Goal: Task Accomplishment & Management: Complete application form

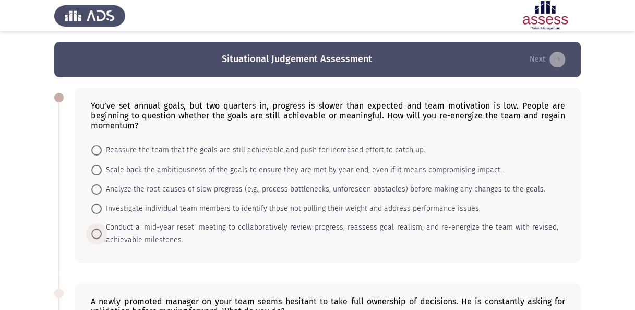
click at [334, 223] on span "Conduct a 'mid-year reset' meeting to collaboratively review progress, reassess…" at bounding box center [330, 233] width 456 height 25
click at [102, 228] on input "Conduct a 'mid-year reset' meeting to collaboratively review progress, reassess…" at bounding box center [96, 233] width 10 height 10
radio input "true"
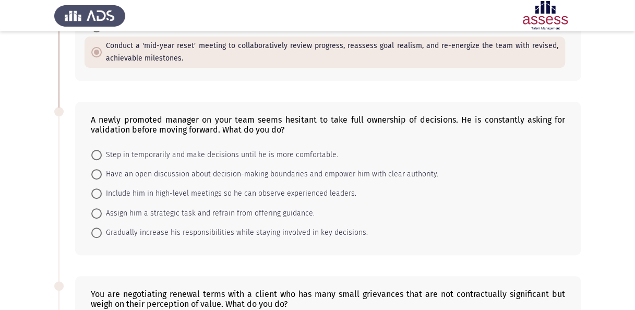
scroll to position [184, 0]
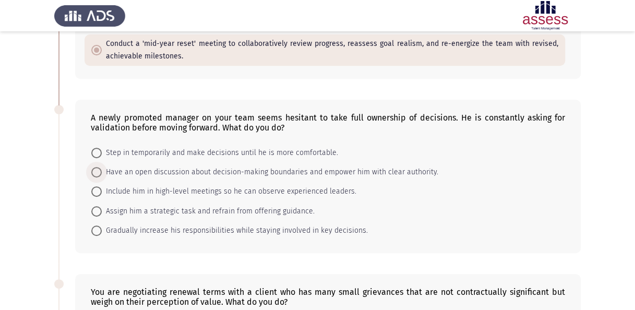
click at [361, 169] on span "Have an open discussion about decision-making boundaries and empower him with c…" at bounding box center [270, 172] width 336 height 13
click at [102, 169] on input "Have an open discussion about decision-making boundaries and empower him with c…" at bounding box center [96, 172] width 10 height 10
radio input "true"
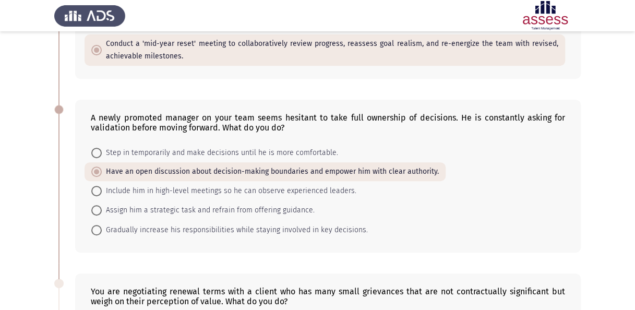
click at [2, 182] on app-assessment-container "Situational Judgement Assessment Next You’ve set annual goals, but two quarters…" at bounding box center [317, 234] width 635 height 752
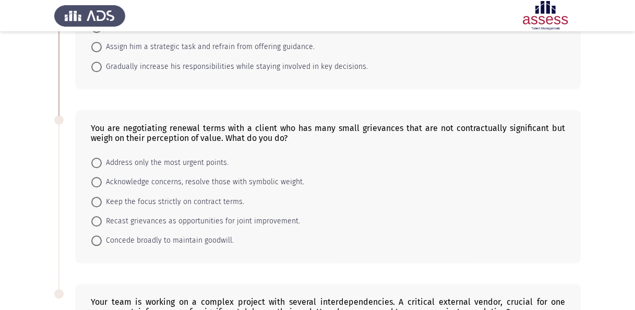
scroll to position [346, 0]
click at [98, 217] on span at bounding box center [96, 222] width 10 height 10
click at [98, 217] on input "Recast grievances as opportunities for joint improvement." at bounding box center [96, 222] width 10 height 10
radio input "true"
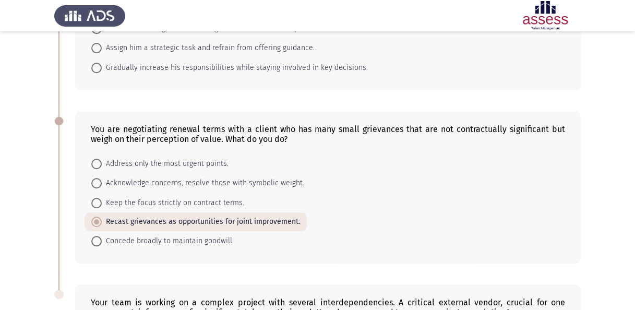
click at [8, 212] on app-assessment-container "Situational Judgement Assessment Next You’ve set annual goals, but two quarters…" at bounding box center [317, 72] width 635 height 752
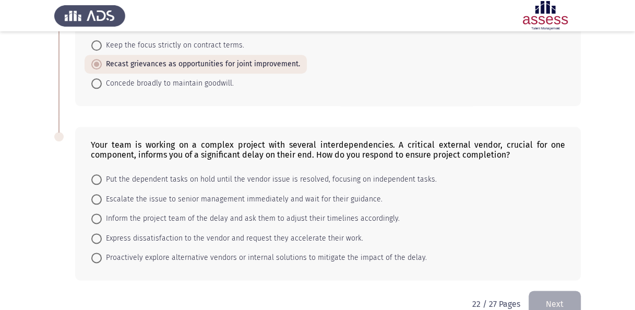
scroll to position [513, 0]
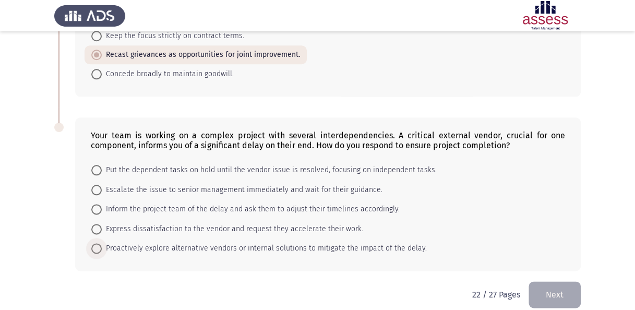
click at [99, 243] on span at bounding box center [96, 248] width 10 height 10
click at [99, 243] on input "Proactively explore alternative vendors or internal solutions to mitigate the i…" at bounding box center [96, 248] width 10 height 10
radio input "true"
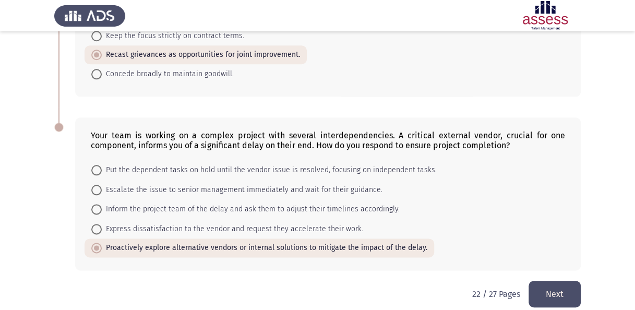
click at [558, 292] on button "Next" at bounding box center [554, 294] width 52 height 27
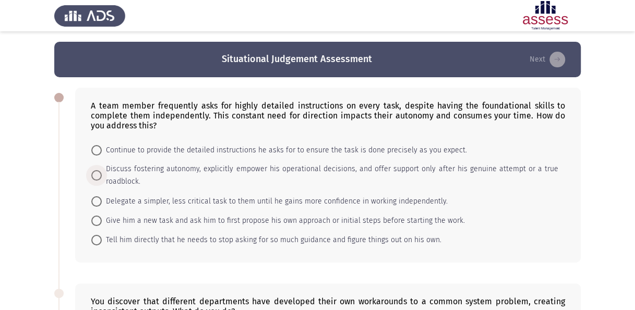
click at [237, 177] on span "Discuss fostering autonomy, explicitly empower his operational decisions, and o…" at bounding box center [330, 175] width 456 height 25
click at [102, 177] on input "Discuss fostering autonomy, explicitly empower his operational decisions, and o…" at bounding box center [96, 175] width 10 height 10
radio input "true"
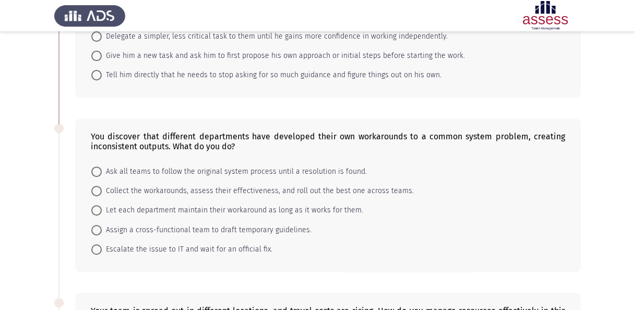
scroll to position [167, 0]
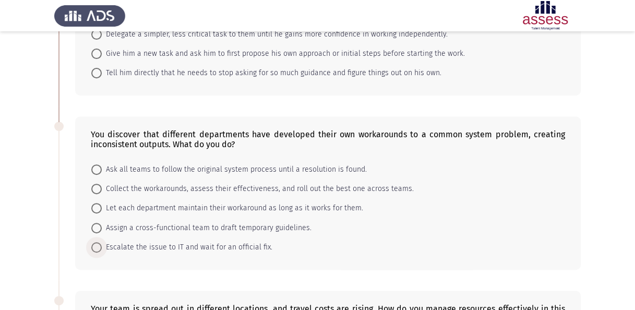
click at [201, 244] on span "Escalate the issue to IT and wait for an official fix." at bounding box center [187, 247] width 170 height 13
click at [102, 244] on input "Escalate the issue to IT and wait for an official fix." at bounding box center [96, 247] width 10 height 10
radio input "true"
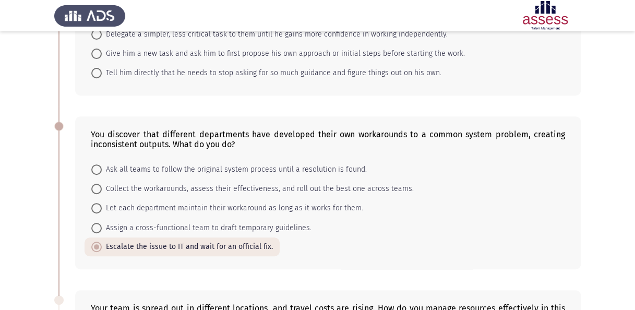
click at [0, 211] on html "Situational Judgement Assessment Next A team member frequently asks for highly …" at bounding box center [317, 251] width 635 height 836
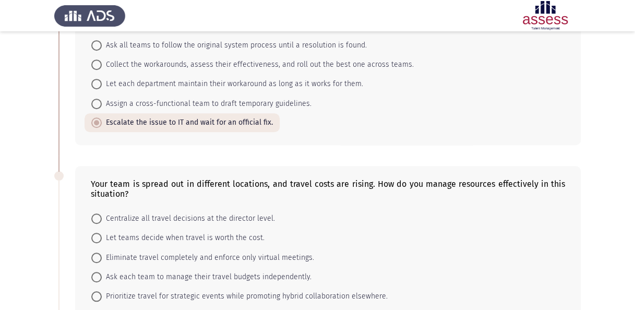
scroll to position [334, 0]
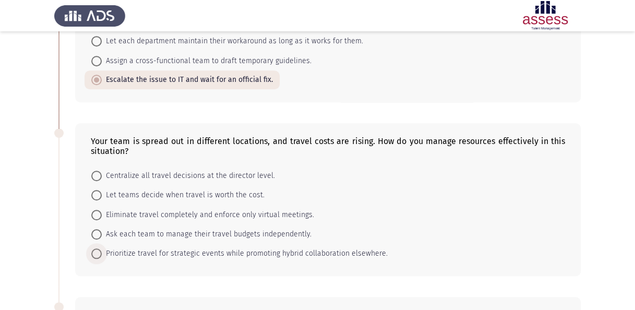
click at [117, 251] on span "Prioritize travel for strategic events while promoting hybrid collaboration els…" at bounding box center [245, 253] width 286 height 13
click at [102, 251] on input "Prioritize travel for strategic events while promoting hybrid collaboration els…" at bounding box center [96, 253] width 10 height 10
radio input "true"
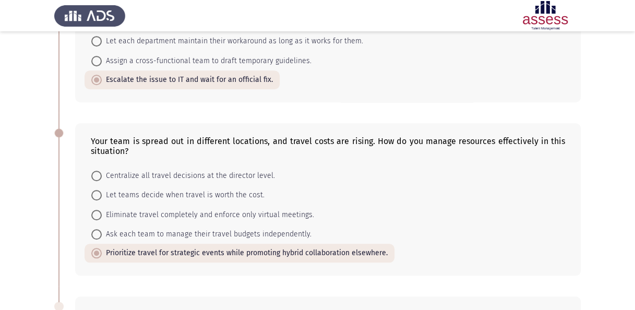
click at [14, 216] on app-assessment-container "Situational Judgement Assessment Next A team member frequently asks for highly …" at bounding box center [317, 84] width 635 height 752
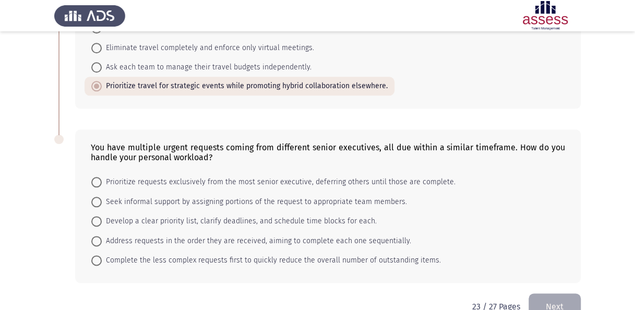
scroll to position [520, 0]
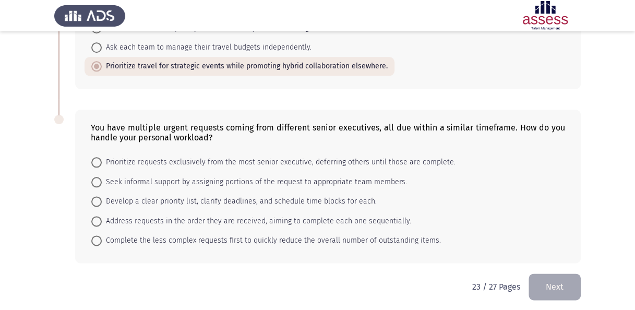
click at [110, 197] on span "Develop a clear priority list, clarify deadlines, and schedule time blocks for …" at bounding box center [239, 201] width 275 height 13
click at [102, 197] on input "Develop a clear priority list, clarify deadlines, and schedule time blocks for …" at bounding box center [96, 201] width 10 height 10
radio input "true"
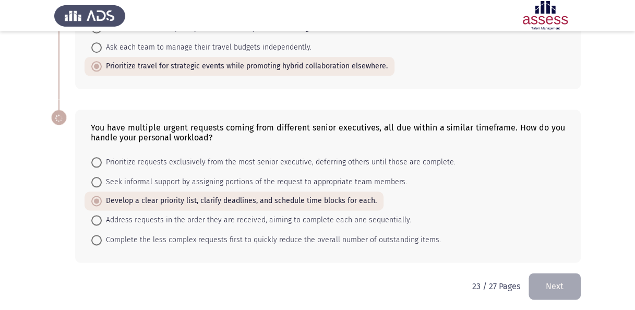
scroll to position [520, 0]
click at [554, 279] on button "Next" at bounding box center [554, 286] width 52 height 27
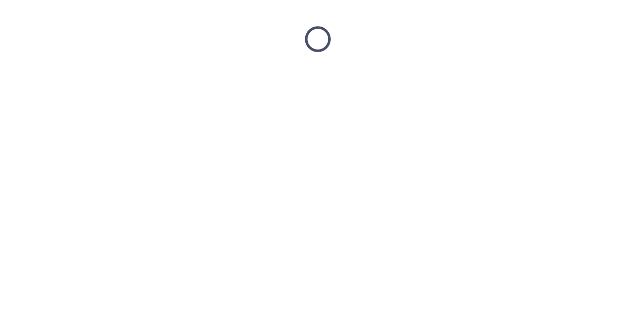
scroll to position [0, 0]
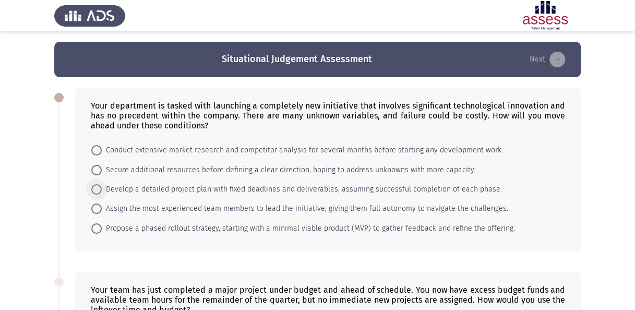
click at [457, 190] on span "Develop a detailed project plan with fixed deadlines and deliverables, assuming…" at bounding box center [302, 189] width 400 height 13
click at [102, 190] on input "Develop a detailed project plan with fixed deadlines and deliverables, assuming…" at bounding box center [96, 189] width 10 height 10
radio input "true"
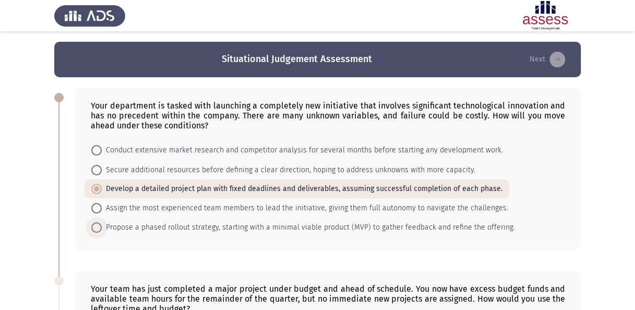
click at [419, 228] on span "Propose a phased rollout strategy, starting with a minimal viable product (MVP)…" at bounding box center [308, 227] width 413 height 13
click at [102, 228] on input "Propose a phased rollout strategy, starting with a minimal viable product (MVP)…" at bounding box center [96, 227] width 10 height 10
radio input "true"
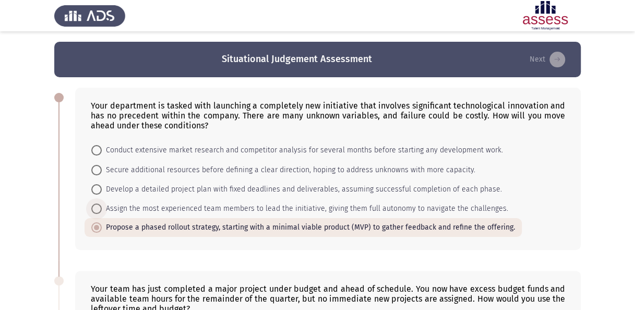
click at [406, 203] on span "Assign the most experienced team members to lead the initiative, giving them fu…" at bounding box center [305, 208] width 406 height 13
click at [102, 203] on input "Assign the most experienced team members to lead the initiative, giving them fu…" at bounding box center [96, 208] width 10 height 10
radio input "true"
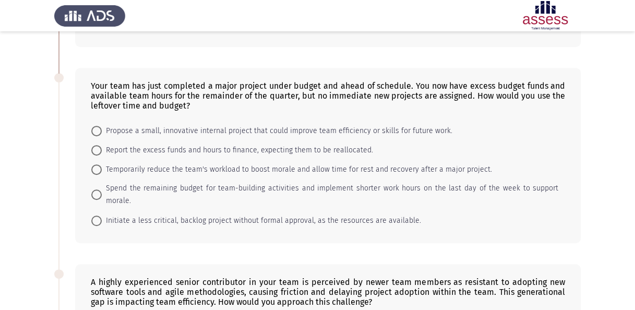
scroll to position [202, 0]
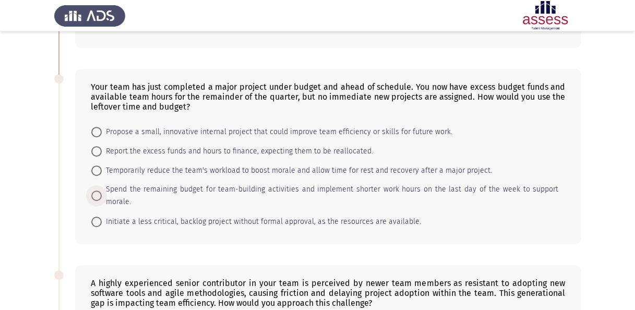
click at [463, 183] on span "Spend the remaining budget for team-building activities and implement shorter w…" at bounding box center [330, 195] width 456 height 25
click at [102, 190] on input "Spend the remaining budget for team-building activities and implement shorter w…" at bounding box center [96, 195] width 10 height 10
radio input "true"
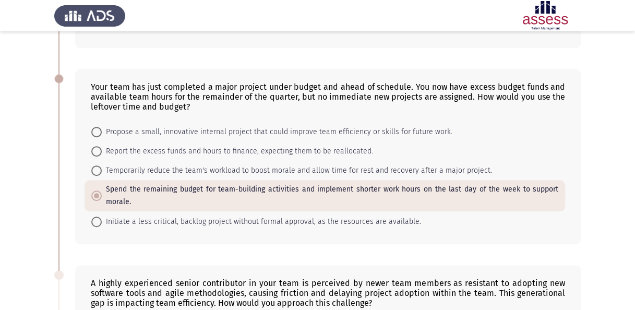
click at [435, 131] on span "Propose a small, innovative internal project that could improve team efficiency…" at bounding box center [277, 132] width 350 height 13
click at [102, 131] on input "Propose a small, innovative internal project that could improve team efficiency…" at bounding box center [96, 132] width 10 height 10
radio input "true"
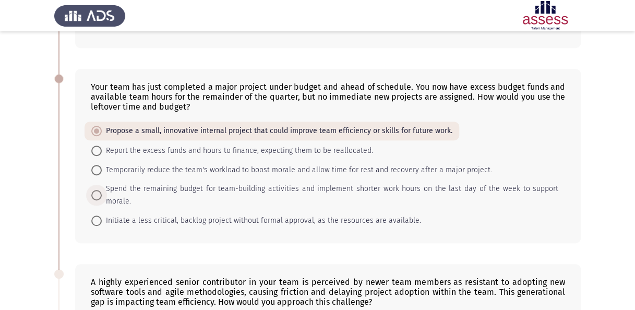
click at [443, 182] on span "Spend the remaining budget for team-building activities and implement shorter w…" at bounding box center [330, 194] width 456 height 25
click at [102, 190] on input "Spend the remaining budget for team-building activities and implement shorter w…" at bounding box center [96, 195] width 10 height 10
radio input "true"
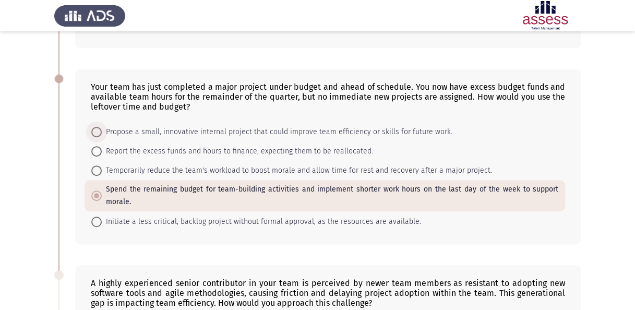
click at [361, 128] on span "Propose a small, innovative internal project that could improve team efficiency…" at bounding box center [277, 132] width 350 height 13
click at [102, 128] on input "Propose a small, innovative internal project that could improve team efficiency…" at bounding box center [96, 132] width 10 height 10
radio input "true"
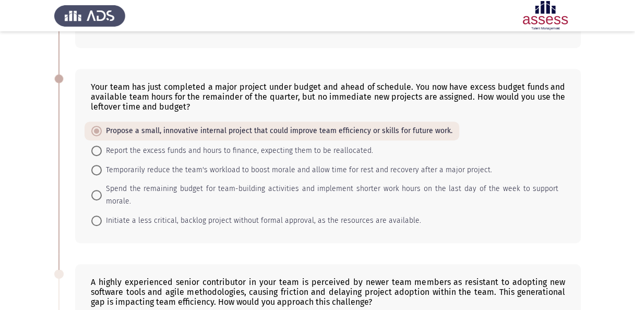
click at [253, 167] on span "Temporarily reduce the team's workload to boost morale and allow time for rest …" at bounding box center [297, 170] width 390 height 13
click at [102, 167] on input "Temporarily reduce the team's workload to boost morale and allow time for rest …" at bounding box center [96, 170] width 10 height 10
radio input "true"
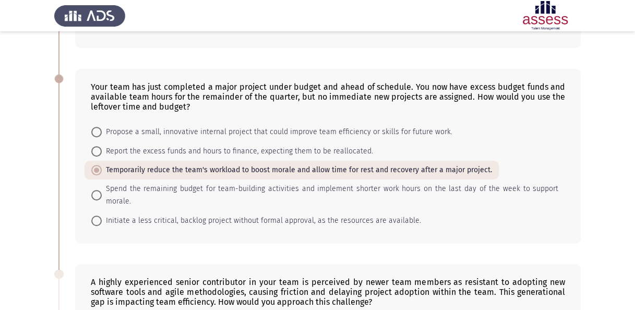
click at [6, 169] on app-assessment-container "Situational Judgement Assessment Next Your department is tasked with launching …" at bounding box center [317, 254] width 635 height 828
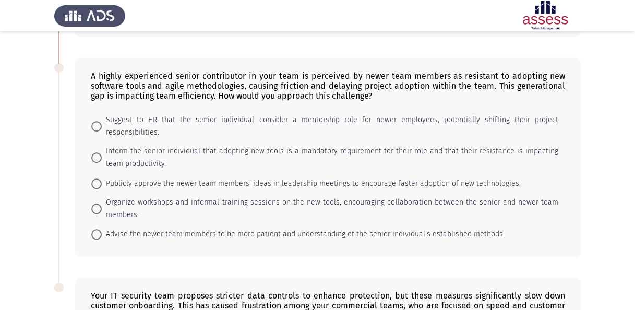
scroll to position [410, 0]
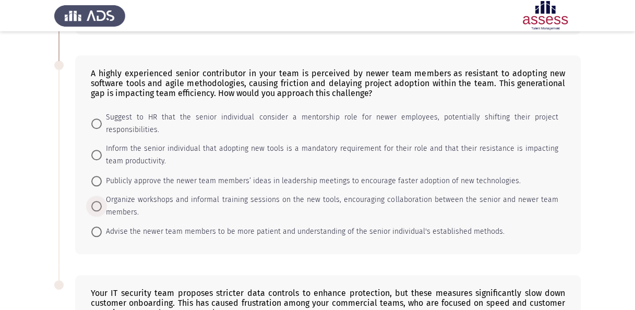
click at [267, 193] on span "Organize workshops and informal training sessions on the new tools, encouraging…" at bounding box center [330, 205] width 456 height 25
click at [102, 201] on input "Organize workshops and informal training sessions on the new tools, encouraging…" at bounding box center [96, 206] width 10 height 10
radio input "true"
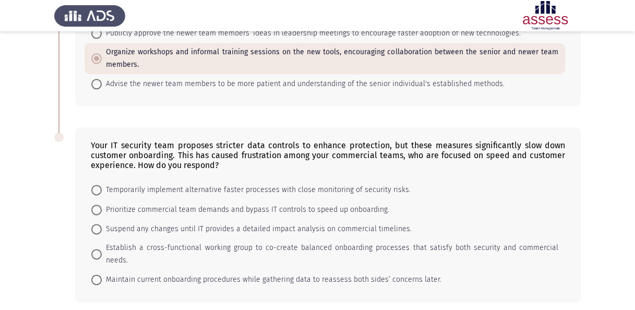
scroll to position [559, 0]
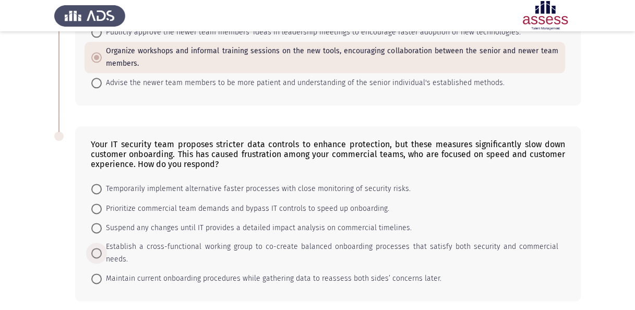
click at [363, 240] on span "Establish a cross-functional working group to co-create balanced onboarding pro…" at bounding box center [330, 252] width 456 height 25
click at [102, 248] on input "Establish a cross-functional working group to co-create balanced onboarding pro…" at bounding box center [96, 253] width 10 height 10
radio input "true"
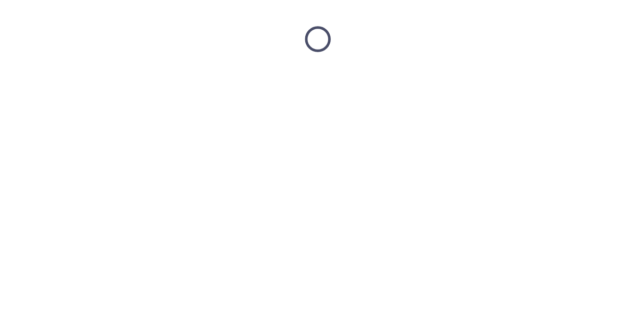
scroll to position [0, 0]
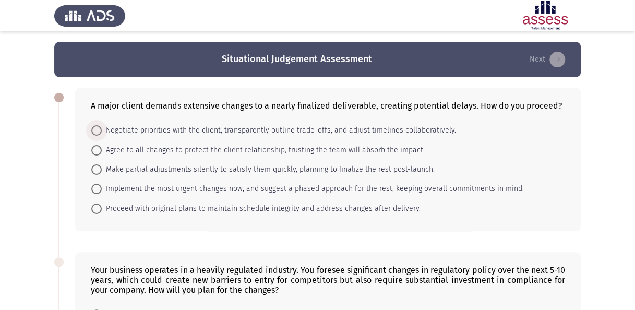
click at [415, 132] on span "Negotiate priorities with the client, transparently outline trade-offs, and adj…" at bounding box center [279, 130] width 354 height 13
click at [102, 132] on input "Negotiate priorities with the client, transparently outline trade-offs, and adj…" at bounding box center [96, 130] width 10 height 10
radio input "true"
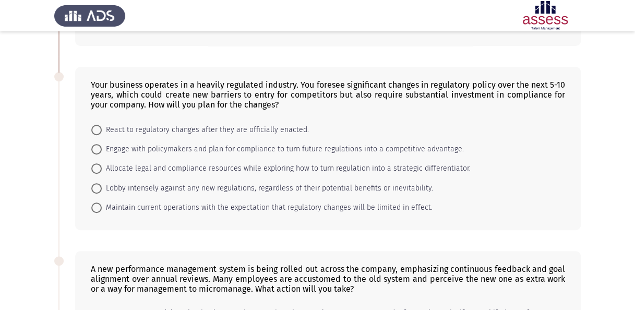
scroll to position [188, 0]
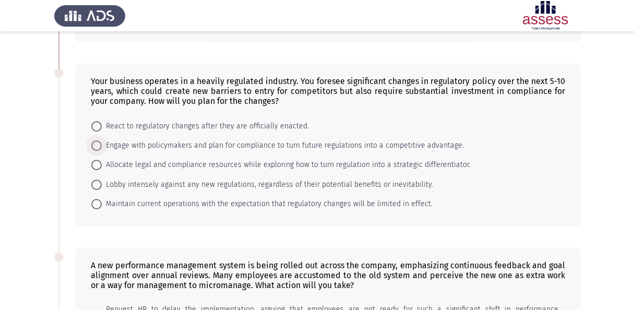
click at [169, 143] on span "Engage with policymakers and plan for compliance to turn future regulations int…" at bounding box center [283, 145] width 362 height 13
click at [102, 143] on input "Engage with policymakers and plan for compliance to turn future regulations int…" at bounding box center [96, 145] width 10 height 10
radio input "true"
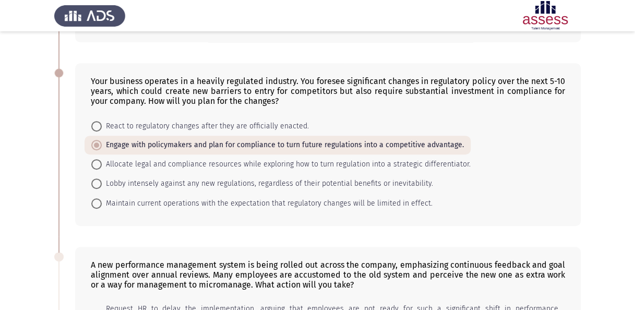
click at [31, 122] on app-assessment-container "Situational Judgement Assessment Next A major client demands extensive changes …" at bounding box center [317, 241] width 635 height 775
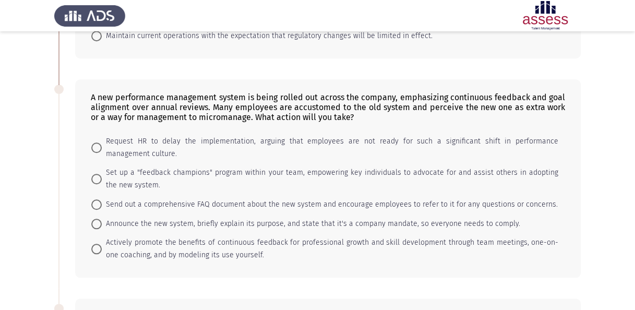
scroll to position [355, 0]
click at [163, 254] on span "Actively promote the benefits of continuous feedback for professional growth an…" at bounding box center [330, 249] width 456 height 25
click at [102, 254] on input "Actively promote the benefits of continuous feedback for professional growth an…" at bounding box center [96, 249] width 10 height 10
radio input "true"
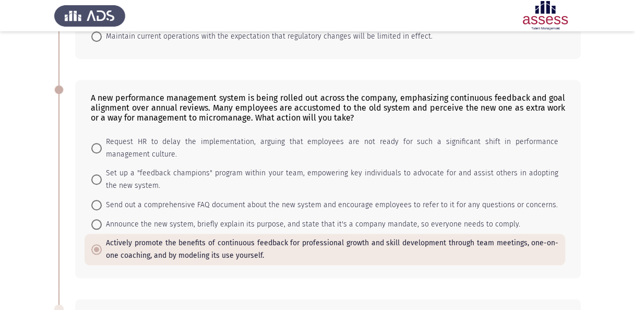
click at [30, 174] on app-assessment-container "Situational Judgement Assessment Next A major client demands extensive changes …" at bounding box center [317, 74] width 635 height 775
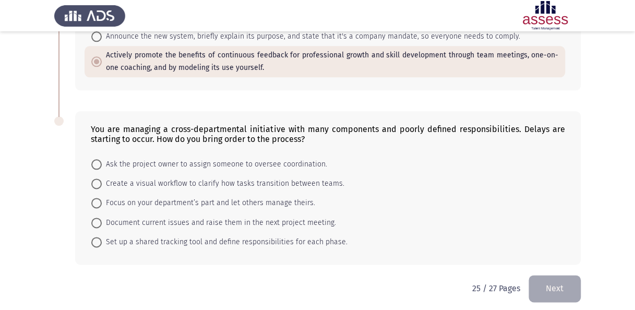
scroll to position [544, 0]
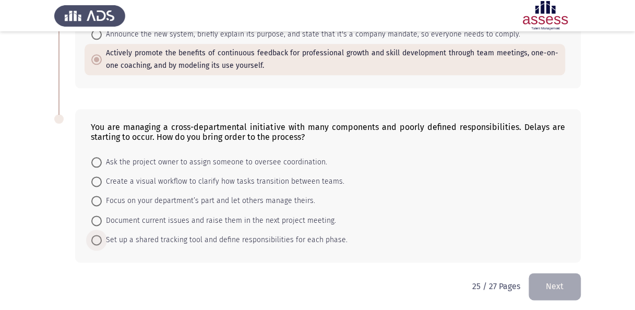
click at [204, 237] on span "Set up a shared tracking tool and define responsibilities for each phase." at bounding box center [225, 240] width 246 height 13
click at [102, 237] on input "Set up a shared tracking tool and define responsibilities for each phase." at bounding box center [96, 240] width 10 height 10
radio input "true"
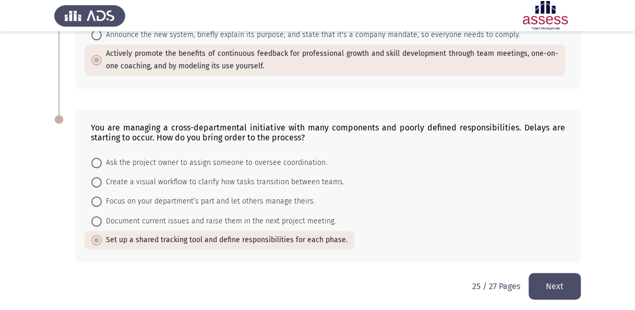
click at [547, 284] on button "Next" at bounding box center [554, 286] width 52 height 27
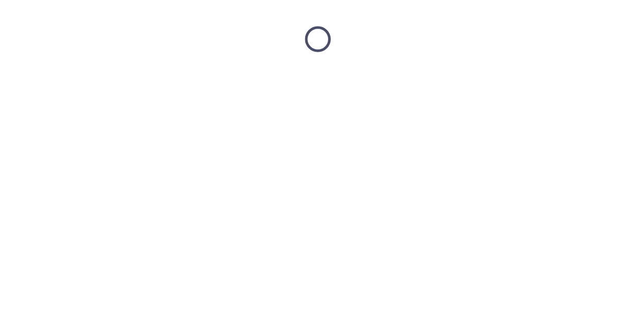
scroll to position [0, 0]
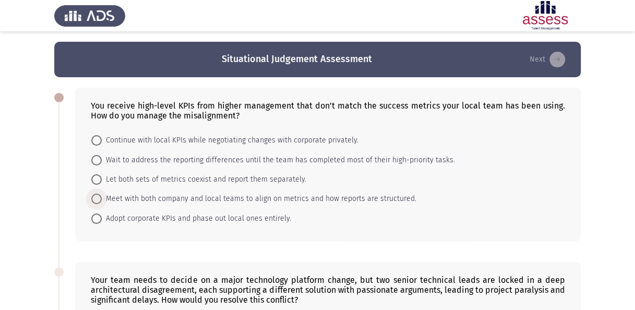
click at [382, 198] on span "Meet with both company and local teams to align on metrics and how reports are …" at bounding box center [259, 198] width 314 height 13
click at [102, 198] on input "Meet with both company and local teams to align on metrics and how reports are …" at bounding box center [96, 198] width 10 height 10
radio input "true"
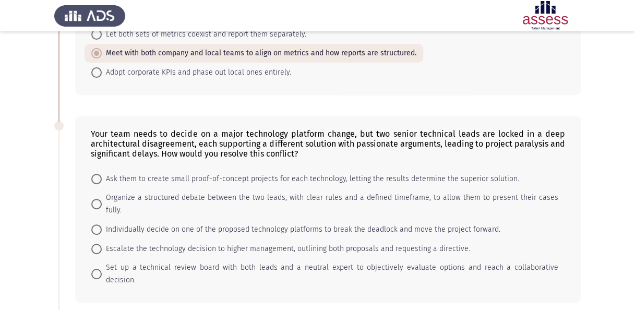
scroll to position [148, 0]
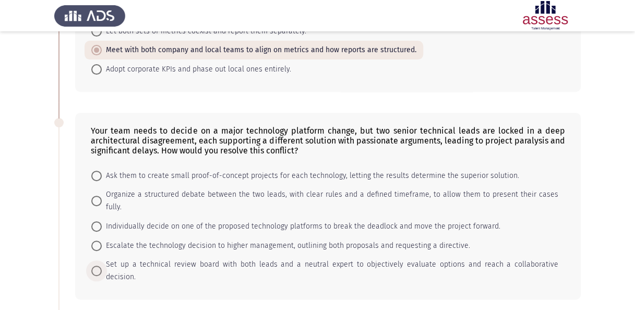
click at [517, 258] on span "Set up a technical review board with both leads and a neutral expert to objecti…" at bounding box center [330, 270] width 456 height 25
click at [102, 265] on input "Set up a technical review board with both leads and a neutral expert to objecti…" at bounding box center [96, 270] width 10 height 10
radio input "true"
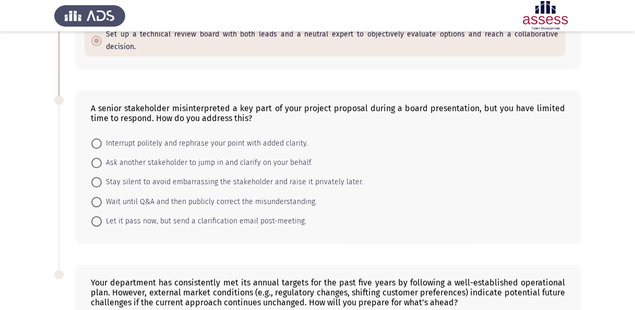
scroll to position [380, 0]
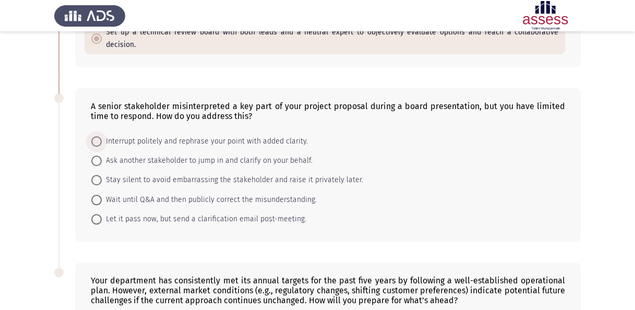
click at [294, 135] on span "Interrupt politely and rephrase your point with added clarity." at bounding box center [205, 141] width 206 height 13
click at [102, 136] on input "Interrupt politely and rephrase your point with added clarity." at bounding box center [96, 141] width 10 height 10
radio input "true"
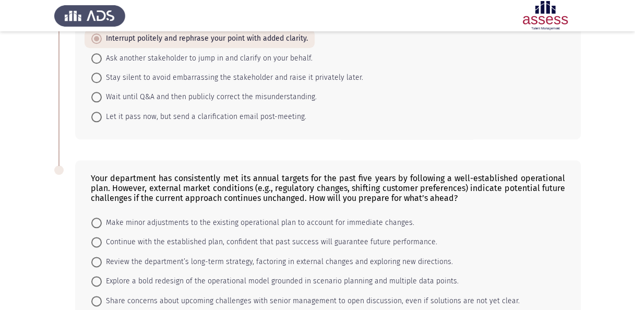
scroll to position [518, 0]
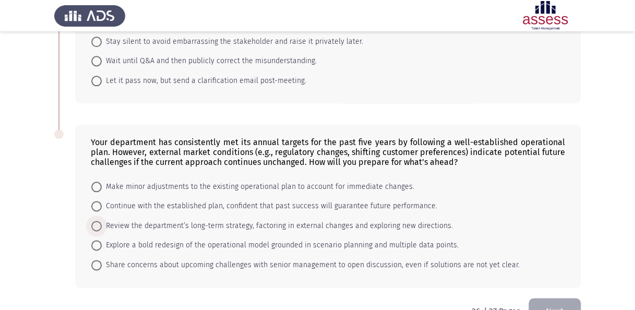
click at [398, 220] on span "Review the department’s long-term strategy, factoring in external changes and e…" at bounding box center [277, 226] width 351 height 13
click at [102, 221] on input "Review the department’s long-term strategy, factoring in external changes and e…" at bounding box center [96, 226] width 10 height 10
radio input "true"
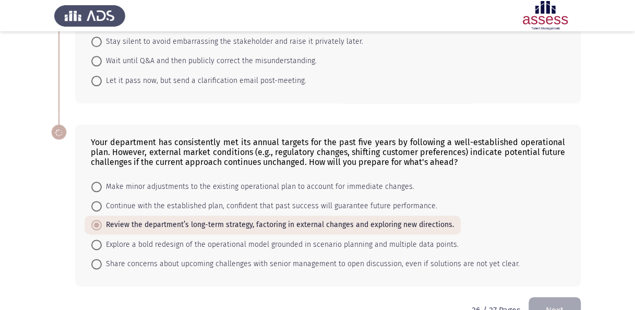
scroll to position [517, 0]
click at [557, 297] on button "Next" at bounding box center [554, 310] width 52 height 27
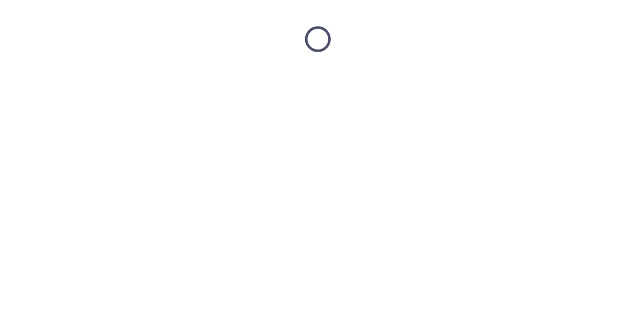
scroll to position [0, 0]
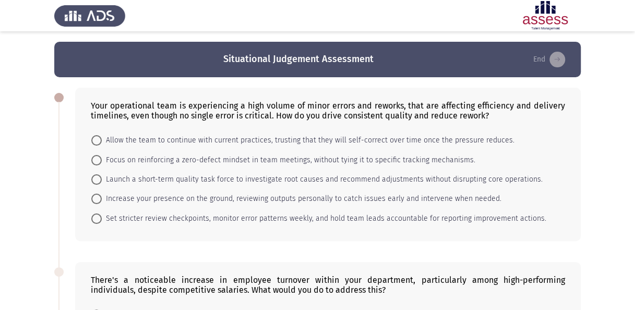
click at [378, 172] on mat-radio-button "Launch a short-term quality task force to investigate root causes and recommend…" at bounding box center [316, 178] width 465 height 19
click at [380, 174] on span "Launch a short-term quality task force to investigate root causes and recommend…" at bounding box center [322, 179] width 441 height 13
click at [102, 174] on input "Launch a short-term quality task force to investigate root causes and recommend…" at bounding box center [96, 179] width 10 height 10
radio input "true"
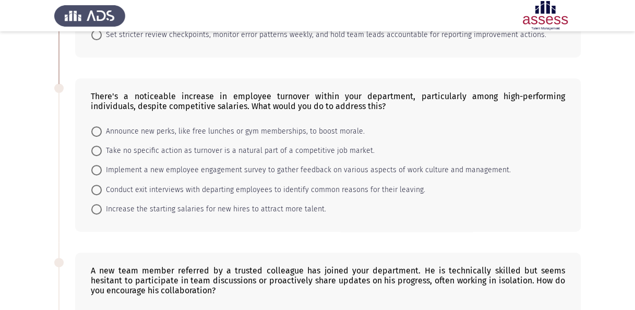
scroll to position [184, 0]
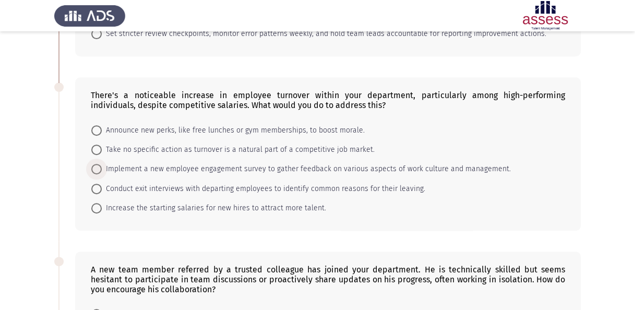
click at [477, 164] on span "Implement a new employee engagement survey to gather feedback on various aspect…" at bounding box center [306, 169] width 409 height 13
click at [102, 164] on input "Implement a new employee engagement survey to gather feedback on various aspect…" at bounding box center [96, 169] width 10 height 10
radio input "true"
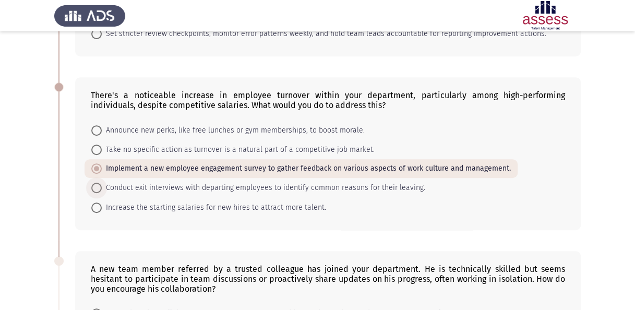
click at [401, 185] on span "Conduct exit interviews with departing employees to identify common reasons for…" at bounding box center [263, 187] width 323 height 13
click at [102, 185] on input "Conduct exit interviews with departing employees to identify common reasons for…" at bounding box center [96, 187] width 10 height 10
radio input "true"
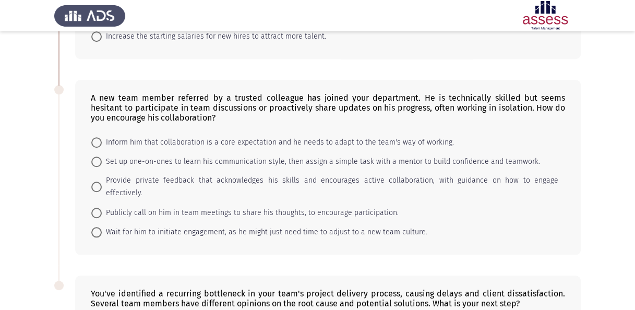
scroll to position [352, 0]
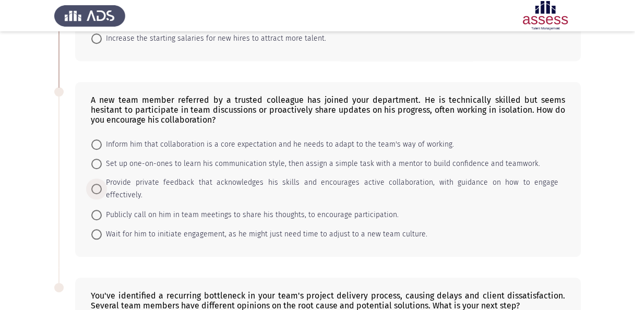
click at [520, 177] on span "Provide private feedback that acknowledges his skills and encourages active col…" at bounding box center [330, 188] width 456 height 25
click at [102, 184] on input "Provide private feedback that acknowledges his skills and encourages active col…" at bounding box center [96, 189] width 10 height 10
radio input "true"
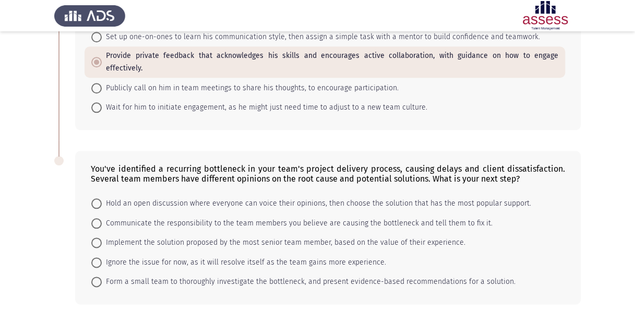
scroll to position [508, 0]
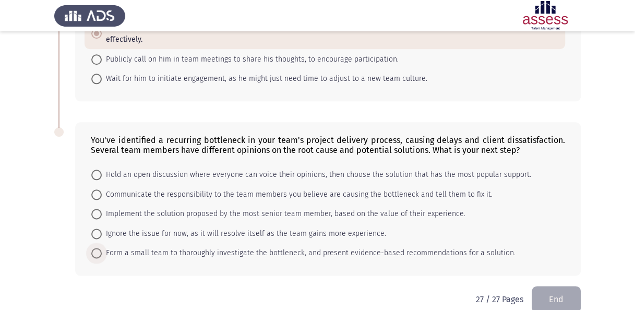
click at [411, 247] on span "Form a small team to thoroughly investigate the bottleneck, and present evidenc…" at bounding box center [308, 253] width 413 height 13
click at [102, 248] on input "Form a small team to thoroughly investigate the bottleneck, and present evidenc…" at bounding box center [96, 253] width 10 height 10
radio input "true"
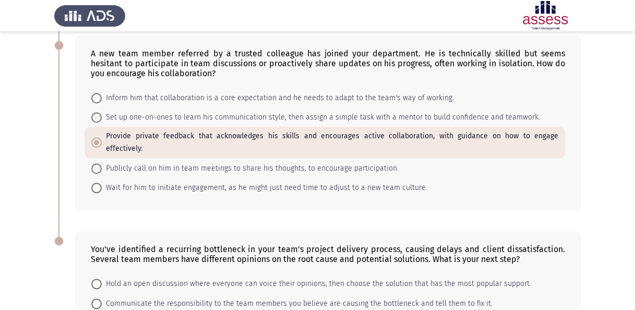
scroll to position [507, 0]
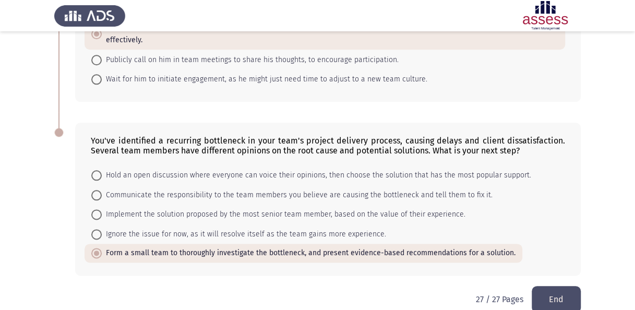
click at [559, 286] on button "End" at bounding box center [555, 299] width 49 height 27
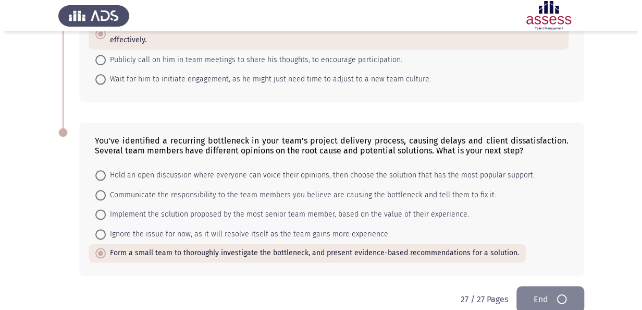
scroll to position [0, 0]
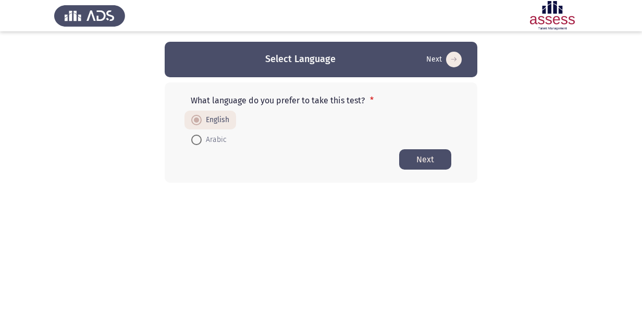
click at [419, 161] on button "Next" at bounding box center [425, 159] width 52 height 20
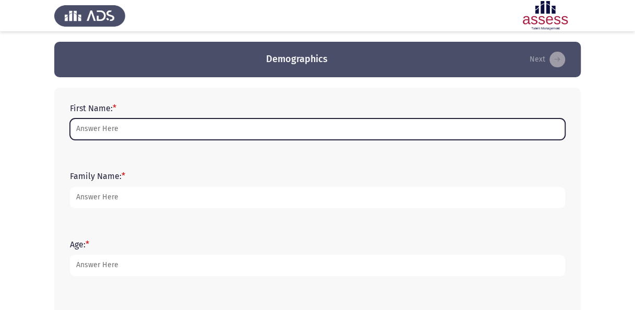
click at [368, 131] on input "First Name: *" at bounding box center [317, 128] width 495 height 21
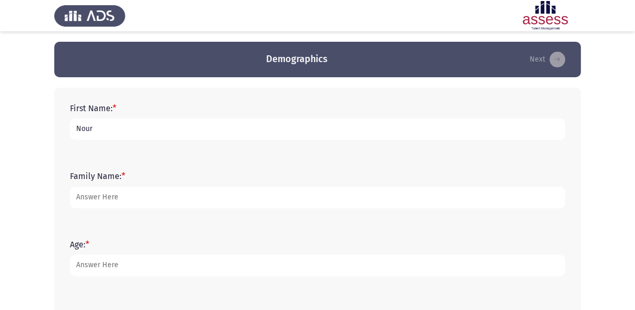
type input "Nour"
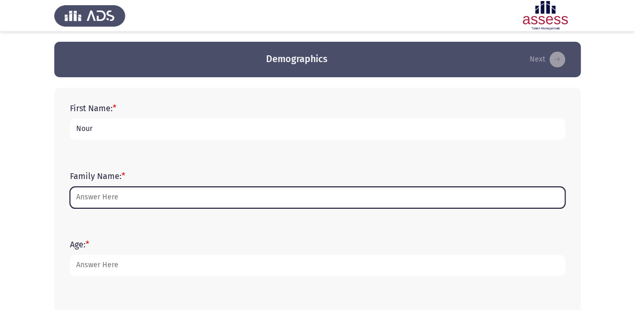
click at [285, 193] on input "Family Name: *" at bounding box center [317, 197] width 495 height 21
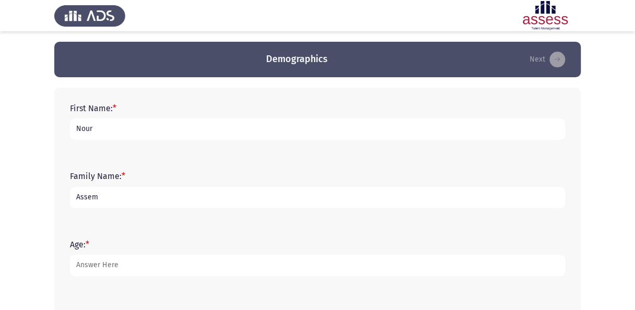
type input "Assem"
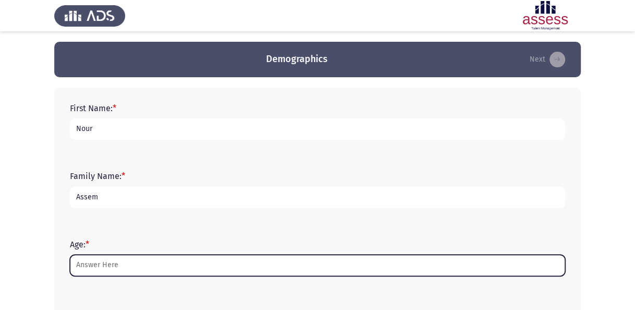
click at [179, 271] on input "Age: *" at bounding box center [317, 264] width 495 height 21
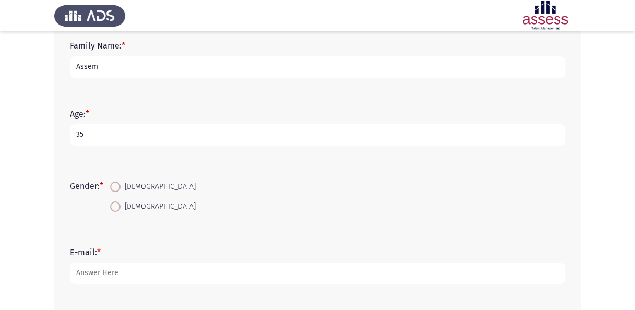
scroll to position [131, 0]
type input "35"
click at [117, 208] on span at bounding box center [115, 205] width 10 height 10
click at [117, 208] on input "[DEMOGRAPHIC_DATA]" at bounding box center [115, 205] width 10 height 10
radio input "true"
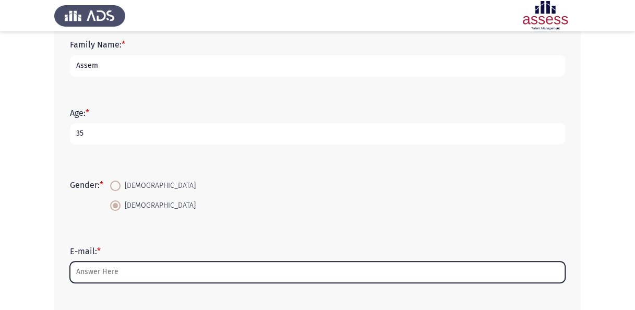
click at [115, 274] on input "E-mail: *" at bounding box center [317, 271] width 495 height 21
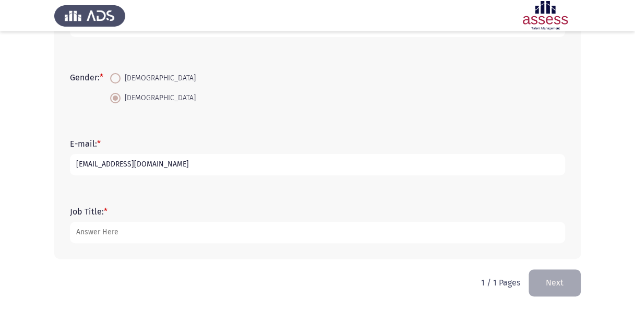
scroll to position [239, 0]
type input "[EMAIL_ADDRESS][DOMAIN_NAME]"
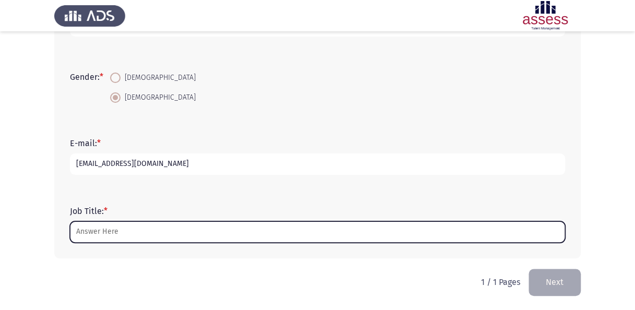
click at [237, 234] on input "Job Title: *" at bounding box center [317, 231] width 495 height 21
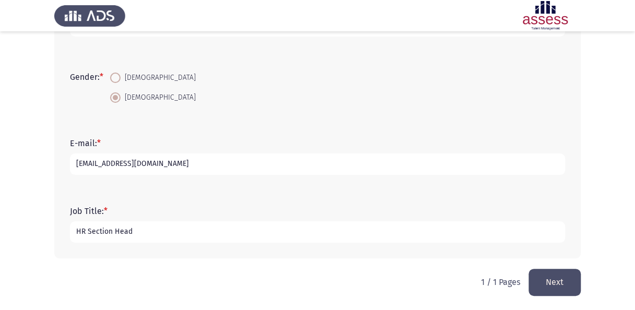
type input "HR Section Head"
click at [548, 282] on button "Next" at bounding box center [554, 282] width 52 height 27
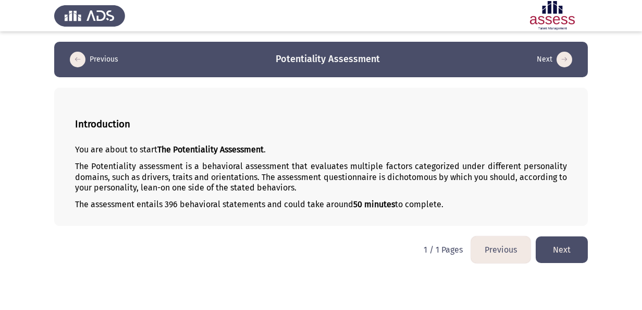
click at [565, 254] on button "Next" at bounding box center [562, 249] width 52 height 27
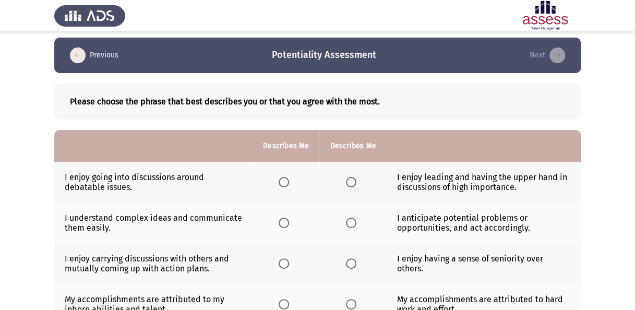
scroll to position [8, 0]
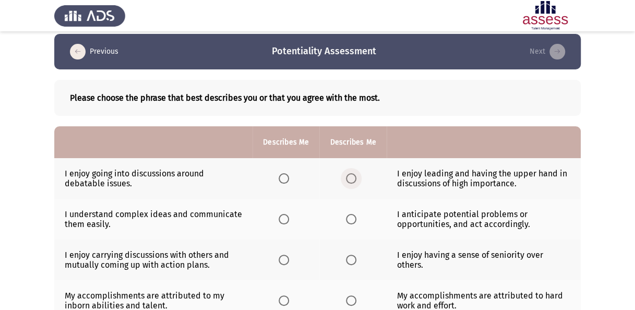
click at [347, 180] on span "Select an option" at bounding box center [351, 178] width 10 height 10
click at [347, 180] on input "Select an option" at bounding box center [351, 178] width 10 height 10
click at [288, 178] on span "Select an option" at bounding box center [283, 178] width 10 height 10
click at [288, 178] on input "Select an option" at bounding box center [283, 178] width 10 height 10
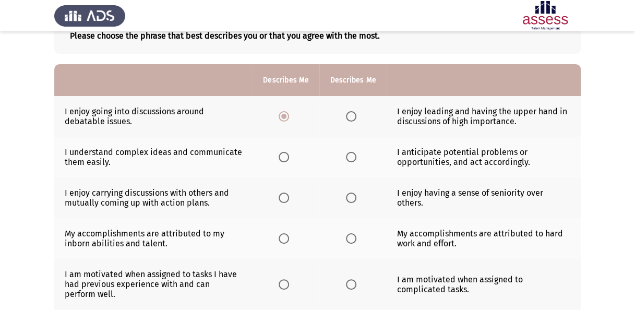
scroll to position [73, 0]
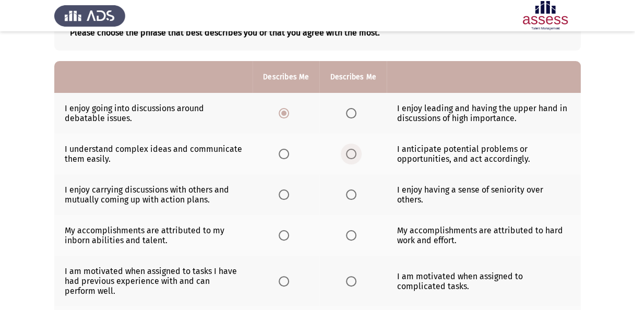
click at [352, 149] on span "Select an option" at bounding box center [351, 154] width 10 height 10
click at [352, 149] on input "Select an option" at bounding box center [351, 154] width 10 height 10
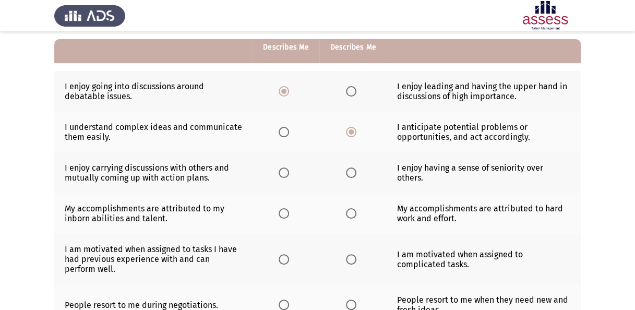
scroll to position [94, 0]
click at [283, 177] on span "Select an option" at bounding box center [283, 173] width 10 height 10
click at [283, 177] on input "Select an option" at bounding box center [283, 173] width 10 height 10
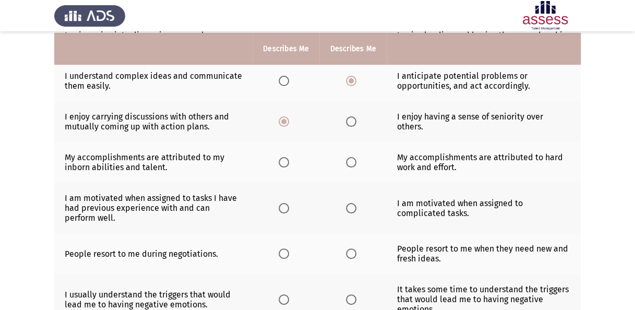
scroll to position [147, 0]
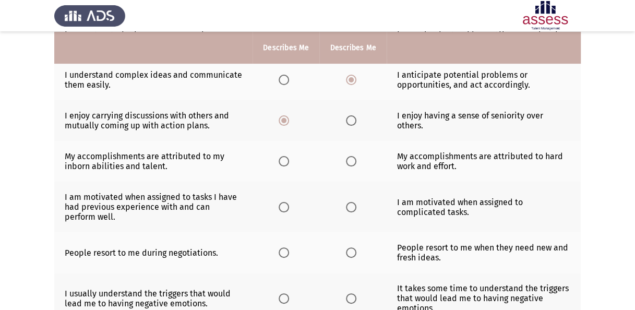
click at [266, 159] on th at bounding box center [285, 161] width 67 height 41
click at [289, 158] on label "Select an option" at bounding box center [285, 161] width 15 height 10
click at [289, 158] on input "Select an option" at bounding box center [283, 161] width 10 height 10
click at [352, 205] on span "Select an option" at bounding box center [351, 207] width 10 height 10
click at [352, 205] on input "Select an option" at bounding box center [351, 207] width 10 height 10
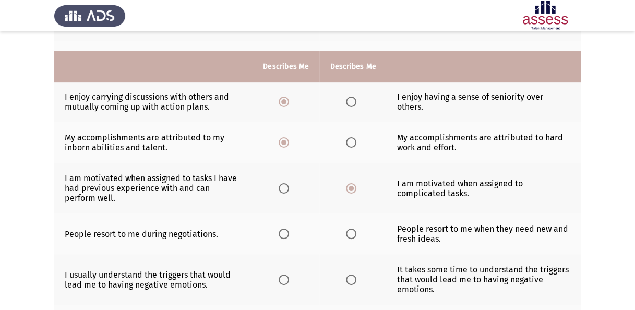
scroll to position [223, 0]
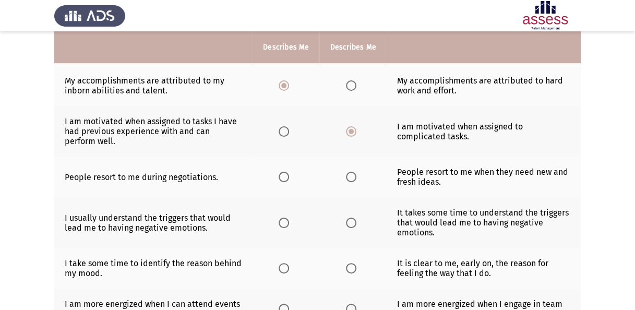
click at [354, 175] on span "Select an option" at bounding box center [351, 177] width 10 height 10
click at [354, 175] on input "Select an option" at bounding box center [351, 177] width 10 height 10
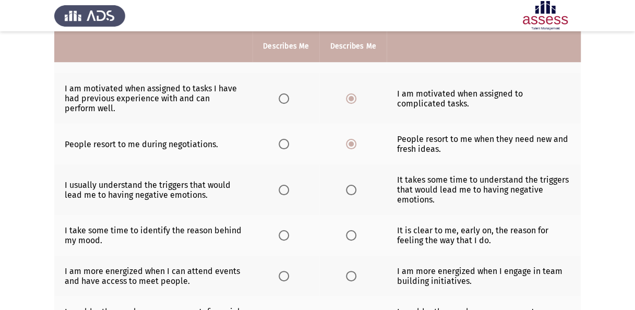
scroll to position [254, 0]
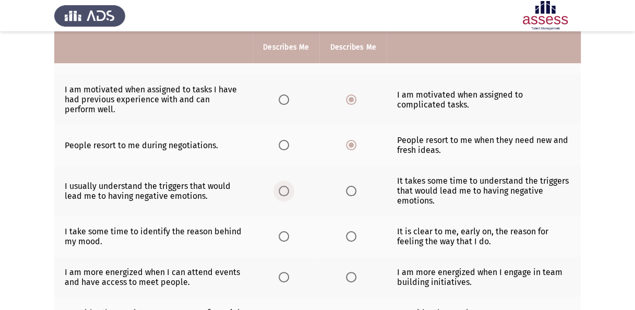
click at [285, 190] on span "Select an option" at bounding box center [283, 191] width 10 height 10
click at [285, 190] on input "Select an option" at bounding box center [283, 191] width 10 height 10
click at [349, 236] on span "Select an option" at bounding box center [351, 236] width 10 height 10
click at [349, 236] on input "Select an option" at bounding box center [351, 236] width 10 height 10
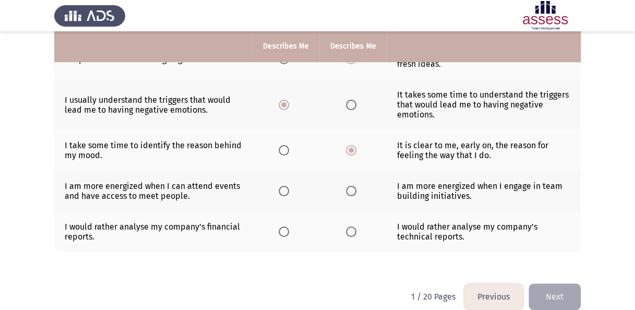
scroll to position [339, 0]
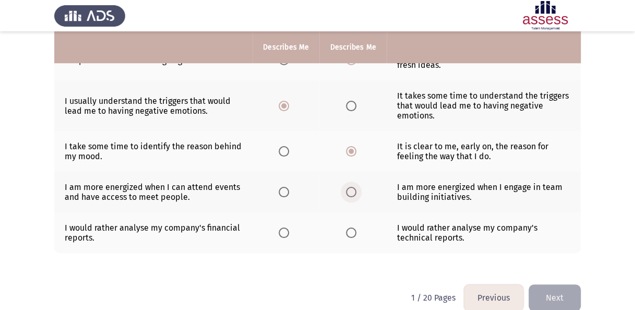
click at [351, 187] on span "Select an option" at bounding box center [351, 192] width 10 height 10
click at [351, 187] on input "Select an option" at bounding box center [351, 192] width 10 height 10
click at [353, 227] on span "Select an option" at bounding box center [351, 232] width 10 height 10
click at [353, 227] on input "Select an option" at bounding box center [351, 232] width 10 height 10
click at [553, 298] on button "Next" at bounding box center [554, 297] width 52 height 27
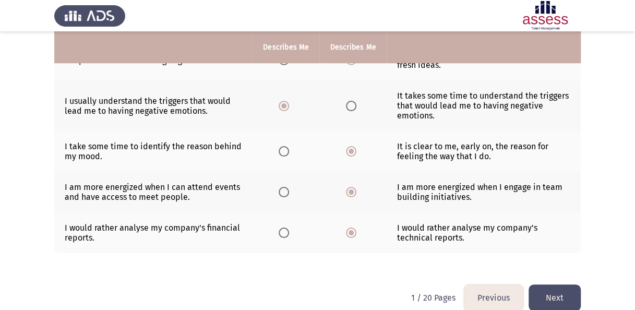
scroll to position [0, 0]
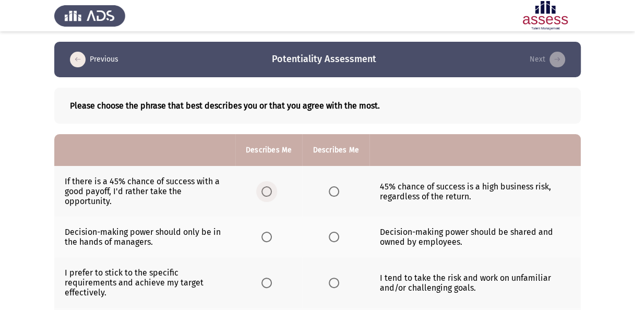
click at [269, 191] on span "Select an option" at bounding box center [266, 191] width 10 height 10
click at [269, 191] on input "Select an option" at bounding box center [266, 191] width 10 height 10
click at [333, 235] on span "Select an option" at bounding box center [333, 236] width 10 height 10
click at [333, 235] on input "Select an option" at bounding box center [333, 236] width 10 height 10
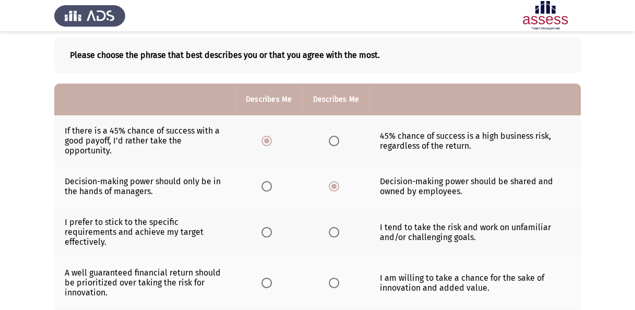
scroll to position [56, 0]
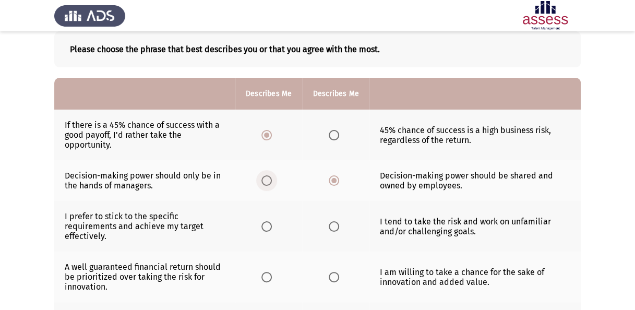
click at [269, 180] on span "Select an option" at bounding box center [266, 180] width 10 height 10
click at [269, 180] on input "Select an option" at bounding box center [266, 180] width 10 height 10
click at [337, 178] on span "Select an option" at bounding box center [333, 180] width 10 height 10
click at [337, 178] on input "Select an option" at bounding box center [333, 180] width 10 height 10
click at [335, 224] on span "Select an option" at bounding box center [333, 226] width 10 height 10
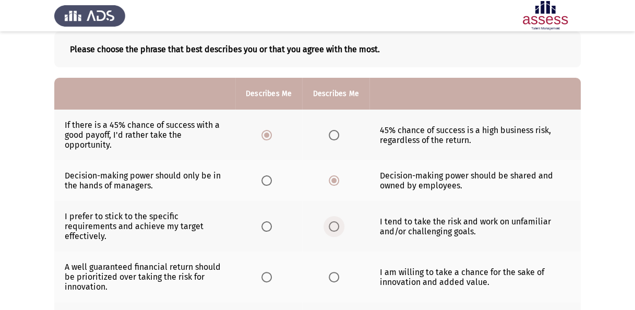
click at [335, 224] on input "Select an option" at bounding box center [333, 226] width 10 height 10
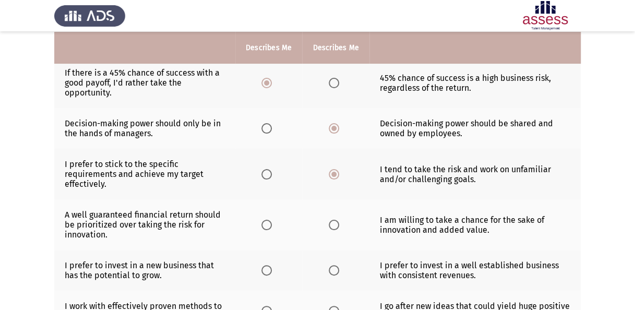
scroll to position [107, 0]
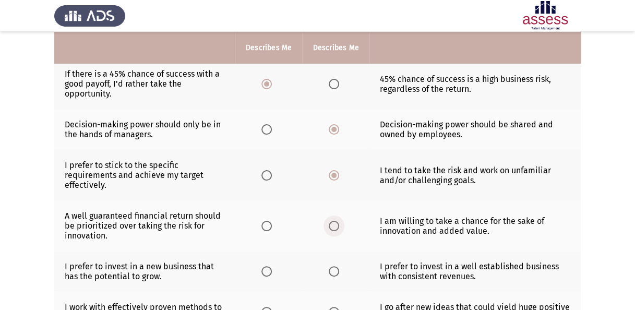
click at [328, 226] on span "Select an option" at bounding box center [333, 226] width 10 height 10
click at [328, 226] on input "Select an option" at bounding box center [333, 226] width 10 height 10
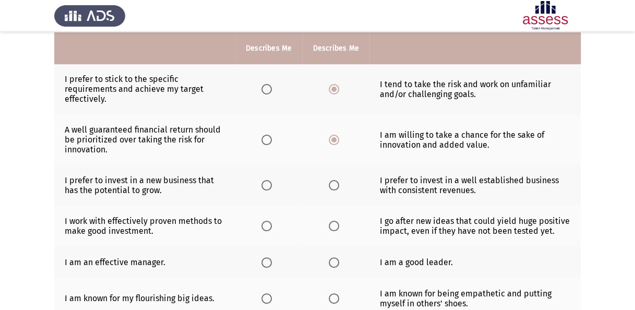
scroll to position [193, 0]
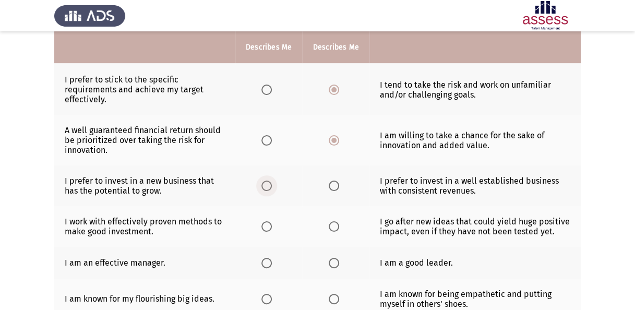
click at [267, 188] on span "Select an option" at bounding box center [266, 185] width 10 height 10
click at [267, 188] on input "Select an option" at bounding box center [266, 185] width 10 height 10
click at [264, 224] on span "Select an option" at bounding box center [266, 226] width 10 height 10
click at [264, 224] on input "Select an option" at bounding box center [266, 226] width 10 height 10
click at [337, 261] on span "Select an option" at bounding box center [333, 263] width 10 height 10
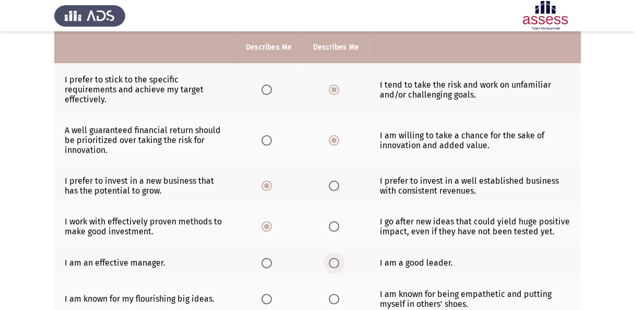
click at [337, 261] on input "Select an option" at bounding box center [333, 263] width 10 height 10
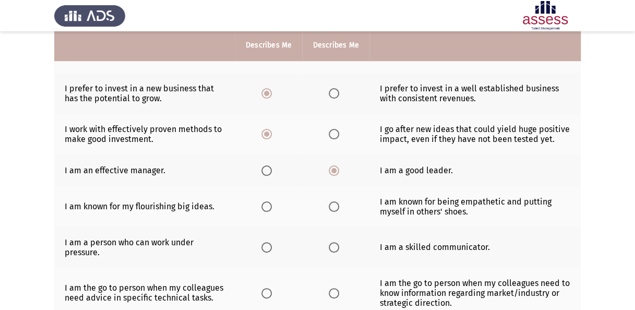
scroll to position [283, 0]
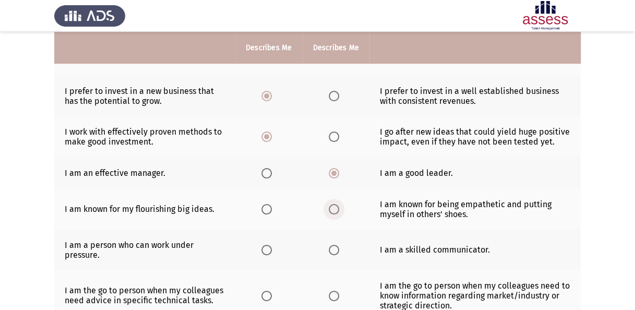
click at [335, 204] on span "Select an option" at bounding box center [333, 209] width 10 height 10
click at [335, 204] on input "Select an option" at bounding box center [333, 209] width 10 height 10
click at [335, 247] on span "Select an option" at bounding box center [333, 250] width 10 height 10
click at [335, 247] on input "Select an option" at bounding box center [333, 250] width 10 height 10
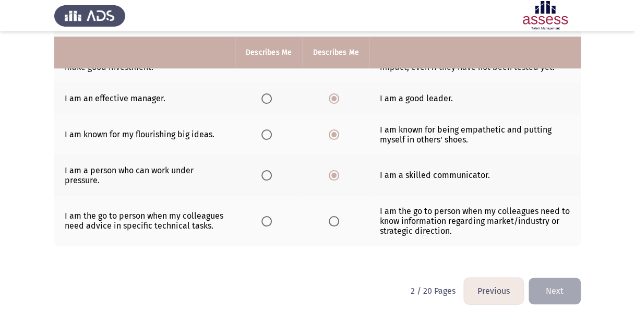
scroll to position [362, 0]
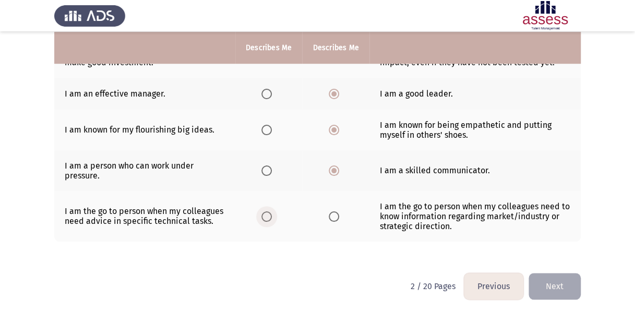
click at [272, 213] on label "Select an option" at bounding box center [268, 216] width 15 height 10
click at [272, 213] on input "Select an option" at bounding box center [266, 216] width 10 height 10
click at [336, 212] on span "Select an option" at bounding box center [333, 216] width 10 height 10
click at [336, 212] on input "Select an option" at bounding box center [333, 216] width 10 height 10
click at [558, 280] on button "Next" at bounding box center [554, 286] width 52 height 27
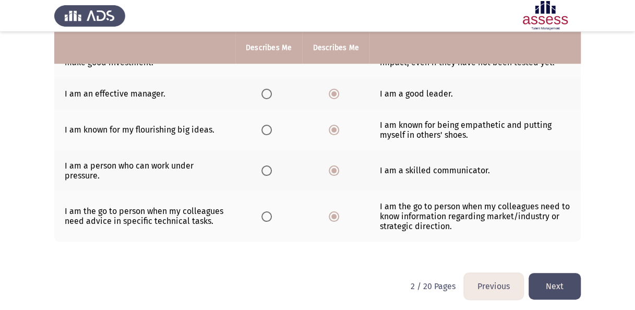
scroll to position [0, 0]
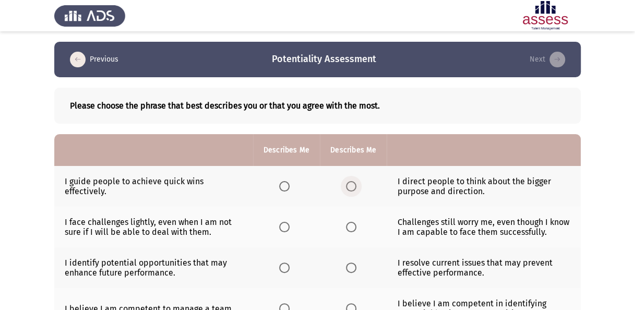
click at [355, 188] on span "Select an option" at bounding box center [351, 186] width 10 height 10
click at [355, 188] on input "Select an option" at bounding box center [351, 186] width 10 height 10
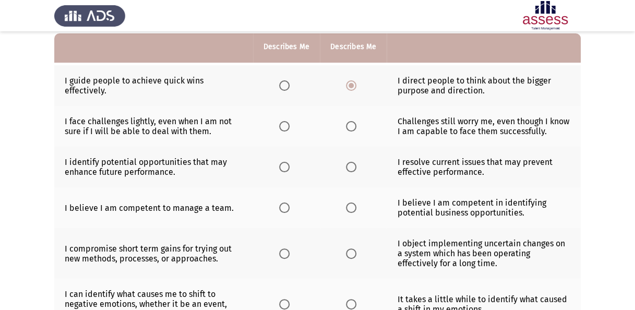
scroll to position [102, 0]
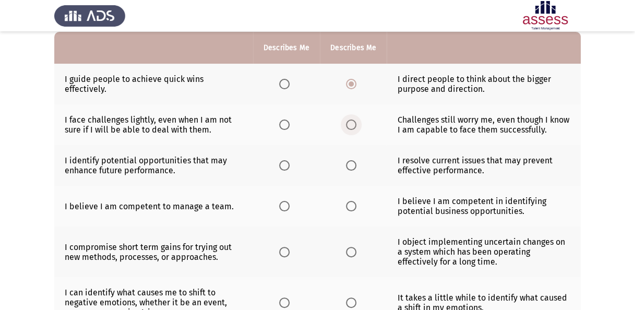
click at [352, 124] on span "Select an option" at bounding box center [351, 124] width 10 height 10
click at [352, 124] on input "Select an option" at bounding box center [351, 124] width 10 height 10
click at [285, 163] on span "Select an option" at bounding box center [284, 165] width 10 height 10
click at [285, 163] on input "Select an option" at bounding box center [284, 165] width 10 height 10
click at [285, 206] on span "Select an option" at bounding box center [284, 206] width 10 height 10
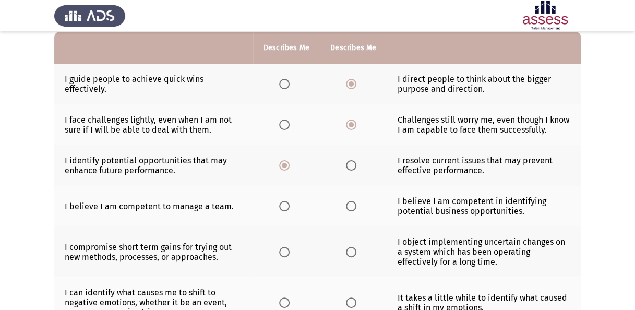
click at [285, 206] on input "Select an option" at bounding box center [284, 206] width 10 height 10
click at [350, 205] on span "Select an option" at bounding box center [351, 206] width 10 height 10
click at [350, 205] on input "Select an option" at bounding box center [351, 206] width 10 height 10
click at [284, 202] on span "Select an option" at bounding box center [284, 206] width 10 height 10
click at [284, 202] on input "Select an option" at bounding box center [284, 206] width 10 height 10
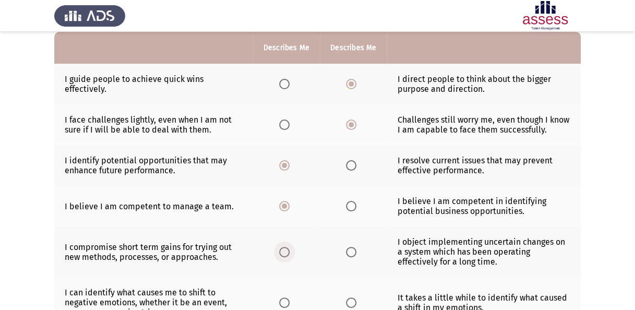
click at [283, 249] on span "Select an option" at bounding box center [284, 252] width 10 height 10
click at [283, 249] on input "Select an option" at bounding box center [284, 252] width 10 height 10
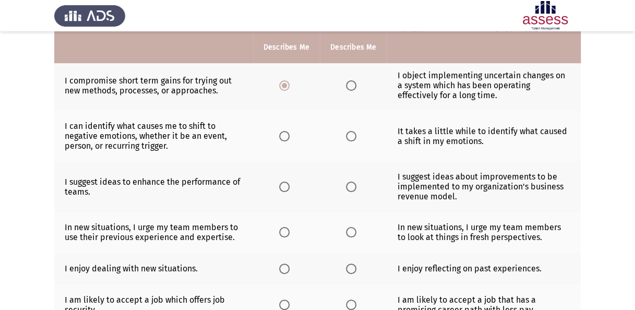
scroll to position [269, 0]
click at [288, 133] on span "Select an option" at bounding box center [284, 135] width 10 height 10
click at [288, 133] on input "Select an option" at bounding box center [284, 135] width 10 height 10
click at [350, 184] on span "Select an option" at bounding box center [351, 186] width 10 height 10
click at [350, 184] on input "Select an option" at bounding box center [351, 186] width 10 height 10
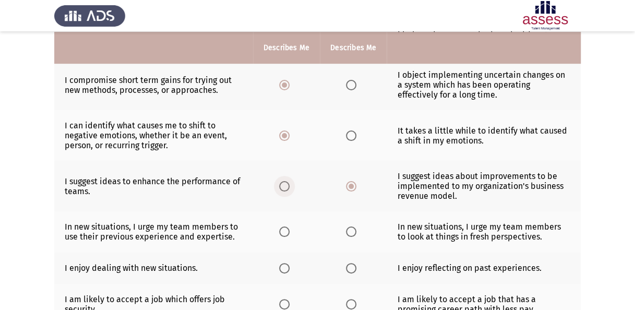
click at [288, 181] on span "Select an option" at bounding box center [284, 186] width 10 height 10
click at [288, 181] on input "Select an option" at bounding box center [284, 186] width 10 height 10
click at [352, 226] on span "Select an option" at bounding box center [351, 231] width 10 height 10
click at [352, 226] on input "Select an option" at bounding box center [351, 231] width 10 height 10
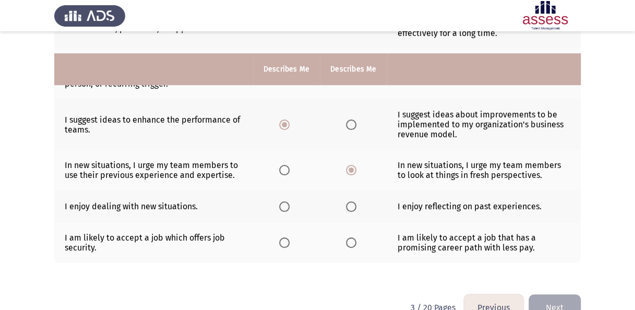
scroll to position [352, 0]
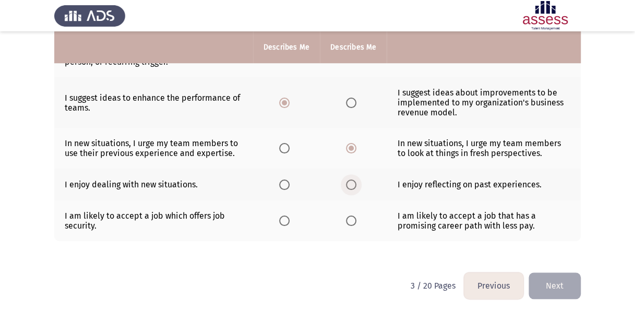
click at [351, 179] on span "Select an option" at bounding box center [351, 184] width 10 height 10
click at [351, 179] on input "Select an option" at bounding box center [351, 184] width 10 height 10
click at [286, 179] on span "Select an option" at bounding box center [284, 184] width 10 height 10
click at [286, 179] on input "Select an option" at bounding box center [284, 184] width 10 height 10
click at [353, 218] on span "Select an option" at bounding box center [351, 220] width 10 height 10
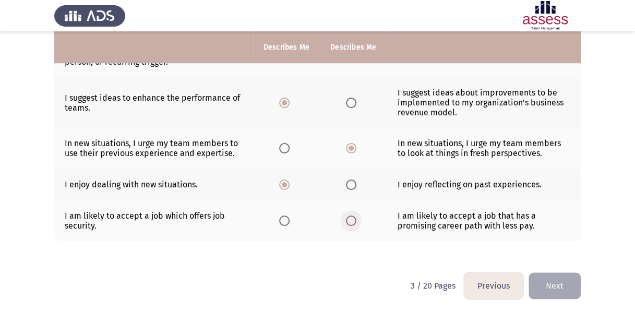
click at [353, 218] on input "Select an option" at bounding box center [351, 220] width 10 height 10
click at [559, 282] on button "Next" at bounding box center [554, 285] width 52 height 27
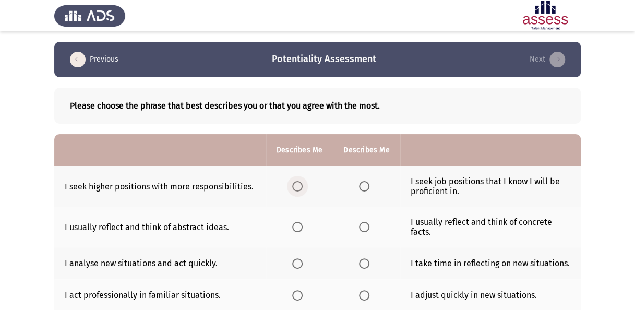
click at [299, 185] on span "Select an option" at bounding box center [297, 186] width 10 height 10
click at [299, 185] on input "Select an option" at bounding box center [297, 186] width 10 height 10
click at [361, 225] on span "Select an option" at bounding box center [364, 227] width 10 height 10
click at [361, 225] on input "Select an option" at bounding box center [364, 227] width 10 height 10
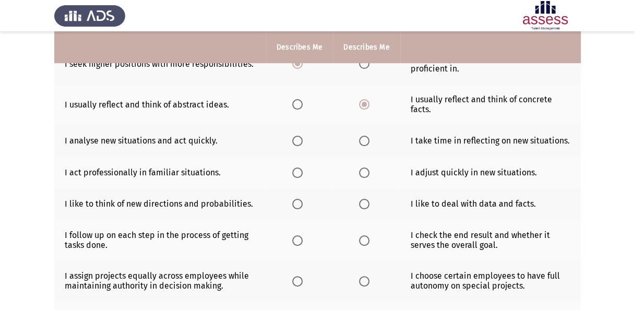
scroll to position [125, 0]
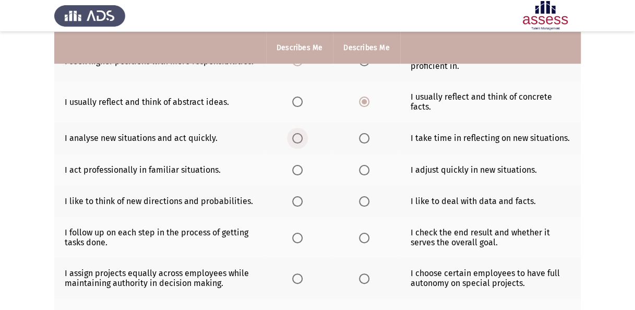
click at [299, 136] on span "Select an option" at bounding box center [297, 138] width 10 height 10
click at [299, 136] on input "Select an option" at bounding box center [297, 138] width 10 height 10
click at [368, 170] on span "Select an option" at bounding box center [364, 170] width 10 height 10
click at [368, 170] on input "Select an option" at bounding box center [364, 170] width 10 height 10
click at [301, 204] on span "Select an option" at bounding box center [297, 201] width 10 height 10
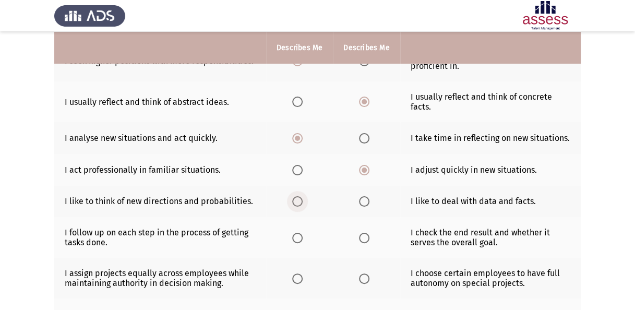
click at [301, 204] on input "Select an option" at bounding box center [297, 201] width 10 height 10
click at [298, 235] on span "Select an option" at bounding box center [297, 238] width 10 height 10
click at [298, 235] on input "Select an option" at bounding box center [297, 238] width 10 height 10
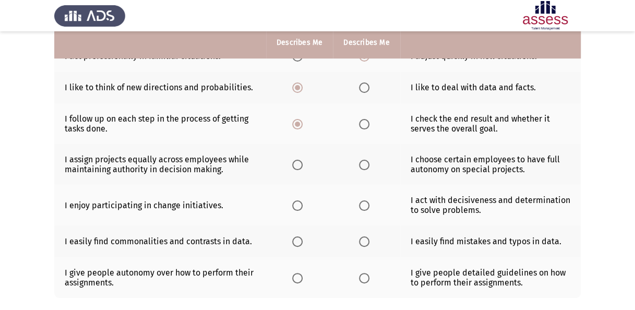
scroll to position [233, 0]
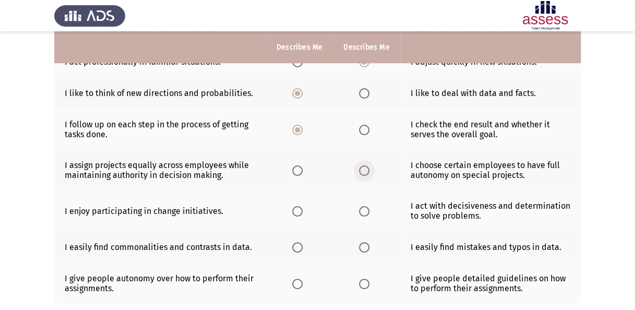
click at [363, 167] on span "Select an option" at bounding box center [364, 170] width 10 height 10
click at [363, 167] on input "Select an option" at bounding box center [364, 170] width 10 height 10
click at [298, 206] on span "Select an option" at bounding box center [297, 211] width 10 height 10
click at [298, 206] on input "Select an option" at bounding box center [297, 211] width 10 height 10
click at [364, 245] on span "Select an option" at bounding box center [364, 247] width 10 height 10
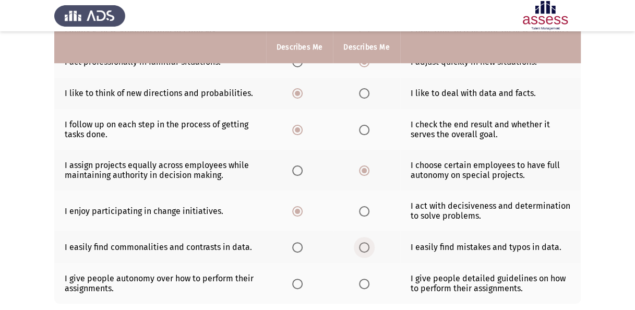
click at [364, 245] on input "Select an option" at bounding box center [364, 247] width 10 height 10
click at [302, 247] on span "Select an option" at bounding box center [297, 247] width 10 height 10
click at [302, 247] on input "Select an option" at bounding box center [297, 247] width 10 height 10
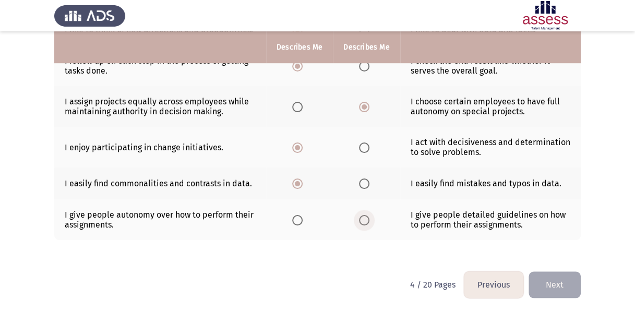
click at [369, 216] on label "Select an option" at bounding box center [366, 220] width 15 height 10
click at [369, 216] on input "Select an option" at bounding box center [364, 220] width 10 height 10
click at [557, 286] on button "Next" at bounding box center [554, 284] width 52 height 27
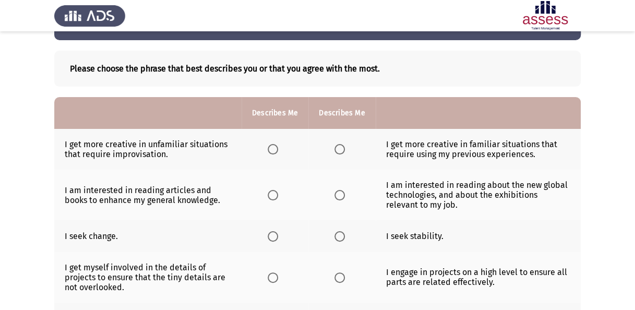
scroll to position [39, 0]
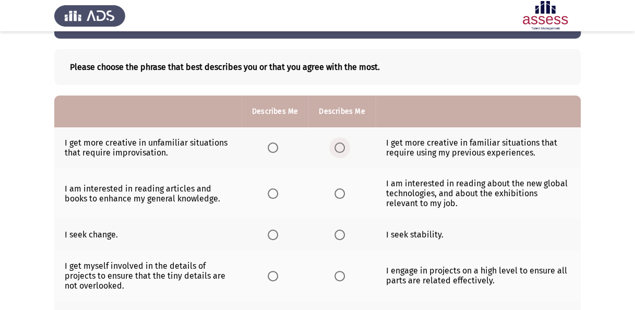
click at [335, 147] on span "Select an option" at bounding box center [339, 147] width 10 height 10
click at [335, 147] on input "Select an option" at bounding box center [339, 147] width 10 height 10
click at [273, 192] on span "Select an option" at bounding box center [272, 193] width 10 height 10
click at [273, 192] on input "Select an option" at bounding box center [272, 193] width 10 height 10
click at [273, 233] on span "Select an option" at bounding box center [272, 234] width 10 height 10
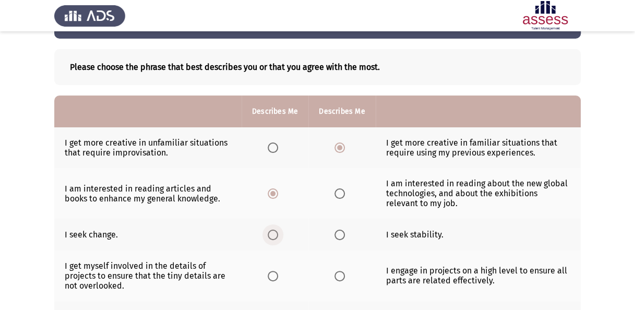
click at [273, 233] on input "Select an option" at bounding box center [272, 234] width 10 height 10
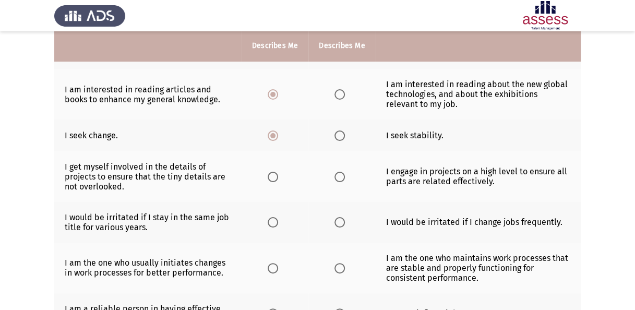
scroll to position [136, 0]
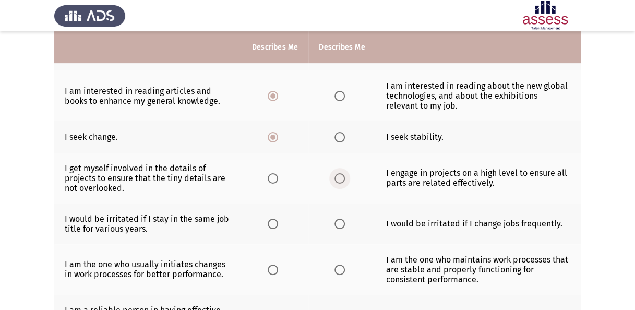
click at [336, 177] on span "Select an option" at bounding box center [339, 178] width 10 height 10
click at [336, 177] on input "Select an option" at bounding box center [339, 178] width 10 height 10
click at [271, 220] on span "Select an option" at bounding box center [272, 223] width 10 height 10
click at [271, 220] on input "Select an option" at bounding box center [272, 223] width 10 height 10
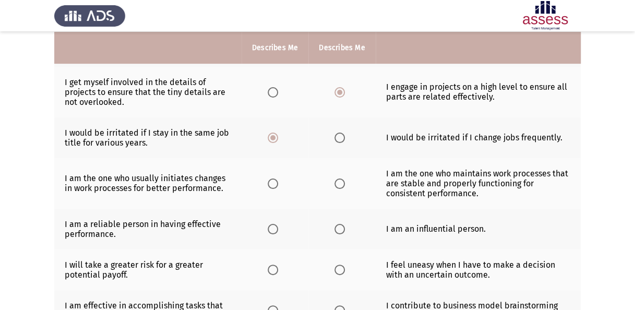
scroll to position [223, 0]
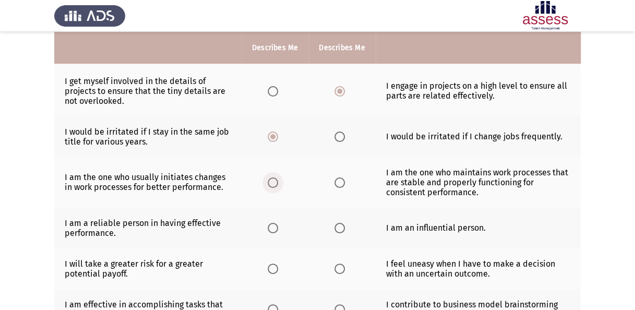
click at [272, 177] on span "Select an option" at bounding box center [272, 182] width 10 height 10
click at [272, 177] on input "Select an option" at bounding box center [272, 182] width 10 height 10
click at [343, 226] on span "Select an option" at bounding box center [339, 228] width 10 height 10
click at [343, 226] on input "Select an option" at bounding box center [339, 228] width 10 height 10
click at [336, 263] on span "Select an option" at bounding box center [339, 268] width 10 height 10
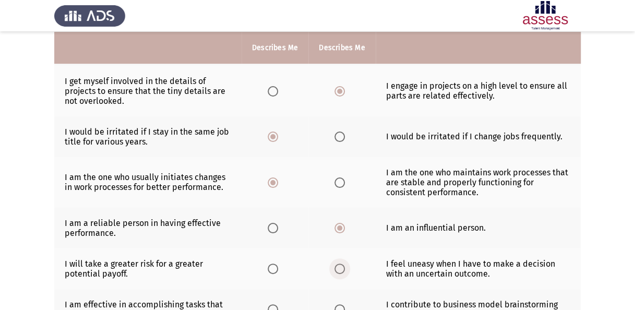
click at [336, 263] on input "Select an option" at bounding box center [339, 268] width 10 height 10
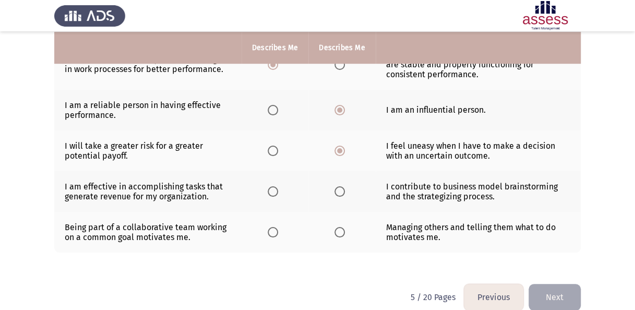
scroll to position [339, 0]
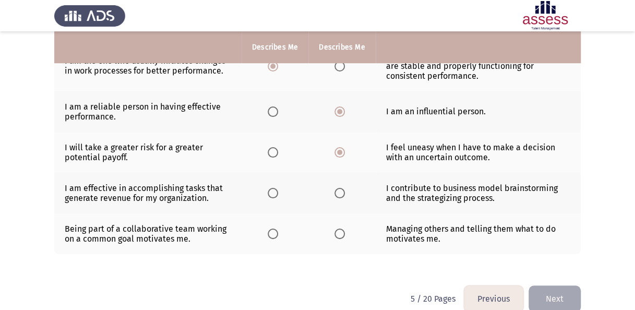
click at [338, 195] on th at bounding box center [341, 193] width 67 height 41
click at [338, 193] on span "Select an option" at bounding box center [339, 193] width 10 height 10
click at [338, 193] on input "Select an option" at bounding box center [339, 193] width 10 height 10
click at [339, 228] on span "Select an option" at bounding box center [339, 233] width 10 height 10
click at [339, 228] on input "Select an option" at bounding box center [339, 233] width 10 height 10
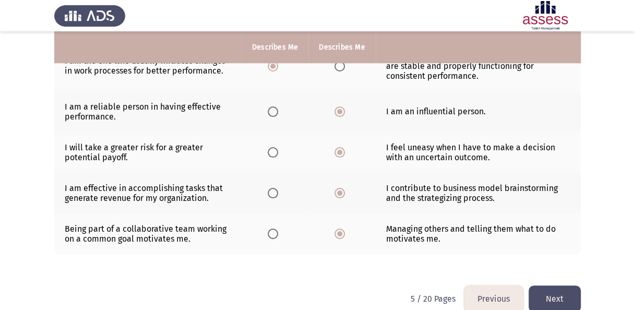
click at [552, 296] on button "Next" at bounding box center [554, 298] width 52 height 27
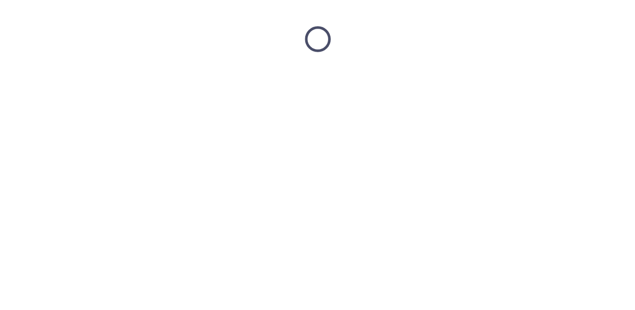
scroll to position [0, 0]
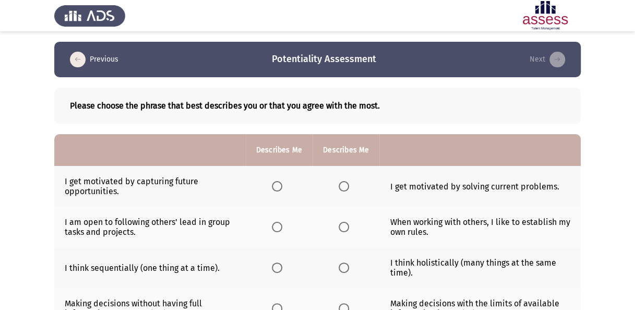
click at [342, 184] on span "Select an option" at bounding box center [343, 186] width 10 height 10
click at [342, 184] on input "Select an option" at bounding box center [343, 186] width 10 height 10
click at [281, 224] on span "Select an option" at bounding box center [277, 227] width 10 height 10
click at [281, 224] on input "Select an option" at bounding box center [277, 227] width 10 height 10
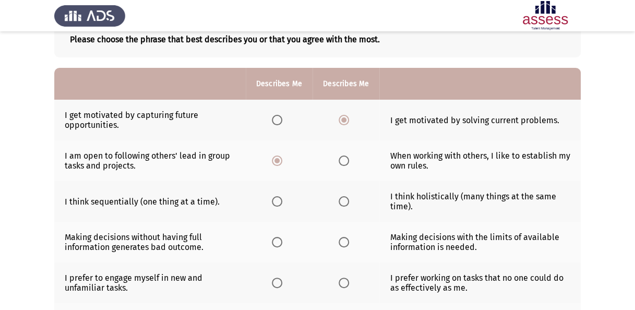
scroll to position [69, 0]
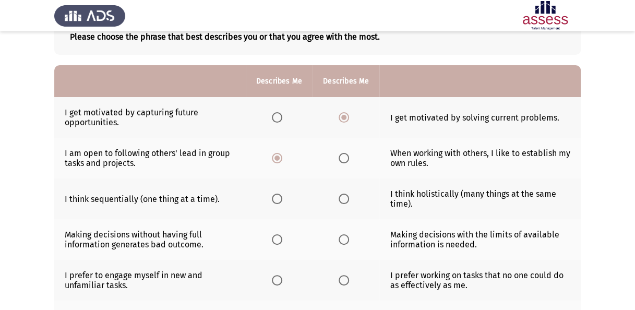
click at [342, 196] on span "Select an option" at bounding box center [343, 198] width 10 height 10
click at [342, 196] on input "Select an option" at bounding box center [343, 198] width 10 height 10
click at [278, 236] on span "Select an option" at bounding box center [277, 239] width 10 height 10
click at [278, 236] on input "Select an option" at bounding box center [277, 239] width 10 height 10
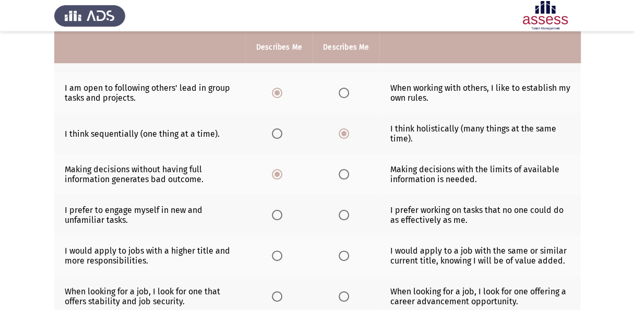
scroll to position [136, 0]
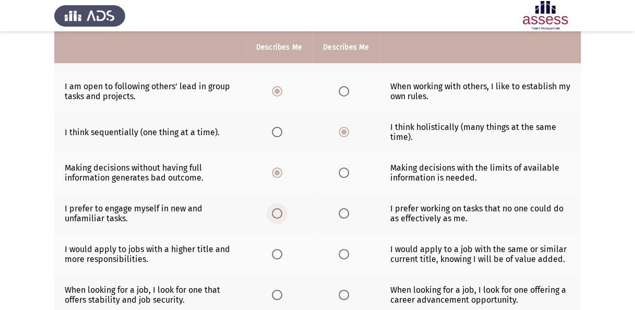
click at [280, 211] on span "Select an option" at bounding box center [277, 213] width 10 height 10
click at [280, 211] on input "Select an option" at bounding box center [277, 213] width 10 height 10
click at [280, 251] on span "Select an option" at bounding box center [277, 254] width 10 height 10
click at [280, 251] on input "Select an option" at bounding box center [277, 254] width 10 height 10
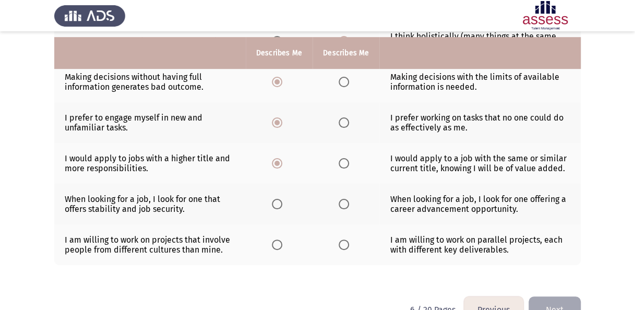
scroll to position [230, 0]
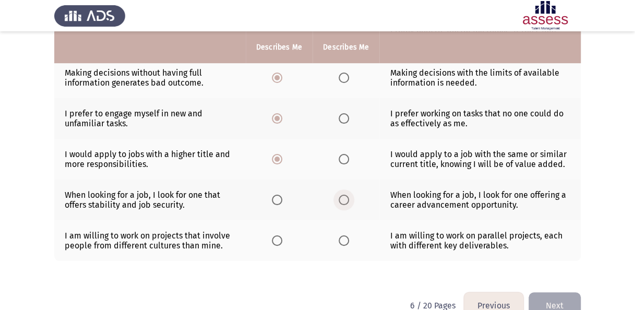
click at [342, 194] on span "Select an option" at bounding box center [343, 199] width 10 height 10
click at [342, 194] on input "Select an option" at bounding box center [343, 199] width 10 height 10
click at [282, 236] on span "Select an option" at bounding box center [277, 240] width 10 height 10
click at [282, 236] on input "Select an option" at bounding box center [277, 240] width 10 height 10
click at [564, 298] on button "Next" at bounding box center [554, 305] width 52 height 27
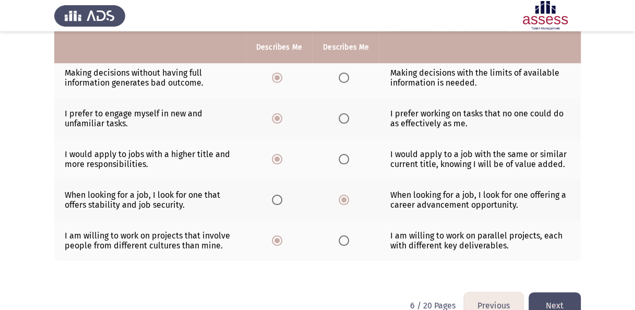
scroll to position [0, 0]
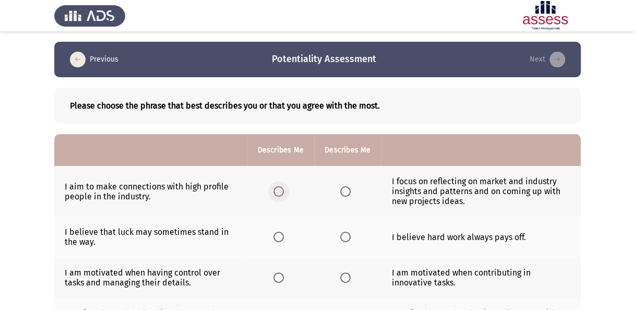
click at [283, 190] on span "Select an option" at bounding box center [278, 191] width 10 height 10
click at [283, 190] on input "Select an option" at bounding box center [278, 191] width 10 height 10
click at [346, 236] on span "Select an option" at bounding box center [345, 236] width 10 height 10
click at [346, 236] on input "Select an option" at bounding box center [345, 236] width 10 height 10
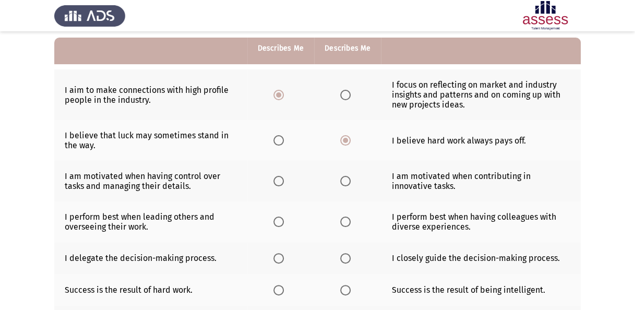
scroll to position [97, 0]
click at [278, 180] on span "Select an option" at bounding box center [278, 180] width 10 height 10
click at [278, 180] on input "Select an option" at bounding box center [278, 180] width 10 height 10
click at [276, 216] on span "Select an option" at bounding box center [278, 221] width 10 height 10
click at [276, 216] on input "Select an option" at bounding box center [278, 221] width 10 height 10
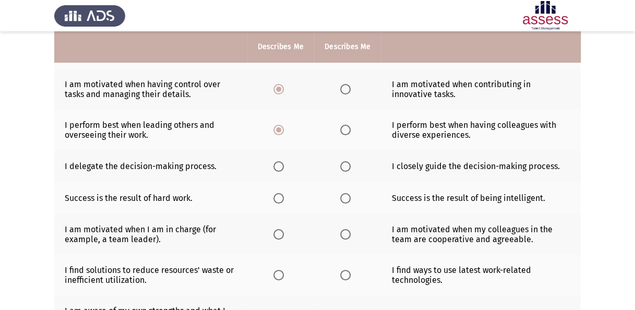
scroll to position [188, 0]
click at [343, 167] on span "Select an option" at bounding box center [345, 167] width 10 height 10
click at [343, 167] on input "Select an option" at bounding box center [345, 167] width 10 height 10
click at [276, 198] on span "Select an option" at bounding box center [278, 198] width 10 height 10
click at [276, 198] on input "Select an option" at bounding box center [278, 198] width 10 height 10
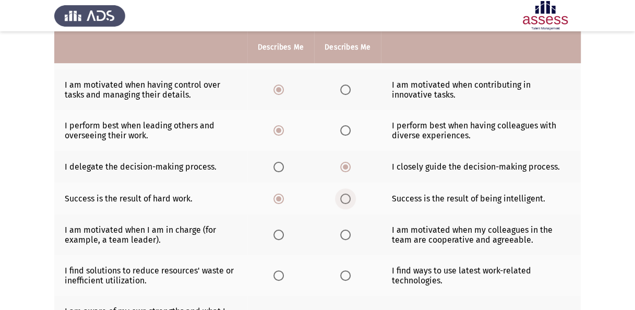
click at [347, 195] on span "Select an option" at bounding box center [345, 198] width 10 height 10
click at [347, 195] on input "Select an option" at bounding box center [345, 198] width 10 height 10
click at [281, 194] on span "Select an option" at bounding box center [278, 198] width 10 height 10
click at [281, 194] on input "Select an option" at bounding box center [278, 198] width 10 height 10
click at [346, 230] on span "Select an option" at bounding box center [345, 234] width 10 height 10
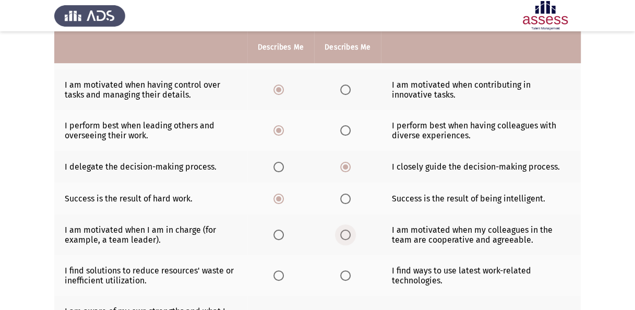
click at [346, 230] on input "Select an option" at bounding box center [345, 234] width 10 height 10
click at [283, 230] on span "Select an option" at bounding box center [278, 234] width 10 height 10
click at [283, 230] on input "Select an option" at bounding box center [278, 234] width 10 height 10
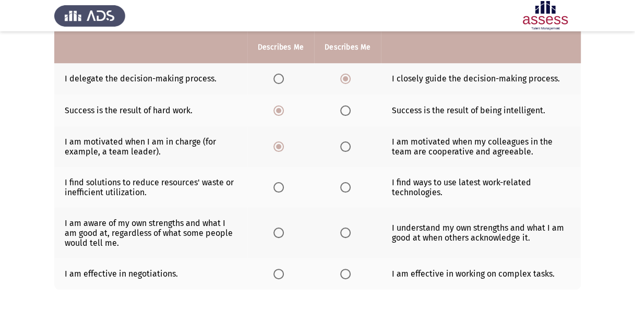
scroll to position [275, 0]
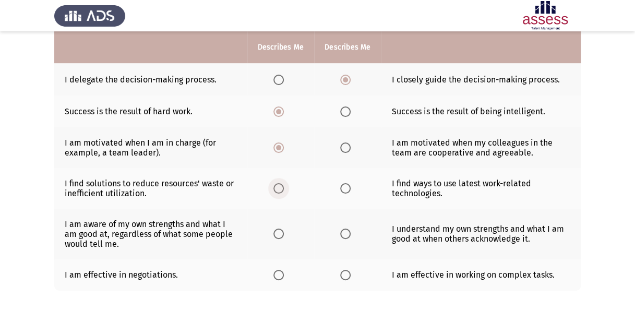
click at [276, 183] on span "Select an option" at bounding box center [278, 188] width 10 height 10
click at [276, 183] on input "Select an option" at bounding box center [278, 188] width 10 height 10
click at [278, 229] on span "Select an option" at bounding box center [278, 233] width 10 height 10
click at [278, 229] on input "Select an option" at bounding box center [278, 233] width 10 height 10
click at [276, 271] on span "Select an option" at bounding box center [278, 275] width 10 height 10
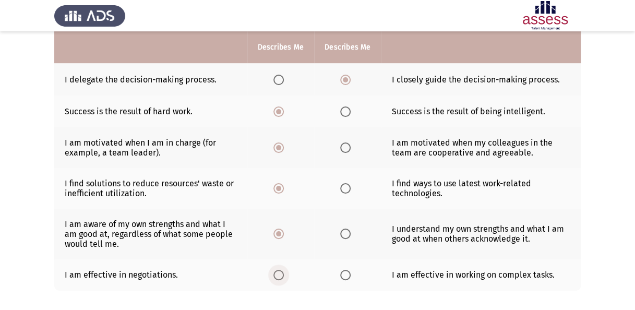
click at [276, 271] on input "Select an option" at bounding box center [278, 275] width 10 height 10
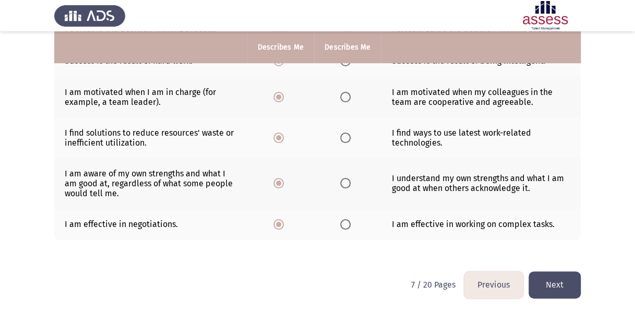
click at [564, 283] on button "Next" at bounding box center [554, 284] width 52 height 27
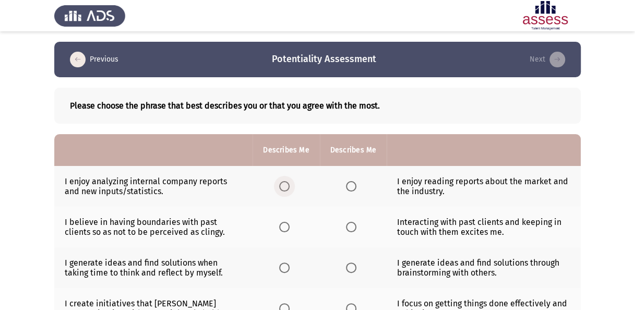
click at [282, 183] on span "Select an option" at bounding box center [284, 186] width 10 height 10
click at [282, 183] on input "Select an option" at bounding box center [284, 186] width 10 height 10
click at [353, 225] on span "Select an option" at bounding box center [351, 227] width 10 height 10
click at [353, 225] on input "Select an option" at bounding box center [351, 227] width 10 height 10
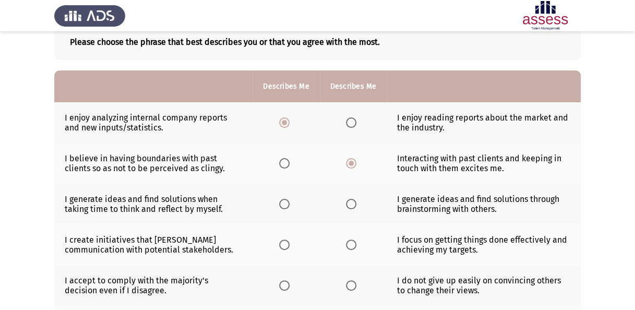
scroll to position [65, 0]
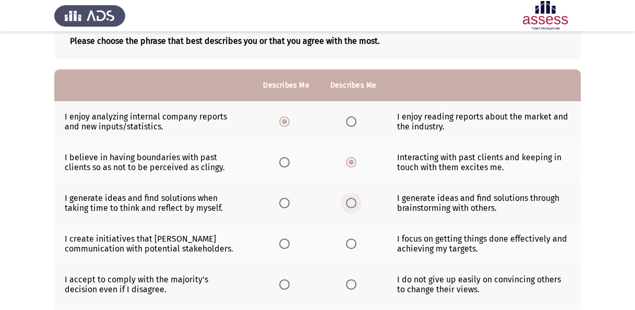
click at [353, 198] on span "Select an option" at bounding box center [351, 203] width 10 height 10
click at [353, 198] on input "Select an option" at bounding box center [351, 203] width 10 height 10
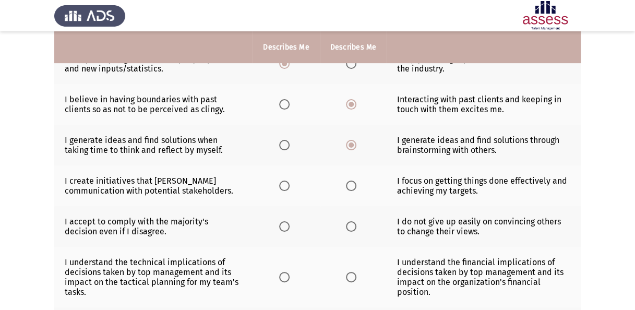
scroll to position [124, 0]
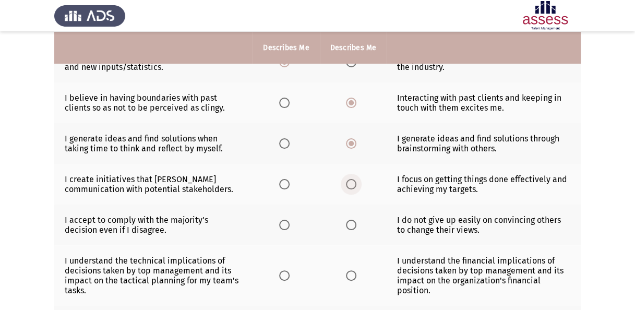
click at [352, 181] on span "Select an option" at bounding box center [351, 184] width 10 height 10
click at [352, 181] on input "Select an option" at bounding box center [351, 184] width 10 height 10
click at [349, 226] on span "Select an option" at bounding box center [351, 225] width 10 height 10
click at [349, 226] on input "Select an option" at bounding box center [351, 225] width 10 height 10
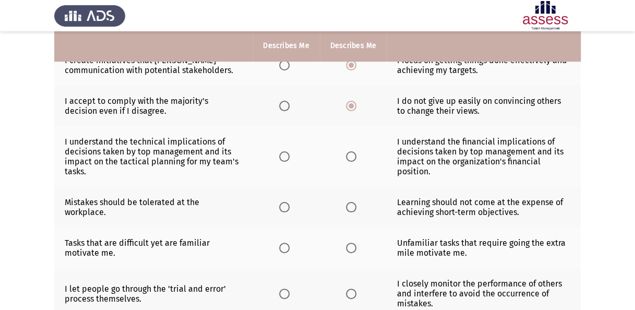
scroll to position [241, 0]
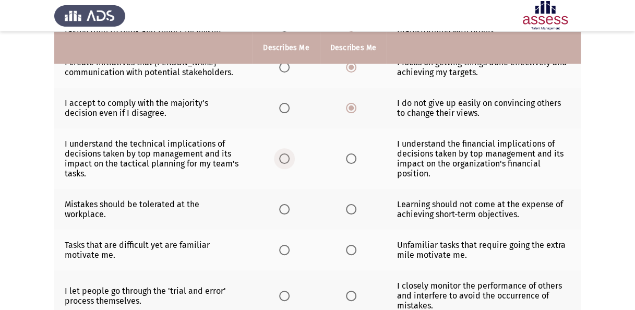
click at [285, 153] on span "Select an option" at bounding box center [284, 158] width 10 height 10
click at [285, 153] on input "Select an option" at bounding box center [284, 158] width 10 height 10
click at [285, 207] on span "Select an option" at bounding box center [284, 209] width 10 height 10
click at [285, 207] on input "Select an option" at bounding box center [284, 209] width 10 height 10
click at [350, 245] on span "Select an option" at bounding box center [351, 250] width 10 height 10
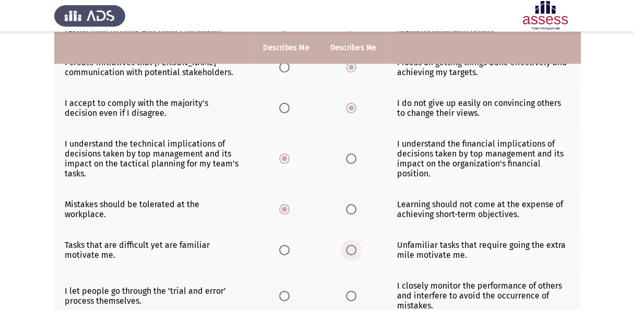
click at [350, 245] on input "Select an option" at bounding box center [351, 250] width 10 height 10
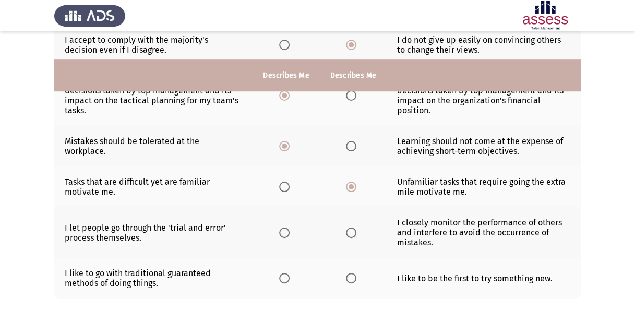
scroll to position [361, 0]
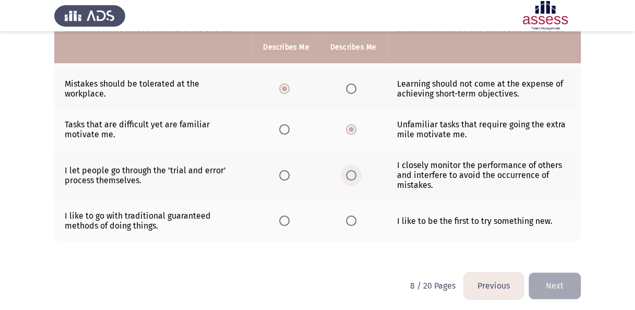
click at [351, 170] on span "Select an option" at bounding box center [351, 175] width 10 height 10
click at [351, 170] on input "Select an option" at bounding box center [351, 175] width 10 height 10
click at [285, 215] on span "Select an option" at bounding box center [284, 220] width 10 height 10
click at [285, 215] on input "Select an option" at bounding box center [284, 220] width 10 height 10
click at [560, 288] on button "Next" at bounding box center [554, 285] width 52 height 27
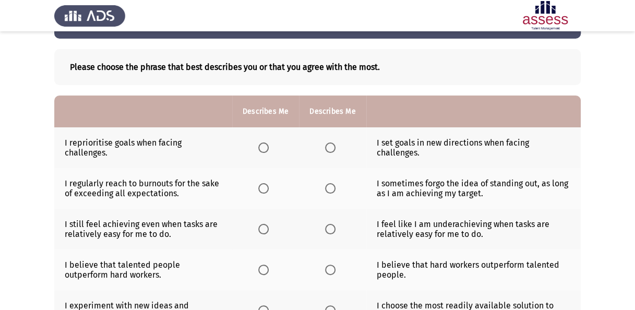
scroll to position [45, 0]
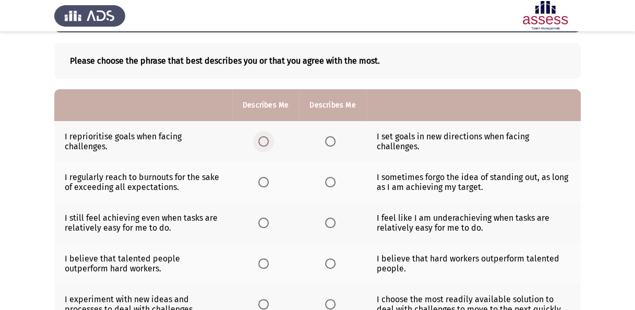
click at [264, 143] on span "Select an option" at bounding box center [263, 141] width 10 height 10
click at [264, 143] on input "Select an option" at bounding box center [263, 141] width 10 height 10
click at [332, 178] on span "Select an option" at bounding box center [330, 182] width 10 height 10
click at [332, 178] on input "Select an option" at bounding box center [330, 182] width 10 height 10
click at [263, 222] on span "Select an option" at bounding box center [263, 222] width 10 height 10
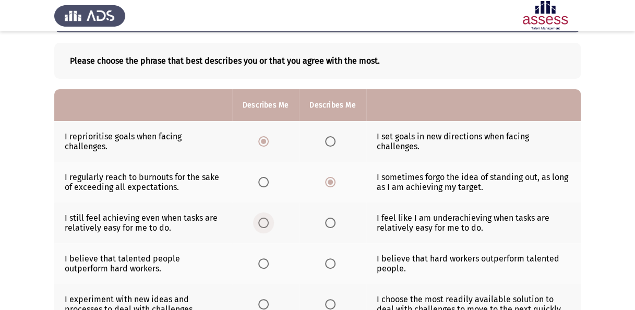
click at [263, 222] on input "Select an option" at bounding box center [263, 222] width 10 height 10
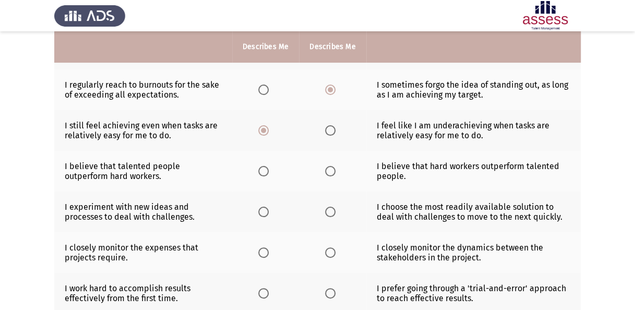
scroll to position [137, 0]
click at [333, 168] on span "Select an option" at bounding box center [330, 171] width 10 height 10
click at [333, 168] on input "Select an option" at bounding box center [330, 171] width 10 height 10
click at [263, 212] on span "Select an option" at bounding box center [263, 212] width 0 height 0
click at [263, 211] on input "Select an option" at bounding box center [263, 212] width 10 height 10
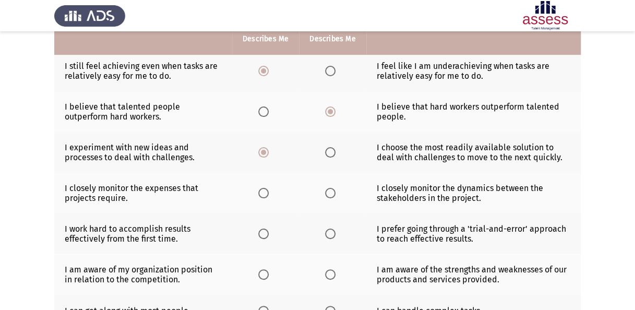
scroll to position [200, 0]
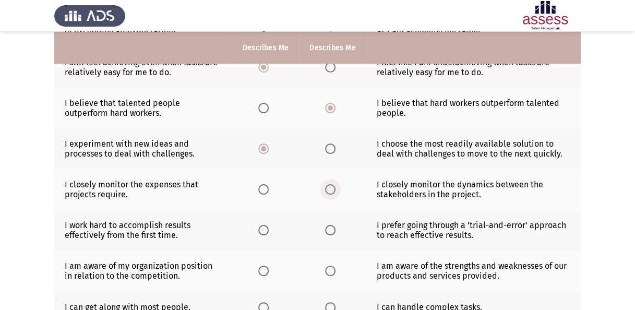
click at [331, 187] on span "Select an option" at bounding box center [330, 189] width 10 height 10
click at [331, 187] on input "Select an option" at bounding box center [330, 189] width 10 height 10
click at [267, 228] on span "Select an option" at bounding box center [263, 230] width 10 height 10
click at [267, 228] on input "Select an option" at bounding box center [263, 230] width 10 height 10
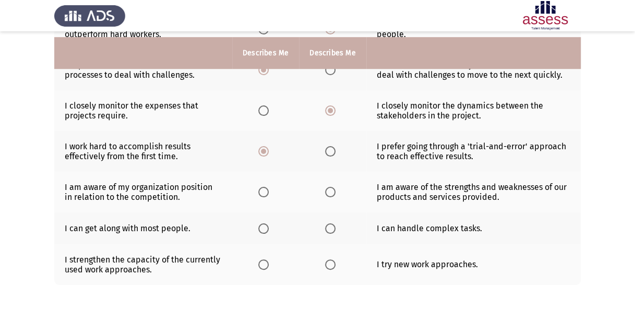
scroll to position [285, 0]
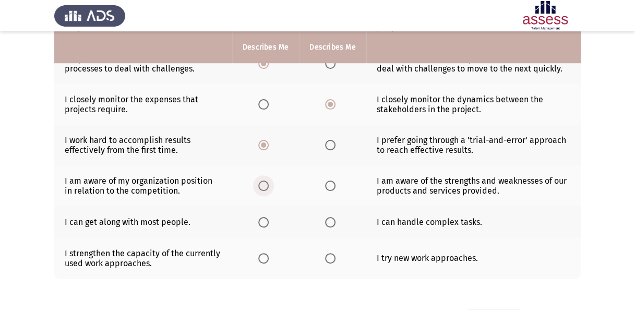
click at [260, 185] on span "Select an option" at bounding box center [263, 185] width 10 height 10
click at [260, 185] on input "Select an option" at bounding box center [263, 185] width 10 height 10
click at [263, 217] on span "Select an option" at bounding box center [263, 222] width 10 height 10
click at [263, 217] on input "Select an option" at bounding box center [263, 222] width 10 height 10
click at [332, 254] on span "Select an option" at bounding box center [330, 258] width 10 height 10
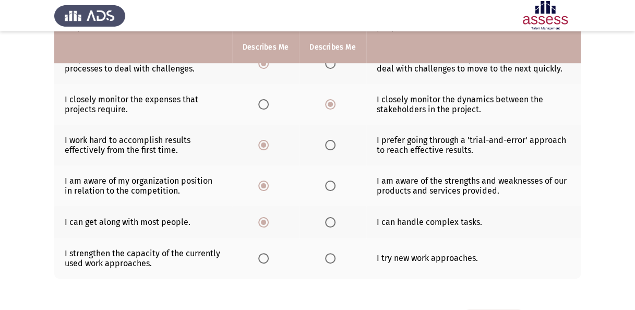
click at [332, 254] on input "Select an option" at bounding box center [330, 258] width 10 height 10
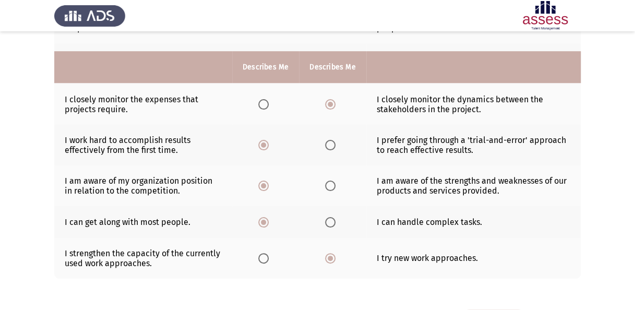
scroll to position [323, 0]
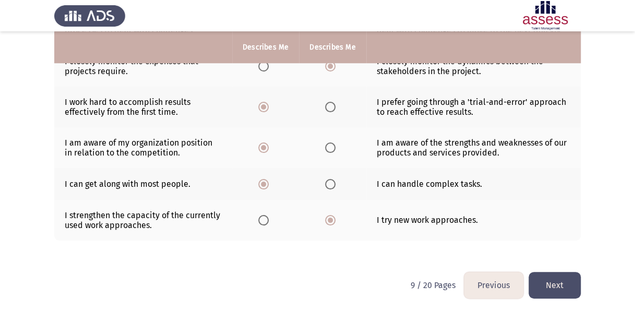
click at [577, 281] on button "Next" at bounding box center [554, 285] width 52 height 27
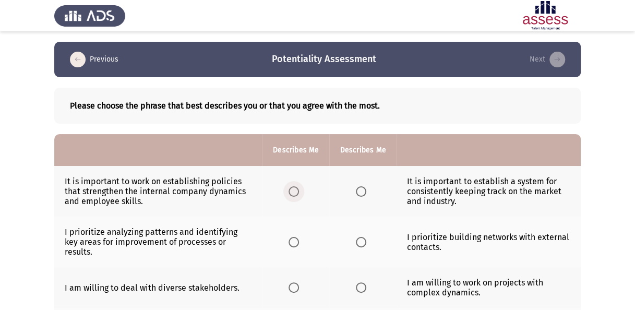
click at [295, 191] on span "Select an option" at bounding box center [293, 191] width 10 height 10
click at [295, 191] on input "Select an option" at bounding box center [293, 191] width 10 height 10
click at [297, 240] on span "Select an option" at bounding box center [293, 242] width 10 height 10
click at [297, 240] on input "Select an option" at bounding box center [293, 242] width 10 height 10
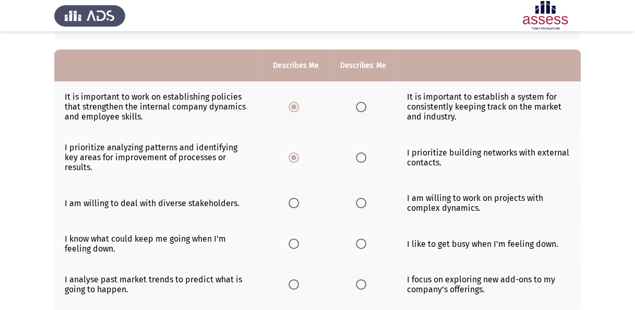
scroll to position [92, 0]
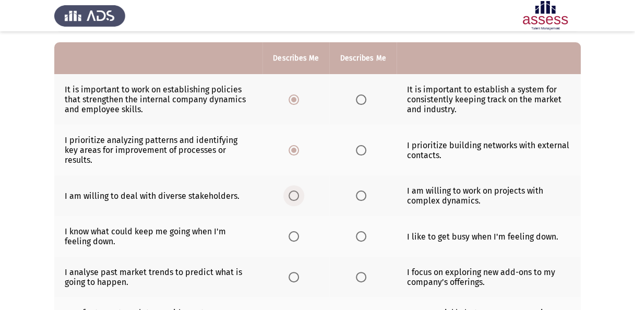
click at [297, 190] on span "Select an option" at bounding box center [293, 195] width 10 height 10
click at [297, 190] on input "Select an option" at bounding box center [293, 195] width 10 height 10
click at [298, 231] on span "Select an option" at bounding box center [293, 236] width 10 height 10
click at [298, 231] on input "Select an option" at bounding box center [293, 236] width 10 height 10
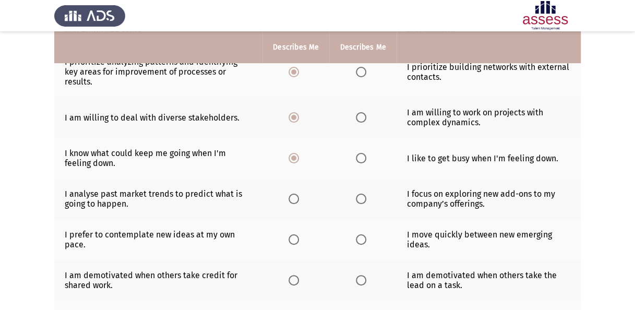
scroll to position [168, 0]
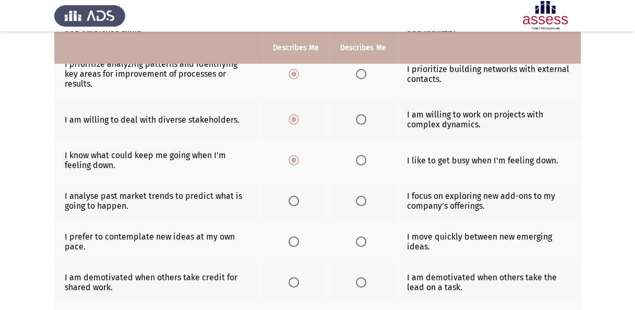
click at [357, 196] on span "Select an option" at bounding box center [361, 201] width 10 height 10
click at [357, 196] on input "Select an option" at bounding box center [361, 201] width 10 height 10
click at [361, 236] on span "Select an option" at bounding box center [361, 241] width 10 height 10
click at [361, 236] on input "Select an option" at bounding box center [361, 241] width 10 height 10
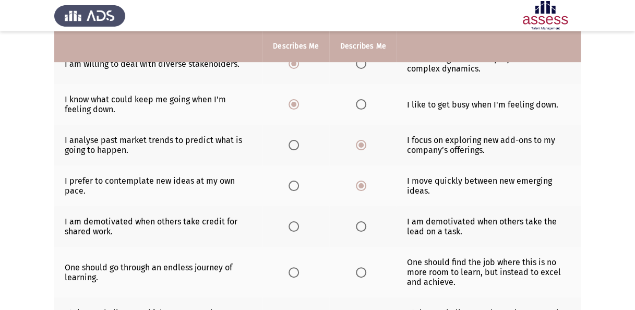
scroll to position [223, 0]
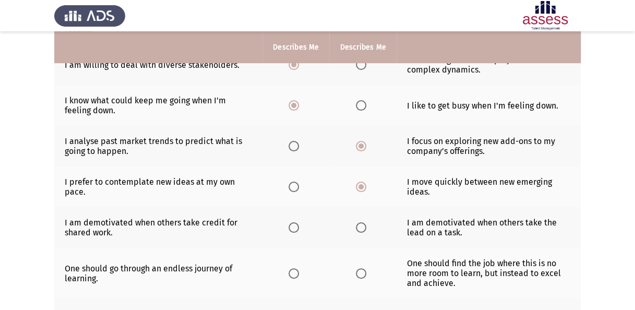
click at [297, 222] on span "Select an option" at bounding box center [293, 227] width 10 height 10
click at [297, 222] on input "Select an option" at bounding box center [293, 227] width 10 height 10
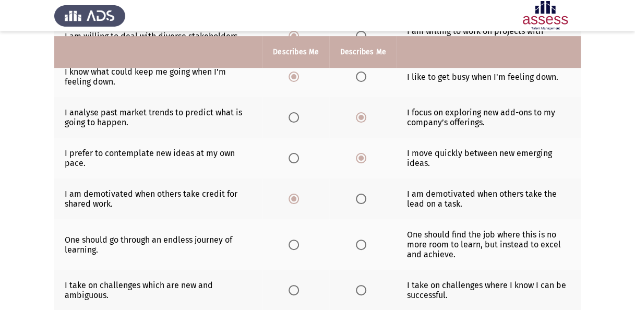
scroll to position [255, 0]
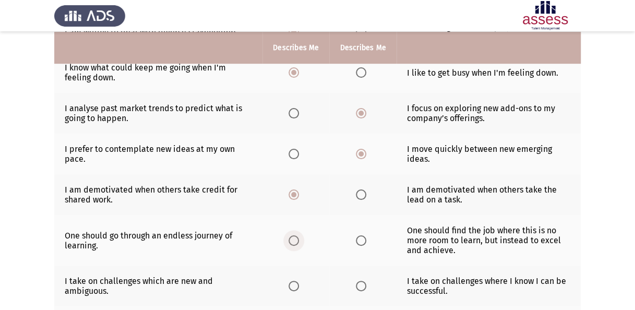
click at [291, 235] on span "Select an option" at bounding box center [293, 240] width 10 height 10
click at [291, 235] on input "Select an option" at bounding box center [293, 240] width 10 height 10
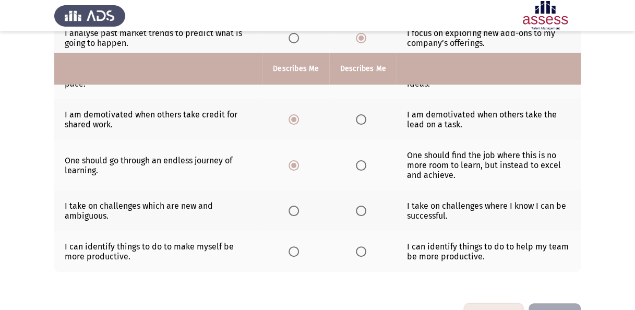
scroll to position [351, 0]
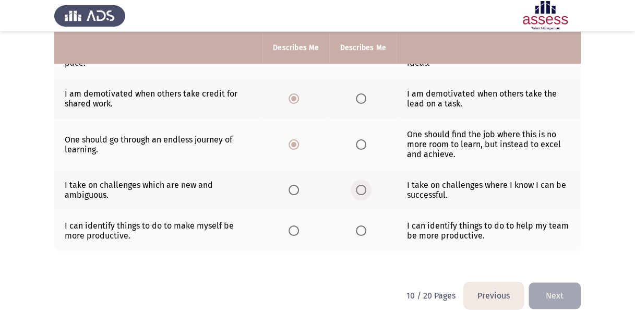
click at [363, 185] on span "Select an option" at bounding box center [361, 190] width 10 height 10
click at [363, 185] on input "Select an option" at bounding box center [361, 190] width 10 height 10
click at [361, 225] on span "Select an option" at bounding box center [361, 230] width 10 height 10
click at [361, 225] on input "Select an option" at bounding box center [361, 230] width 10 height 10
click at [562, 282] on button "Next" at bounding box center [554, 295] width 52 height 27
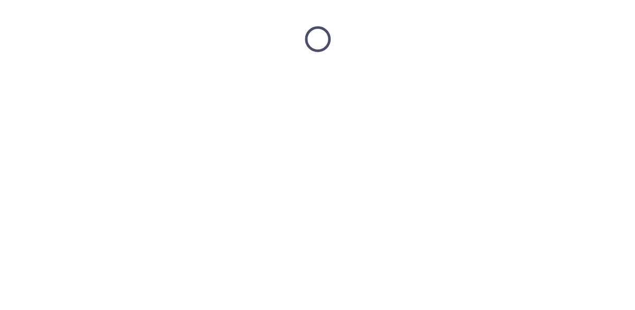
scroll to position [0, 0]
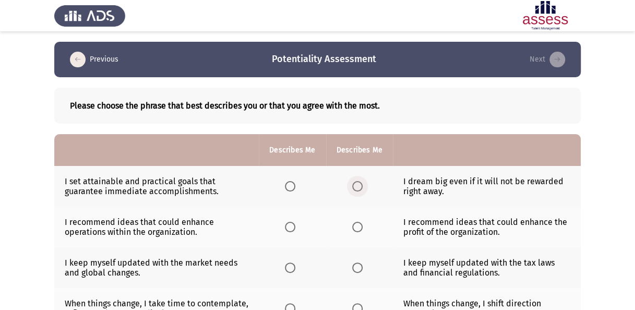
click at [355, 186] on span "Select an option" at bounding box center [357, 186] width 10 height 10
click at [355, 186] on input "Select an option" at bounding box center [357, 186] width 10 height 10
click at [288, 226] on span "Select an option" at bounding box center [290, 227] width 10 height 10
click at [288, 226] on input "Select an option" at bounding box center [290, 227] width 10 height 10
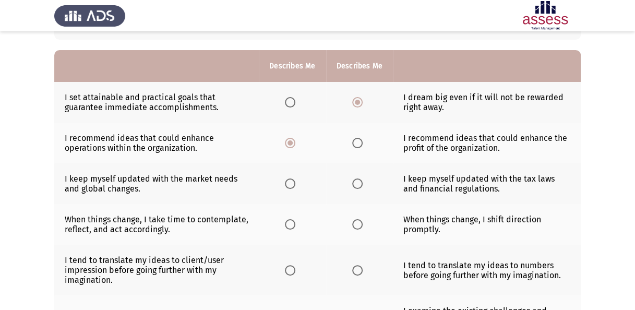
scroll to position [86, 0]
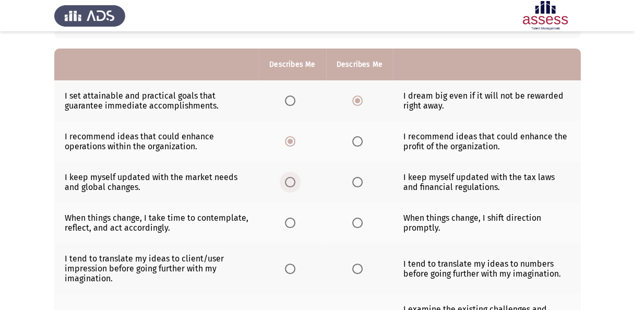
click at [288, 182] on span "Select an option" at bounding box center [290, 182] width 10 height 10
click at [288, 182] on input "Select an option" at bounding box center [290, 182] width 10 height 10
click at [361, 221] on span "Select an option" at bounding box center [357, 222] width 10 height 10
click at [361, 221] on input "Select an option" at bounding box center [357, 222] width 10 height 10
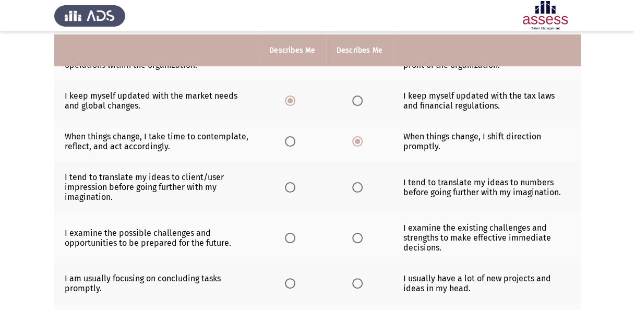
scroll to position [172, 0]
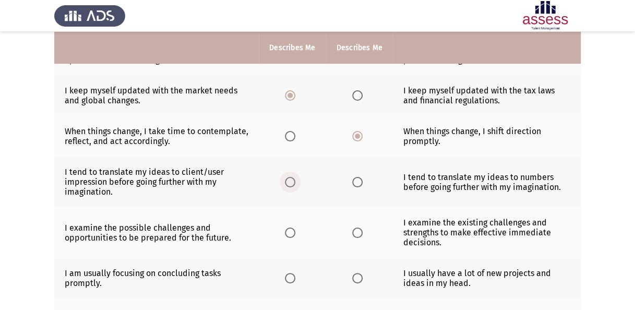
click at [296, 180] on label "Select an option" at bounding box center [292, 182] width 15 height 10
click at [295, 180] on input "Select an option" at bounding box center [290, 182] width 10 height 10
click at [293, 233] on span "Select an option" at bounding box center [290, 232] width 10 height 10
click at [293, 233] on input "Select an option" at bounding box center [290, 232] width 10 height 10
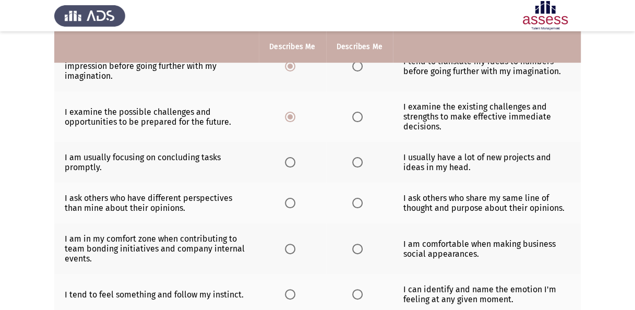
scroll to position [286, 0]
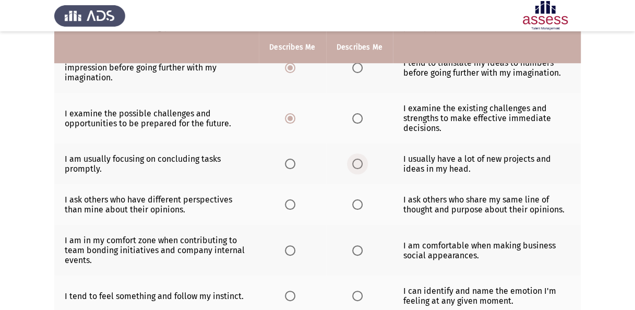
click at [360, 159] on span "Select an option" at bounding box center [357, 164] width 10 height 10
click at [360, 159] on input "Select an option" at bounding box center [357, 164] width 10 height 10
click at [293, 202] on span "Select an option" at bounding box center [290, 204] width 10 height 10
click at [293, 202] on input "Select an option" at bounding box center [290, 204] width 10 height 10
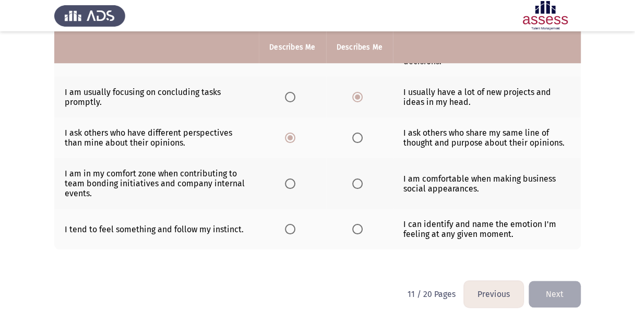
scroll to position [351, 0]
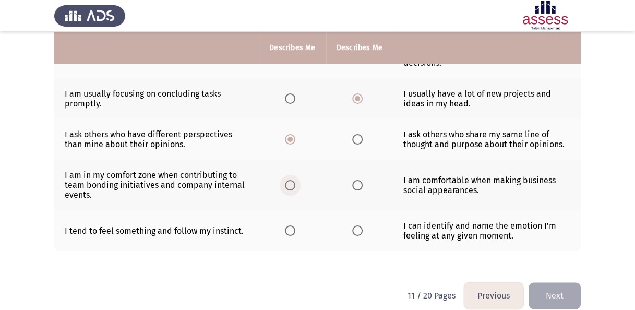
click at [293, 182] on span "Select an option" at bounding box center [290, 185] width 10 height 10
click at [293, 182] on input "Select an option" at bounding box center [290, 185] width 10 height 10
click at [356, 229] on span "Select an option" at bounding box center [357, 230] width 10 height 10
click at [356, 229] on input "Select an option" at bounding box center [357, 230] width 10 height 10
click at [565, 292] on button "Next" at bounding box center [554, 295] width 52 height 27
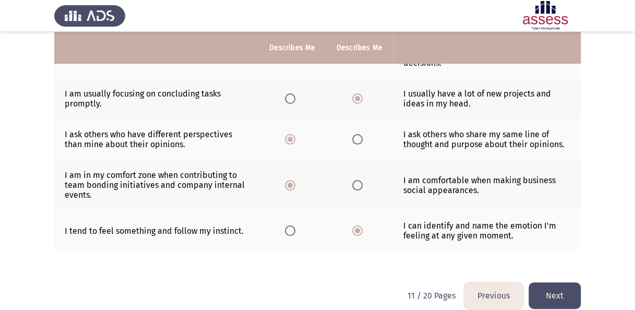
scroll to position [0, 0]
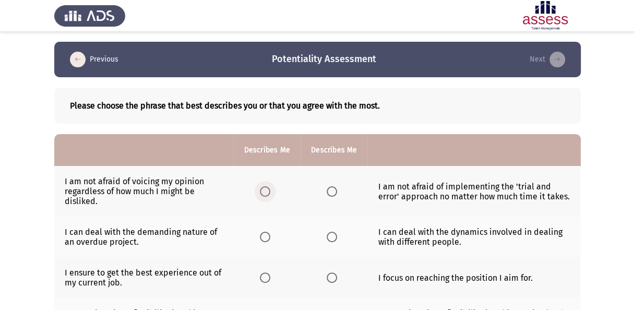
click at [263, 186] on span "Select an option" at bounding box center [265, 191] width 10 height 10
click at [263, 186] on input "Select an option" at bounding box center [265, 191] width 10 height 10
click at [330, 236] on span "Select an option" at bounding box center [331, 236] width 10 height 10
click at [330, 236] on input "Select an option" at bounding box center [331, 236] width 10 height 10
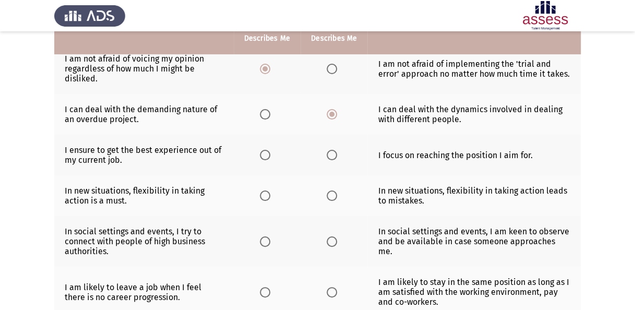
scroll to position [130, 0]
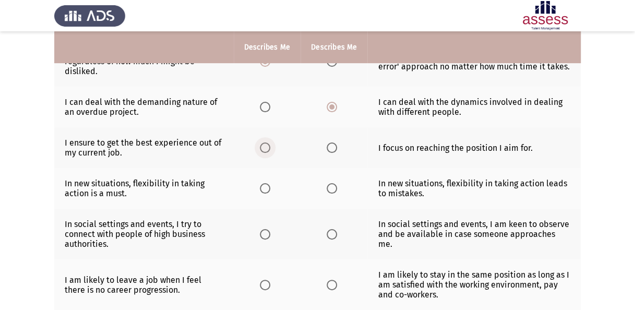
click at [271, 146] on label "Select an option" at bounding box center [267, 147] width 15 height 10
click at [270, 146] on input "Select an option" at bounding box center [265, 147] width 10 height 10
click at [330, 185] on span "Select an option" at bounding box center [331, 188] width 10 height 10
click at [330, 185] on input "Select an option" at bounding box center [331, 188] width 10 height 10
click at [334, 233] on span "Select an option" at bounding box center [331, 234] width 10 height 10
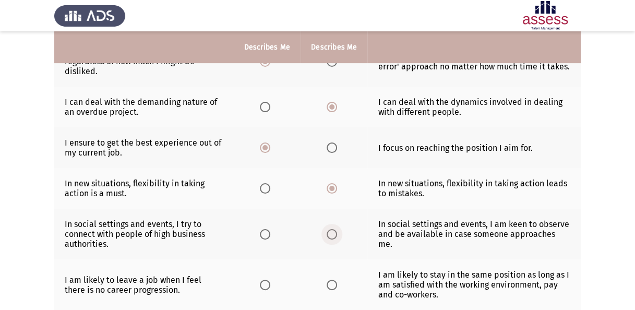
click at [334, 233] on input "Select an option" at bounding box center [331, 234] width 10 height 10
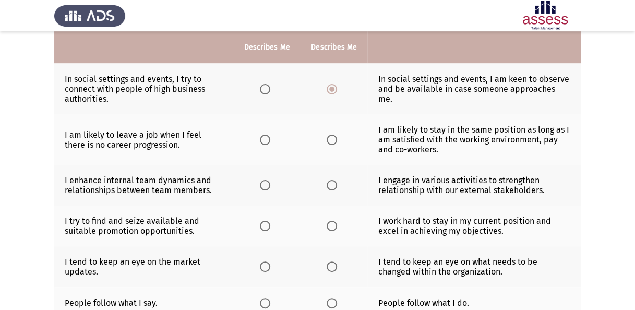
scroll to position [276, 0]
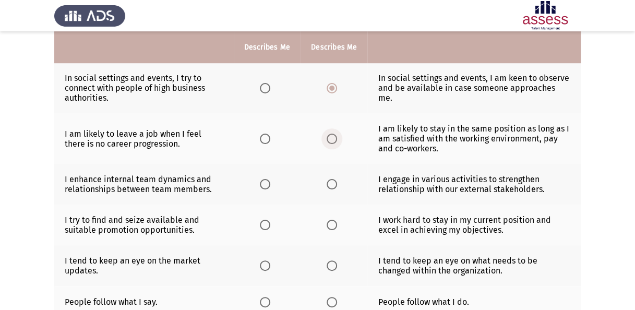
click at [332, 137] on span "Select an option" at bounding box center [331, 138] width 10 height 10
click at [332, 137] on input "Select an option" at bounding box center [331, 138] width 10 height 10
click at [264, 184] on span "Select an option" at bounding box center [265, 184] width 10 height 10
click at [264, 184] on input "Select an option" at bounding box center [265, 184] width 10 height 10
click at [267, 223] on span "Select an option" at bounding box center [265, 225] width 10 height 10
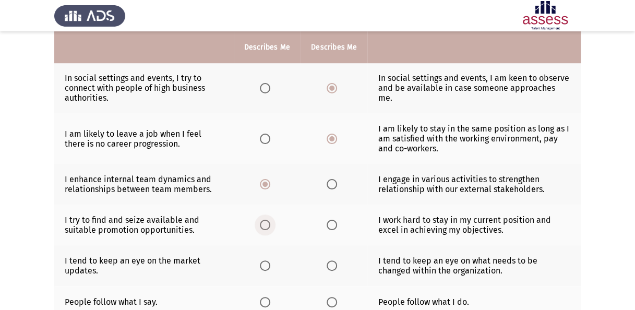
click at [267, 223] on input "Select an option" at bounding box center [265, 225] width 10 height 10
click at [333, 261] on span "Select an option" at bounding box center [331, 265] width 10 height 10
click at [333, 261] on input "Select an option" at bounding box center [331, 265] width 10 height 10
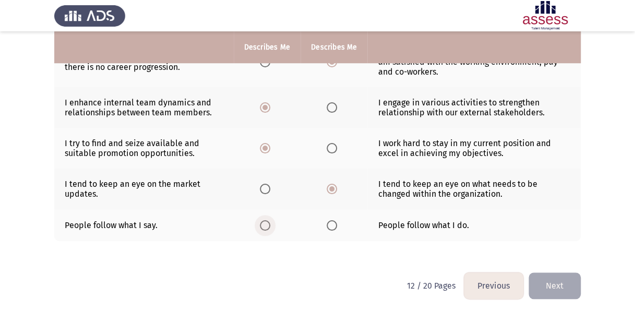
click at [262, 224] on span "Select an option" at bounding box center [265, 225] width 10 height 10
click at [262, 224] on input "Select an option" at bounding box center [265, 225] width 10 height 10
click at [562, 277] on button "Next" at bounding box center [554, 285] width 52 height 27
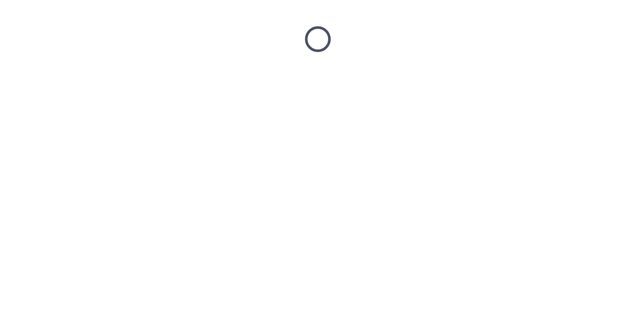
scroll to position [0, 0]
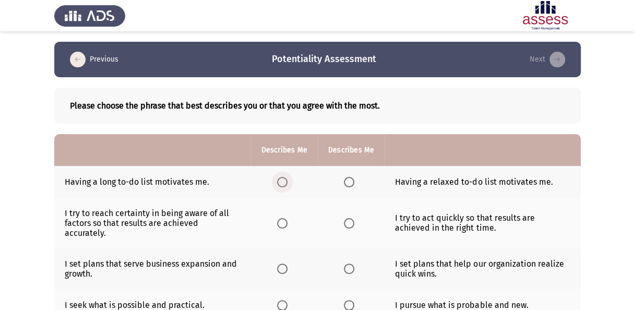
click at [282, 181] on span "Select an option" at bounding box center [282, 182] width 10 height 10
click at [282, 181] on input "Select an option" at bounding box center [282, 182] width 10 height 10
click at [279, 218] on span "Select an option" at bounding box center [282, 223] width 10 height 10
click at [279, 218] on input "Select an option" at bounding box center [282, 223] width 10 height 10
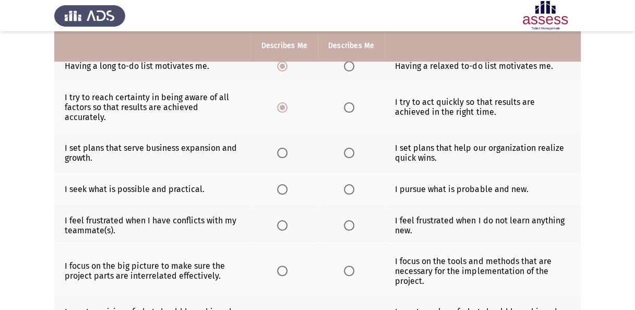
scroll to position [112, 0]
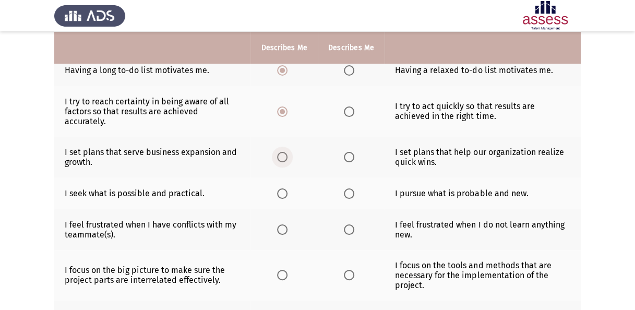
click at [281, 152] on span "Select an option" at bounding box center [282, 157] width 10 height 10
click at [281, 152] on input "Select an option" at bounding box center [282, 157] width 10 height 10
click at [283, 188] on span "Select an option" at bounding box center [282, 193] width 10 height 10
click at [283, 188] on input "Select an option" at bounding box center [282, 193] width 10 height 10
click at [278, 224] on span "Select an option" at bounding box center [282, 229] width 10 height 10
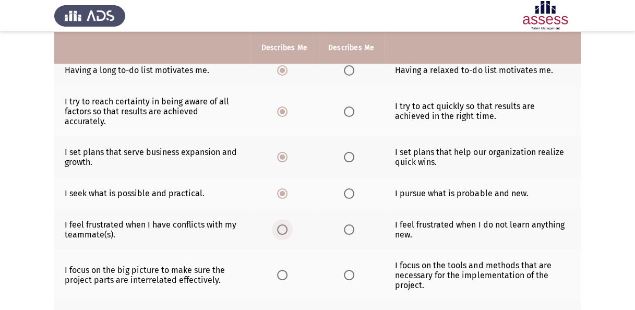
click at [278, 224] on input "Select an option" at bounding box center [282, 229] width 10 height 10
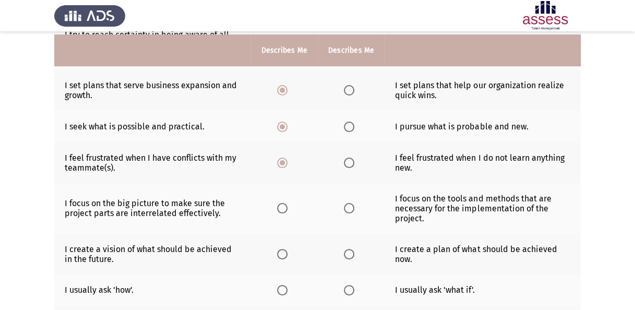
scroll to position [182, 0]
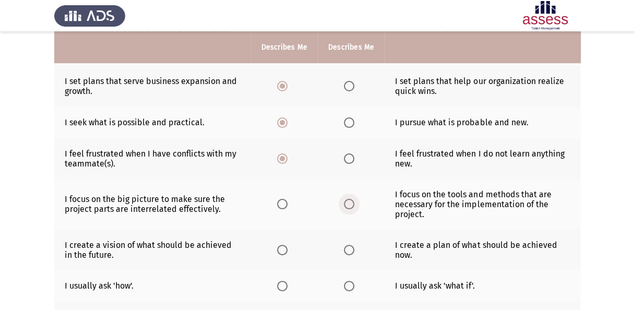
click at [347, 199] on span "Select an option" at bounding box center [349, 204] width 10 height 10
click at [347, 199] on input "Select an option" at bounding box center [349, 204] width 10 height 10
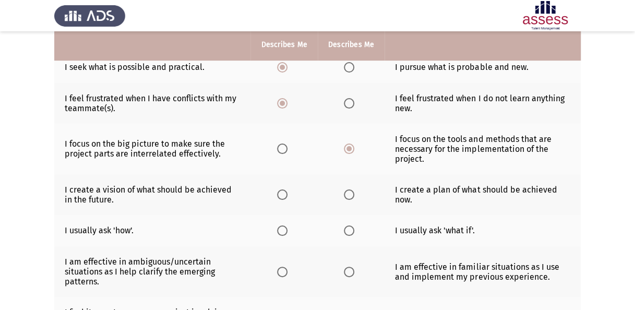
scroll to position [240, 0]
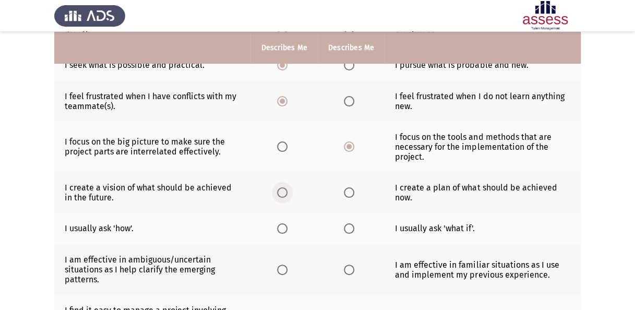
click at [285, 187] on span "Select an option" at bounding box center [282, 192] width 10 height 10
click at [285, 187] on input "Select an option" at bounding box center [282, 192] width 10 height 10
click at [347, 223] on span "Select an option" at bounding box center [349, 228] width 10 height 10
click at [347, 223] on input "Select an option" at bounding box center [349, 228] width 10 height 10
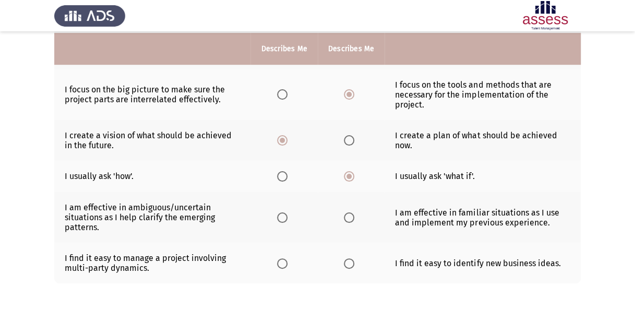
scroll to position [294, 0]
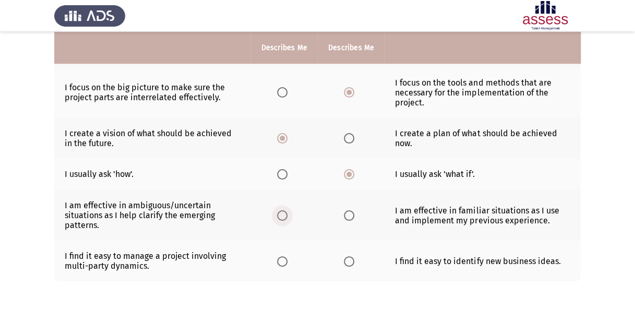
click at [281, 210] on span "Select an option" at bounding box center [282, 215] width 10 height 10
click at [281, 210] on input "Select an option" at bounding box center [282, 215] width 10 height 10
click at [284, 256] on span "Select an option" at bounding box center [282, 261] width 10 height 10
click at [284, 256] on input "Select an option" at bounding box center [282, 261] width 10 height 10
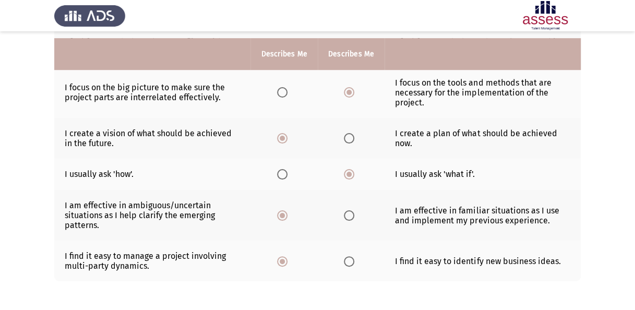
scroll to position [325, 0]
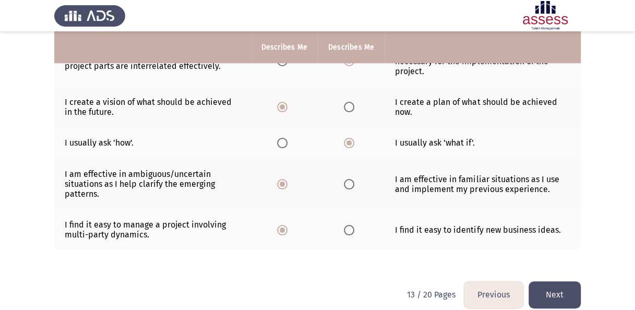
click at [562, 281] on button "Next" at bounding box center [554, 294] width 52 height 27
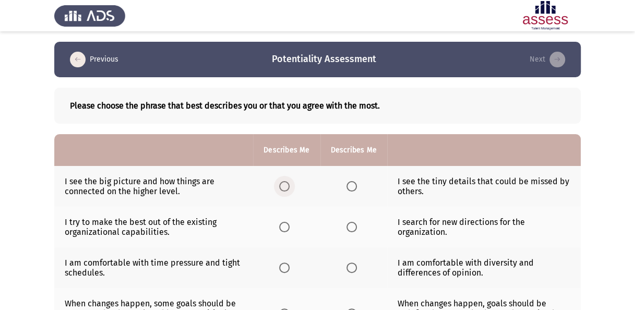
click at [285, 189] on span "Select an option" at bounding box center [284, 186] width 10 height 10
click at [285, 189] on input "Select an option" at bounding box center [284, 186] width 10 height 10
click at [285, 226] on span "Select an option" at bounding box center [284, 227] width 10 height 10
click at [285, 226] on input "Select an option" at bounding box center [284, 227] width 10 height 10
click at [287, 264] on span "Select an option" at bounding box center [284, 267] width 10 height 10
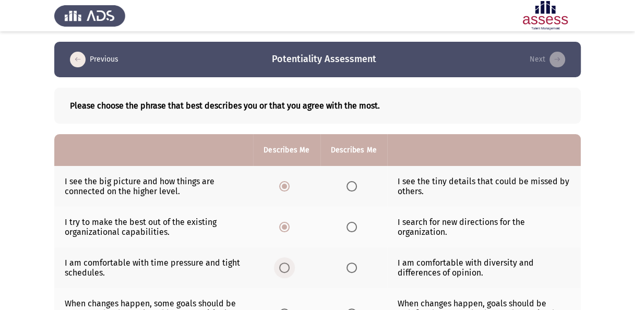
click at [287, 264] on input "Select an option" at bounding box center [284, 267] width 10 height 10
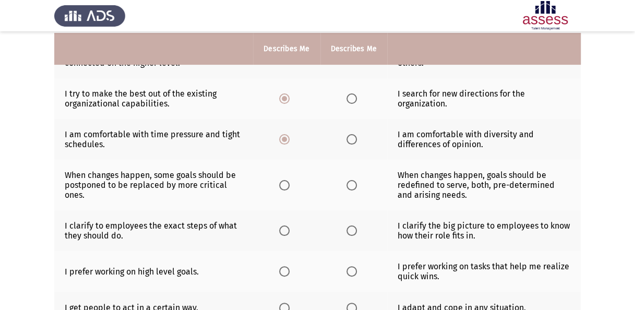
scroll to position [130, 0]
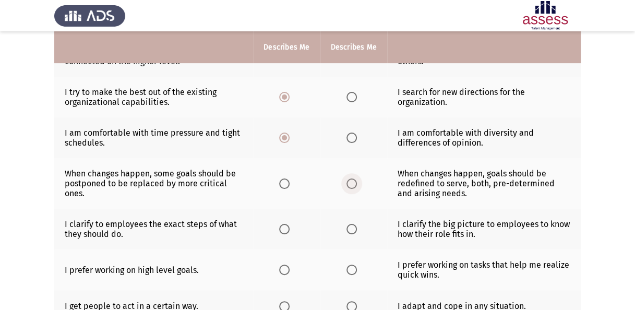
click at [350, 181] on span "Select an option" at bounding box center [351, 183] width 10 height 10
click at [350, 181] on input "Select an option" at bounding box center [351, 183] width 10 height 10
click at [355, 226] on span "Select an option" at bounding box center [351, 229] width 10 height 10
click at [355, 226] on input "Select an option" at bounding box center [351, 229] width 10 height 10
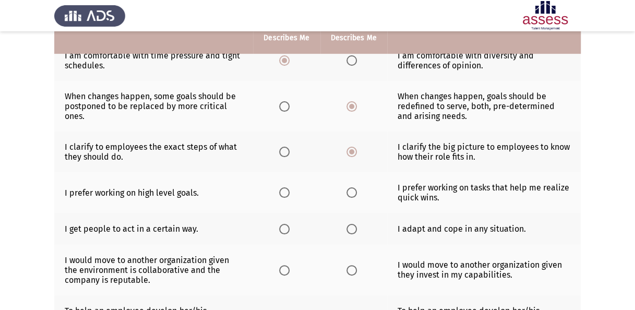
scroll to position [208, 0]
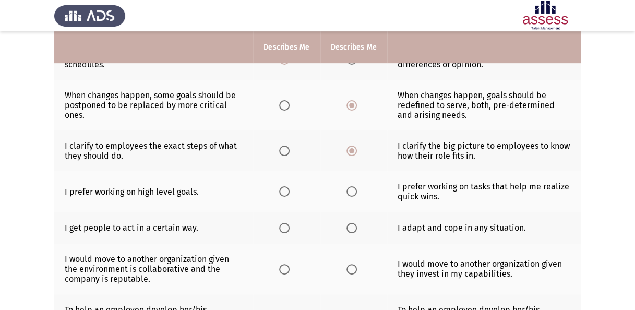
click at [288, 188] on span "Select an option" at bounding box center [284, 191] width 10 height 10
click at [288, 188] on input "Select an option" at bounding box center [284, 191] width 10 height 10
click at [286, 226] on span "Select an option" at bounding box center [284, 228] width 10 height 10
click at [286, 226] on input "Select an option" at bounding box center [284, 228] width 10 height 10
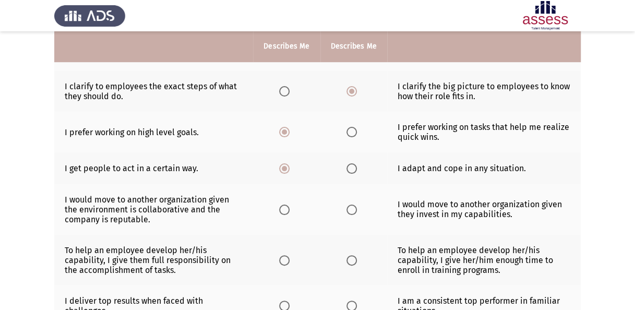
scroll to position [269, 0]
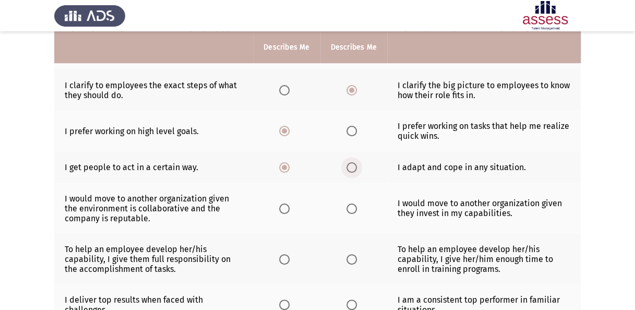
click at [347, 164] on span "Select an option" at bounding box center [351, 167] width 10 height 10
click at [347, 164] on input "Select an option" at bounding box center [351, 167] width 10 height 10
click at [283, 204] on span "Select an option" at bounding box center [284, 208] width 10 height 10
click at [283, 204] on input "Select an option" at bounding box center [284, 208] width 10 height 10
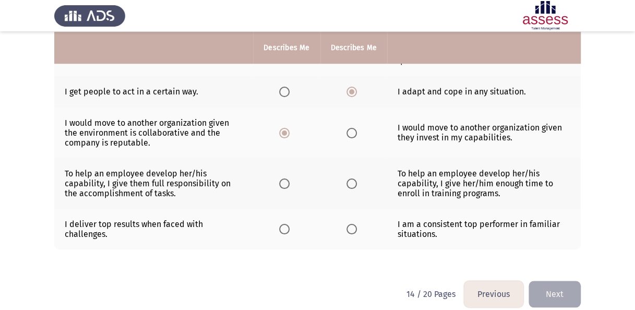
scroll to position [343, 0]
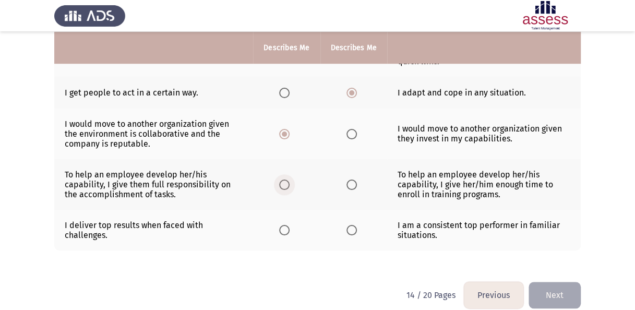
click at [283, 179] on span "Select an option" at bounding box center [284, 184] width 10 height 10
click at [283, 179] on input "Select an option" at bounding box center [284, 184] width 10 height 10
click at [286, 229] on span "Select an option" at bounding box center [284, 230] width 10 height 10
click at [286, 229] on input "Select an option" at bounding box center [284, 230] width 10 height 10
click at [560, 295] on button "Next" at bounding box center [554, 295] width 52 height 27
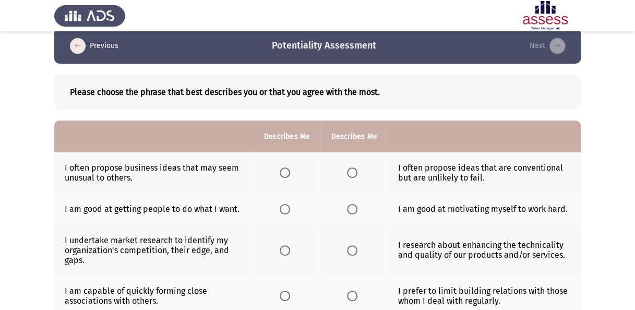
scroll to position [15, 0]
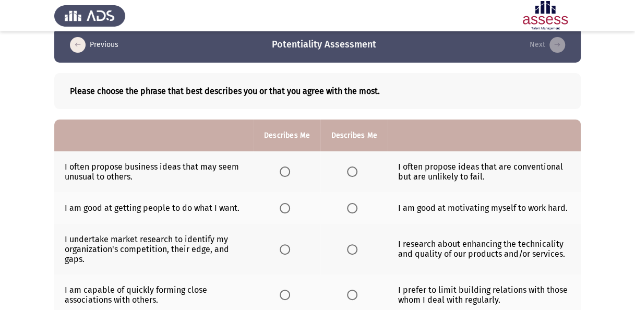
click at [289, 170] on span "Select an option" at bounding box center [284, 171] width 10 height 10
click at [289, 170] on input "Select an option" at bounding box center [284, 171] width 10 height 10
click at [284, 209] on span "Select an option" at bounding box center [284, 208] width 10 height 10
click at [284, 209] on input "Select an option" at bounding box center [284, 208] width 10 height 10
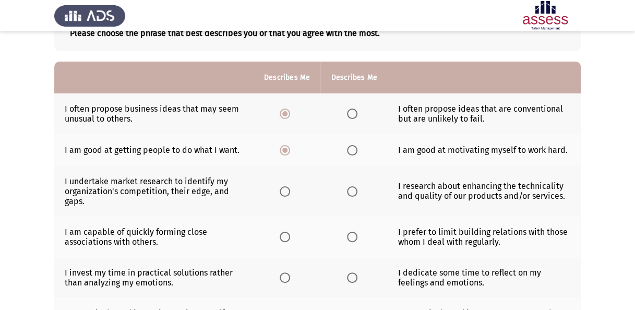
scroll to position [84, 0]
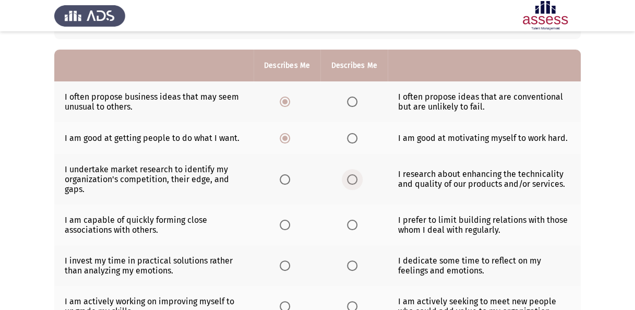
click at [350, 180] on span "Select an option" at bounding box center [352, 179] width 10 height 10
click at [350, 180] on input "Select an option" at bounding box center [352, 179] width 10 height 10
click at [286, 221] on span "Select an option" at bounding box center [284, 225] width 10 height 10
click at [286, 221] on input "Select an option" at bounding box center [284, 225] width 10 height 10
click at [285, 260] on span "Select an option" at bounding box center [284, 265] width 10 height 10
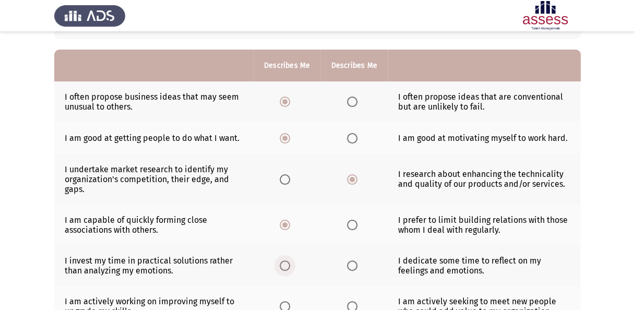
click at [285, 260] on input "Select an option" at bounding box center [284, 265] width 10 height 10
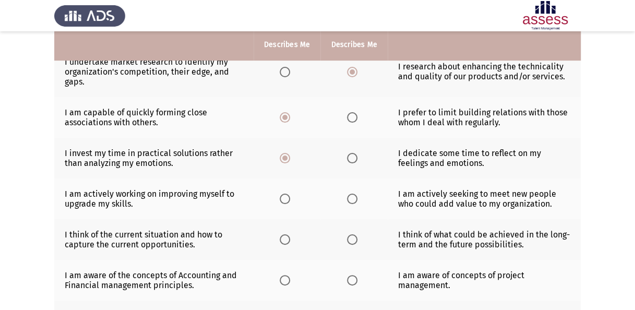
scroll to position [202, 0]
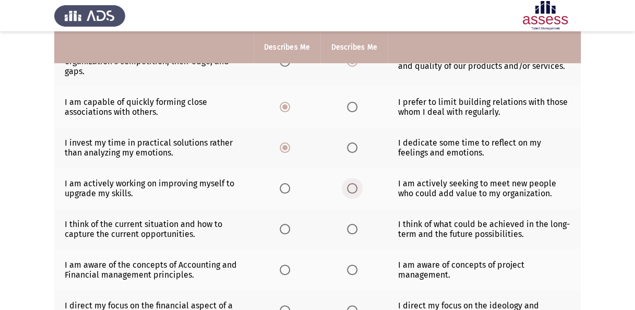
click at [355, 184] on span "Select an option" at bounding box center [352, 188] width 10 height 10
click at [355, 184] on input "Select an option" at bounding box center [352, 188] width 10 height 10
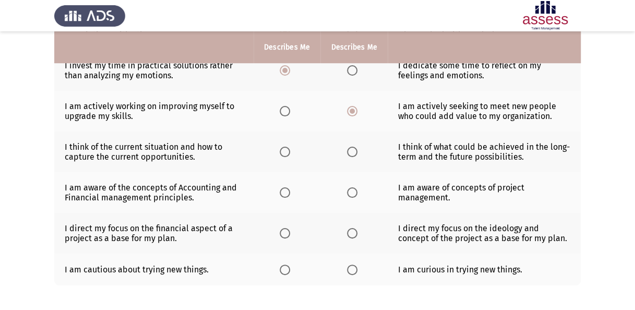
scroll to position [278, 0]
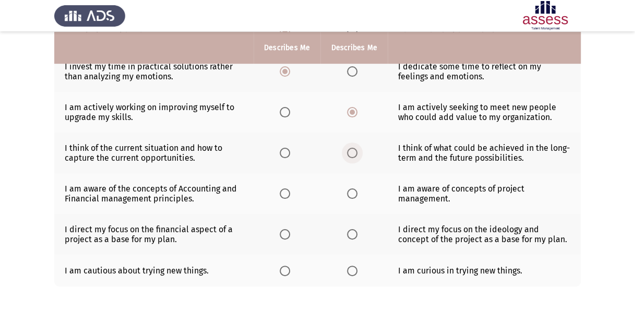
click at [349, 153] on span "Select an option" at bounding box center [352, 153] width 10 height 10
click at [349, 153] on input "Select an option" at bounding box center [352, 153] width 10 height 10
click at [353, 189] on span "Select an option" at bounding box center [352, 193] width 10 height 10
click at [353, 189] on input "Select an option" at bounding box center [352, 193] width 10 height 10
click at [348, 235] on span "Select an option" at bounding box center [352, 234] width 10 height 10
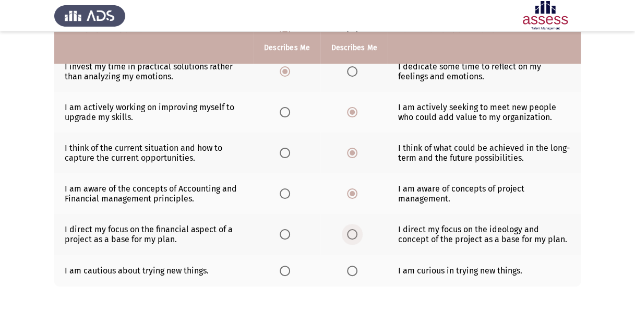
click at [348, 235] on input "Select an option" at bounding box center [352, 234] width 10 height 10
click at [367, 266] on th at bounding box center [353, 270] width 67 height 32
click at [349, 265] on span "Select an option" at bounding box center [352, 270] width 10 height 10
click at [349, 265] on input "Select an option" at bounding box center [352, 270] width 10 height 10
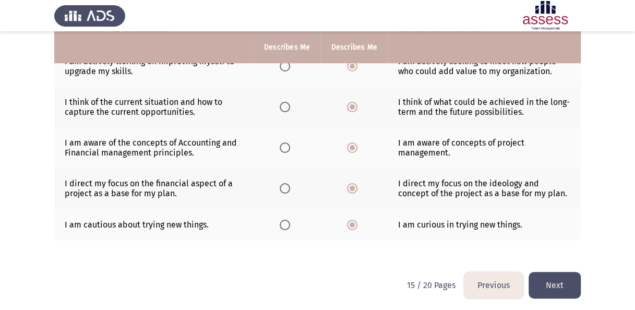
click at [561, 277] on button "Next" at bounding box center [554, 285] width 52 height 27
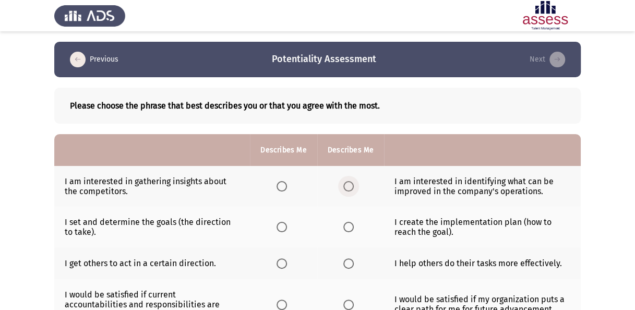
click at [349, 186] on span "Select an option" at bounding box center [348, 186] width 10 height 10
click at [349, 186] on input "Select an option" at bounding box center [348, 186] width 10 height 10
click at [347, 224] on span "Select an option" at bounding box center [348, 227] width 10 height 10
click at [347, 224] on input "Select an option" at bounding box center [348, 227] width 10 height 10
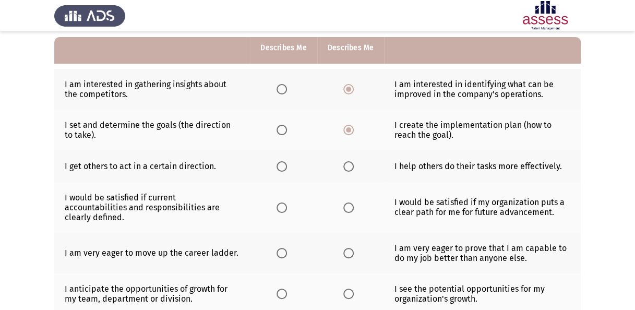
scroll to position [96, 0]
click at [354, 166] on label "Select an option" at bounding box center [350, 167] width 15 height 10
click at [353, 166] on input "Select an option" at bounding box center [348, 167] width 10 height 10
click at [346, 203] on span "Select an option" at bounding box center [348, 208] width 10 height 10
click at [346, 203] on input "Select an option" at bounding box center [348, 208] width 10 height 10
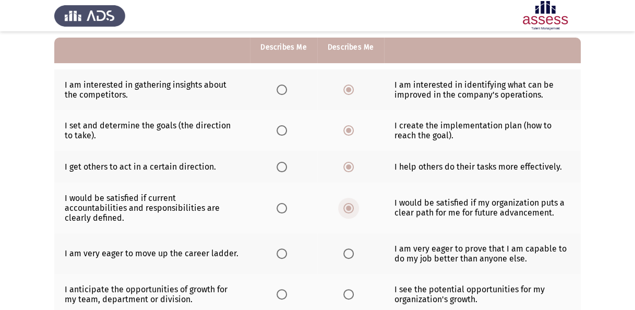
click at [346, 205] on span "Select an option" at bounding box center [348, 207] width 5 height 5
click at [346, 203] on input "Select an option" at bounding box center [348, 208] width 10 height 10
click at [282, 248] on span "Select an option" at bounding box center [281, 253] width 10 height 10
click at [282, 248] on input "Select an option" at bounding box center [281, 253] width 10 height 10
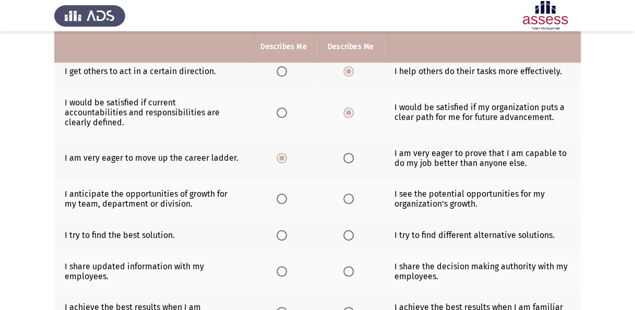
scroll to position [191, 0]
click at [349, 153] on span "Select an option" at bounding box center [348, 158] width 10 height 10
click at [349, 153] on input "Select an option" at bounding box center [348, 158] width 10 height 10
click at [284, 194] on span "Select an option" at bounding box center [281, 199] width 10 height 10
click at [284, 194] on input "Select an option" at bounding box center [281, 199] width 10 height 10
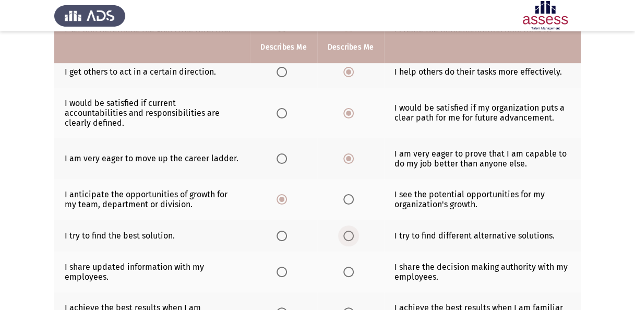
click at [348, 230] on span "Select an option" at bounding box center [348, 235] width 10 height 10
click at [348, 230] on input "Select an option" at bounding box center [348, 235] width 10 height 10
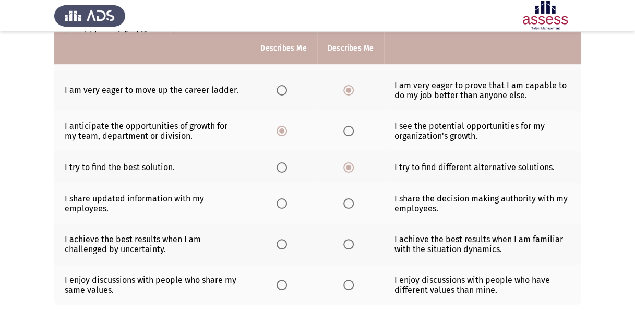
scroll to position [261, 0]
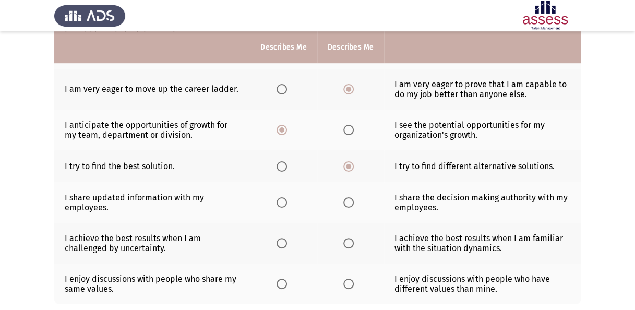
click at [286, 197] on span "Select an option" at bounding box center [281, 202] width 10 height 10
click at [286, 197] on input "Select an option" at bounding box center [281, 202] width 10 height 10
click at [281, 238] on span "Select an option" at bounding box center [281, 243] width 10 height 10
click at [281, 238] on input "Select an option" at bounding box center [281, 243] width 10 height 10
click at [349, 278] on span "Select an option" at bounding box center [348, 283] width 10 height 10
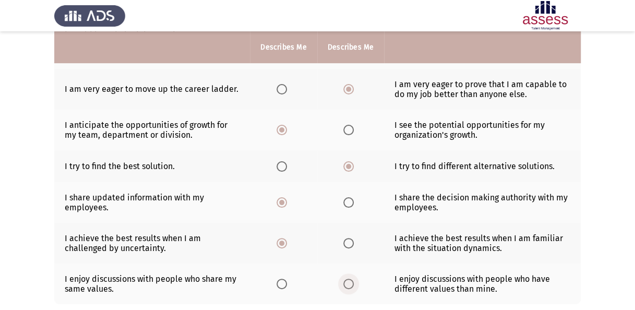
click at [349, 278] on input "Select an option" at bounding box center [348, 283] width 10 height 10
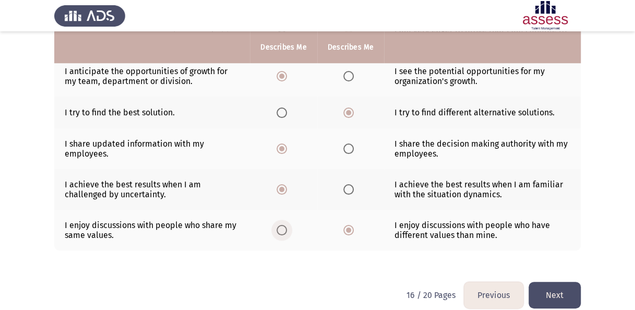
click at [277, 225] on span "Select an option" at bounding box center [281, 230] width 10 height 10
click at [277, 225] on input "Select an option" at bounding box center [281, 230] width 10 height 10
click at [564, 282] on button "Next" at bounding box center [554, 295] width 52 height 27
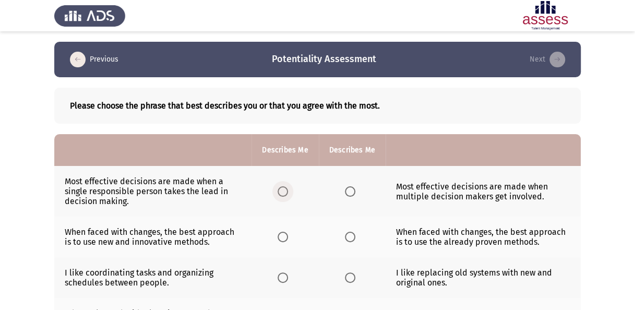
click at [282, 190] on span "Select an option" at bounding box center [282, 191] width 10 height 10
click at [282, 190] on input "Select an option" at bounding box center [282, 191] width 10 height 10
click at [283, 239] on span "Select an option" at bounding box center [282, 236] width 10 height 10
click at [283, 239] on input "Select an option" at bounding box center [282, 236] width 10 height 10
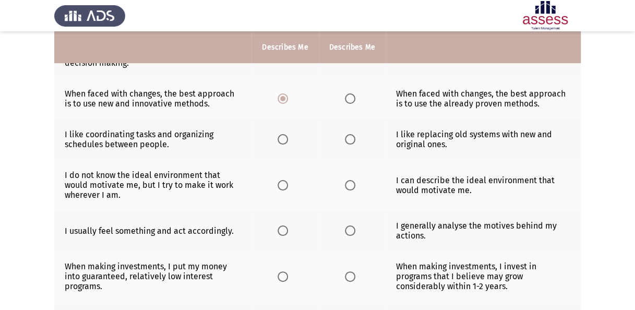
scroll to position [137, 0]
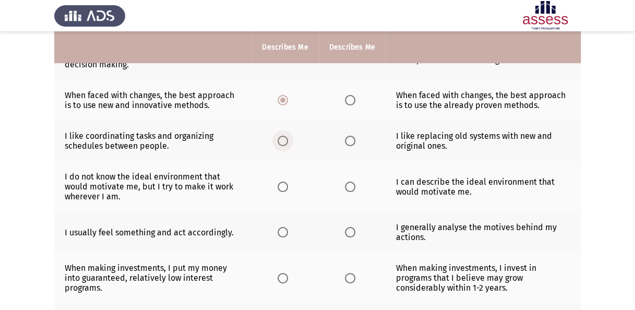
click at [285, 142] on span "Select an option" at bounding box center [282, 141] width 10 height 10
click at [285, 142] on input "Select an option" at bounding box center [282, 141] width 10 height 10
click at [285, 142] on span "Select an option" at bounding box center [282, 140] width 5 height 5
click at [285, 142] on input "Select an option" at bounding box center [282, 141] width 10 height 10
click at [351, 186] on span "Select an option" at bounding box center [350, 186] width 10 height 10
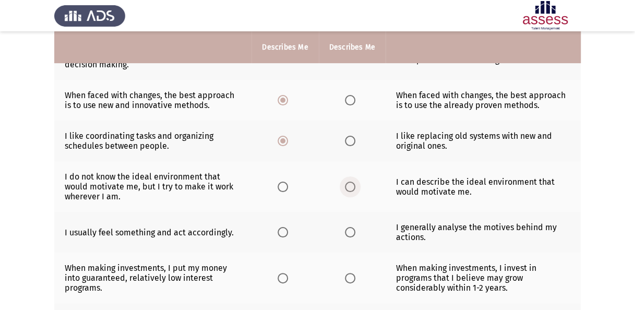
click at [351, 186] on input "Select an option" at bounding box center [350, 186] width 10 height 10
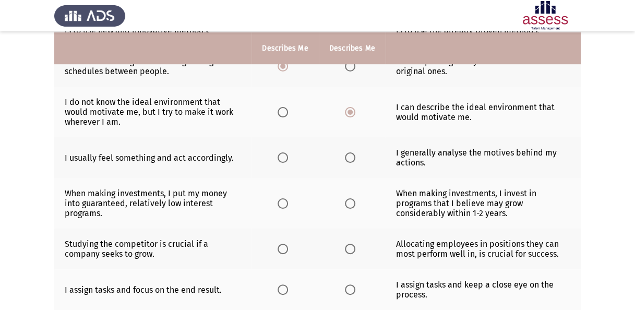
scroll to position [212, 0]
click at [352, 153] on span "Select an option" at bounding box center [350, 157] width 10 height 10
click at [352, 153] on input "Select an option" at bounding box center [350, 157] width 10 height 10
click at [349, 199] on span "Select an option" at bounding box center [350, 203] width 10 height 10
click at [349, 199] on input "Select an option" at bounding box center [350, 203] width 10 height 10
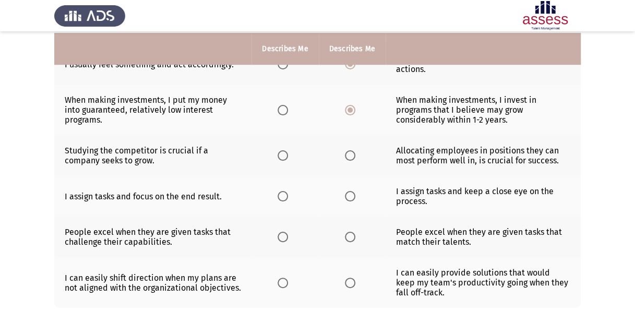
scroll to position [308, 0]
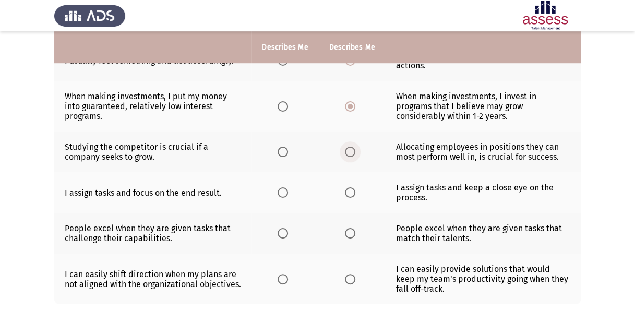
click at [350, 153] on span "Select an option" at bounding box center [350, 152] width 10 height 10
click at [350, 153] on input "Select an option" at bounding box center [350, 152] width 10 height 10
click at [350, 190] on span "Select an option" at bounding box center [350, 192] width 10 height 10
click at [350, 190] on input "Select an option" at bounding box center [350, 192] width 10 height 10
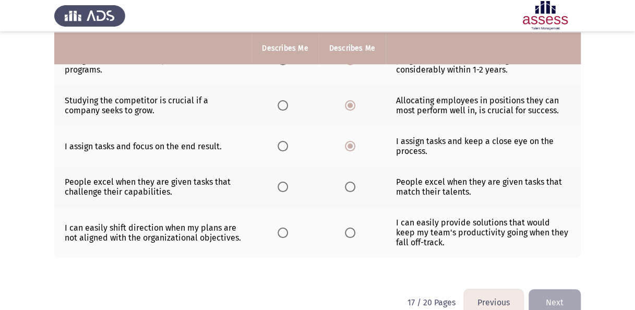
scroll to position [356, 0]
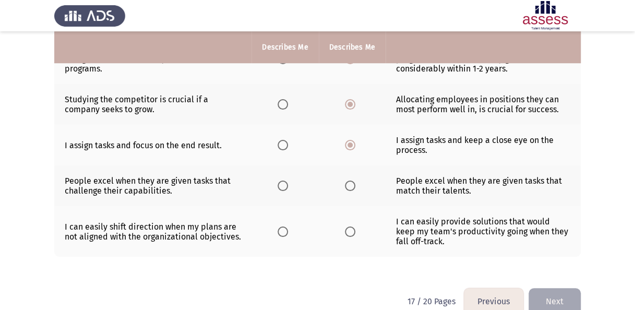
click at [351, 184] on span "Select an option" at bounding box center [350, 185] width 10 height 10
click at [351, 184] on input "Select an option" at bounding box center [350, 185] width 10 height 10
click at [351, 226] on span "Select an option" at bounding box center [350, 231] width 10 height 10
click at [351, 226] on input "Select an option" at bounding box center [350, 231] width 10 height 10
click at [285, 226] on span "Select an option" at bounding box center [282, 231] width 10 height 10
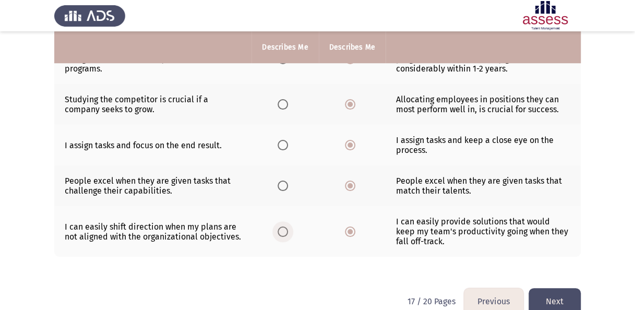
click at [285, 226] on input "Select an option" at bounding box center [282, 231] width 10 height 10
click at [558, 298] on button "Next" at bounding box center [554, 301] width 52 height 27
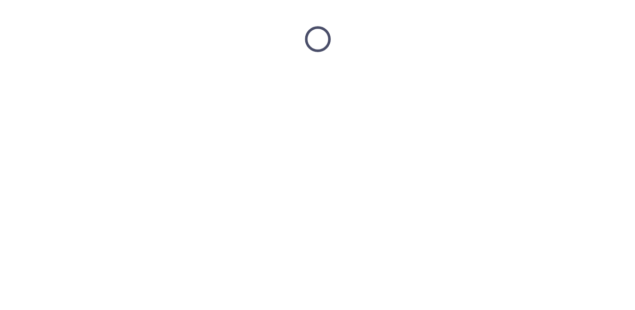
scroll to position [0, 0]
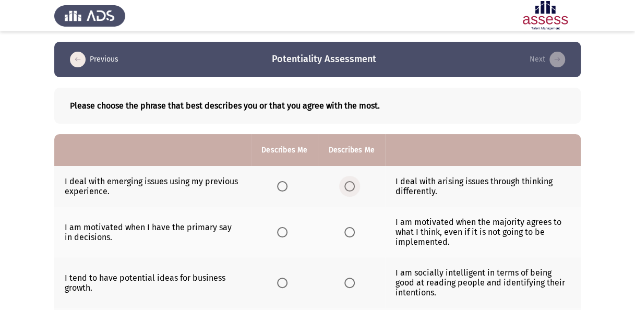
click at [350, 185] on span "Select an option" at bounding box center [349, 186] width 10 height 10
click at [350, 185] on input "Select an option" at bounding box center [349, 186] width 10 height 10
click at [347, 231] on span "Select an option" at bounding box center [349, 232] width 10 height 10
click at [347, 231] on input "Select an option" at bounding box center [349, 232] width 10 height 10
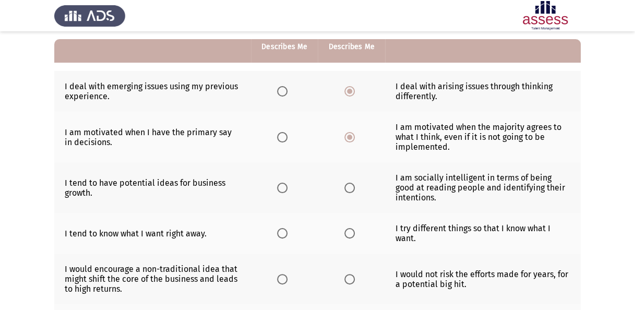
scroll to position [94, 0]
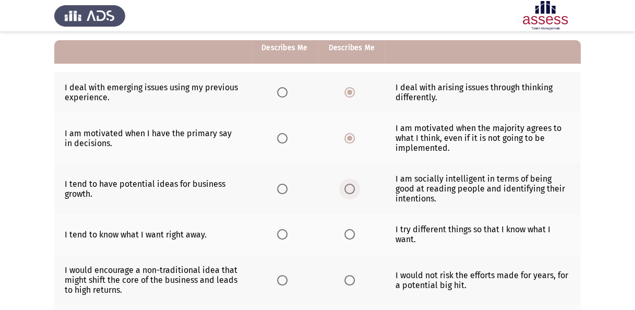
click at [353, 185] on span "Select an option" at bounding box center [349, 189] width 10 height 10
click at [353, 185] on input "Select an option" at bounding box center [349, 189] width 10 height 10
click at [349, 233] on span "Select an option" at bounding box center [349, 234] width 10 height 10
click at [349, 233] on input "Select an option" at bounding box center [349, 234] width 10 height 10
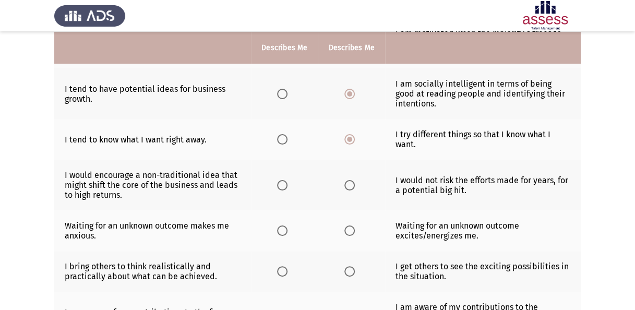
scroll to position [188, 0]
click at [285, 181] on span "Select an option" at bounding box center [282, 185] width 10 height 10
click at [285, 181] on input "Select an option" at bounding box center [282, 185] width 10 height 10
click at [283, 226] on span "Select an option" at bounding box center [282, 231] width 10 height 10
click at [283, 226] on input "Select an option" at bounding box center [282, 231] width 10 height 10
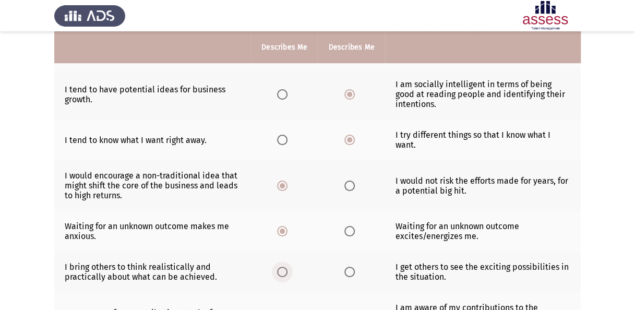
click at [281, 269] on span "Select an option" at bounding box center [282, 271] width 10 height 10
click at [281, 269] on input "Select an option" at bounding box center [282, 271] width 10 height 10
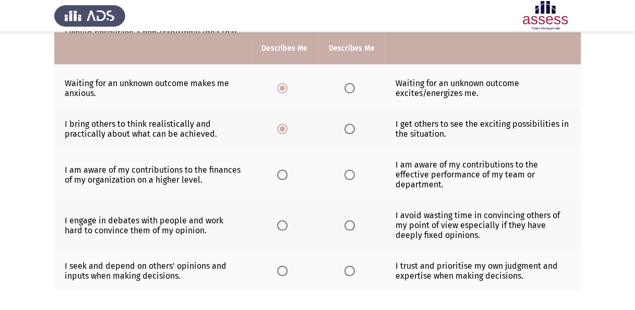
scroll to position [334, 0]
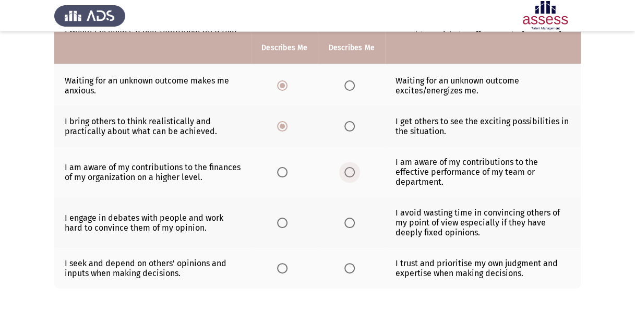
click at [350, 171] on span "Select an option" at bounding box center [349, 172] width 10 height 10
click at [350, 171] on input "Select an option" at bounding box center [349, 172] width 10 height 10
click at [285, 218] on span "Select an option" at bounding box center [282, 222] width 10 height 10
click at [285, 218] on input "Select an option" at bounding box center [282, 222] width 10 height 10
click at [286, 266] on span "Select an option" at bounding box center [282, 268] width 10 height 10
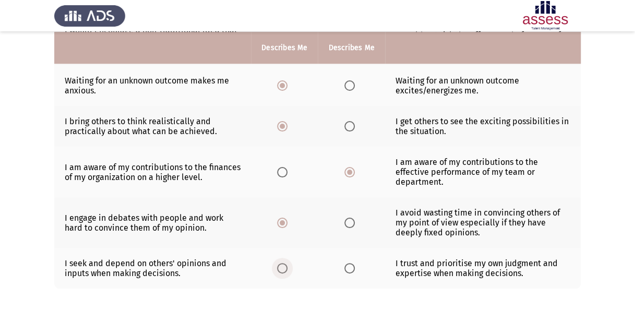
click at [286, 266] on input "Select an option" at bounding box center [282, 268] width 10 height 10
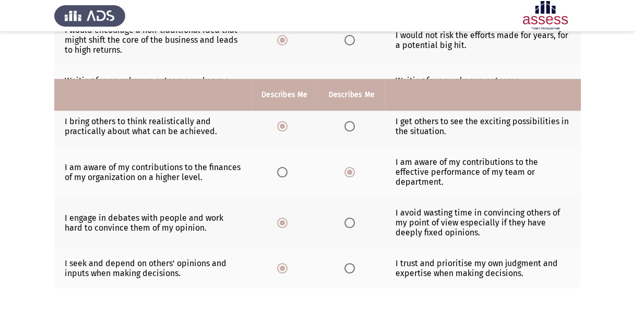
scroll to position [381, 0]
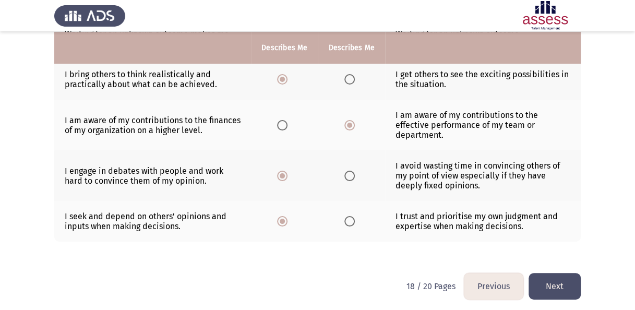
click at [560, 281] on button "Next" at bounding box center [554, 286] width 52 height 27
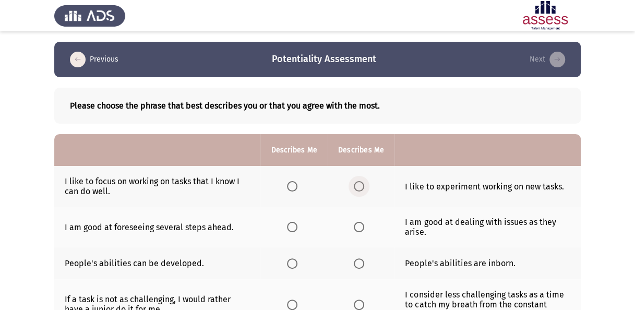
click at [361, 184] on span "Select an option" at bounding box center [358, 186] width 10 height 10
click at [361, 184] on input "Select an option" at bounding box center [358, 186] width 10 height 10
click at [292, 222] on span "Select an option" at bounding box center [292, 227] width 10 height 10
click at [292, 222] on input "Select an option" at bounding box center [292, 227] width 10 height 10
click at [290, 264] on span "Select an option" at bounding box center [292, 263] width 10 height 10
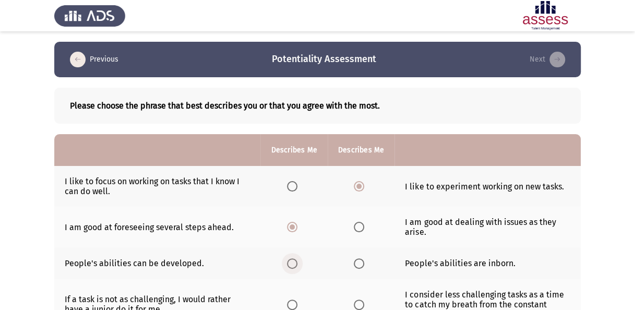
click at [290, 264] on input "Select an option" at bounding box center [292, 263] width 10 height 10
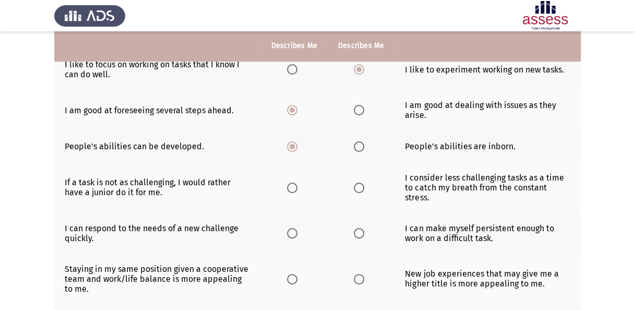
scroll to position [115, 0]
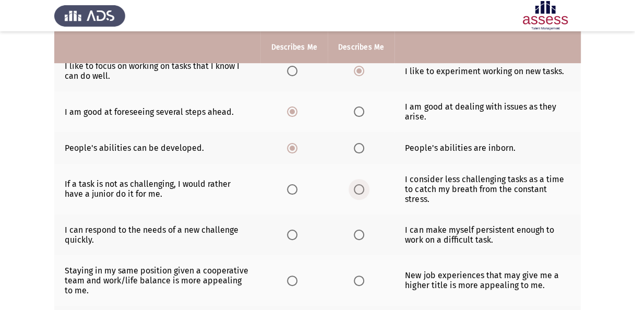
click at [353, 184] on span "Select an option" at bounding box center [358, 189] width 10 height 10
click at [353, 184] on input "Select an option" at bounding box center [358, 189] width 10 height 10
click at [294, 233] on span "Select an option" at bounding box center [292, 234] width 10 height 10
click at [294, 233] on input "Select an option" at bounding box center [292, 234] width 10 height 10
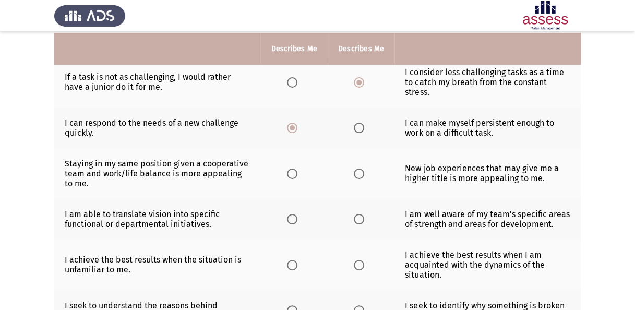
scroll to position [221, 0]
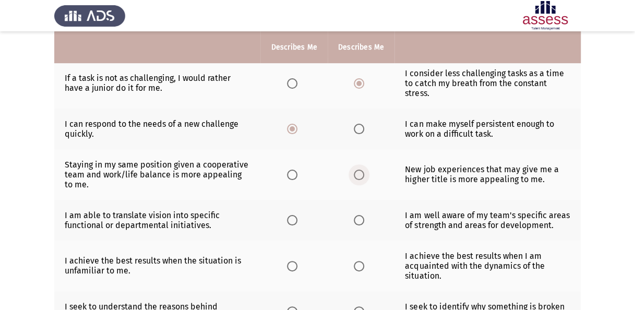
click at [358, 172] on span "Select an option" at bounding box center [358, 174] width 10 height 10
click at [358, 172] on input "Select an option" at bounding box center [358, 174] width 10 height 10
click at [294, 216] on span "Select an option" at bounding box center [292, 220] width 10 height 10
click at [294, 216] on input "Select an option" at bounding box center [292, 220] width 10 height 10
click at [361, 261] on span "Select an option" at bounding box center [358, 266] width 10 height 10
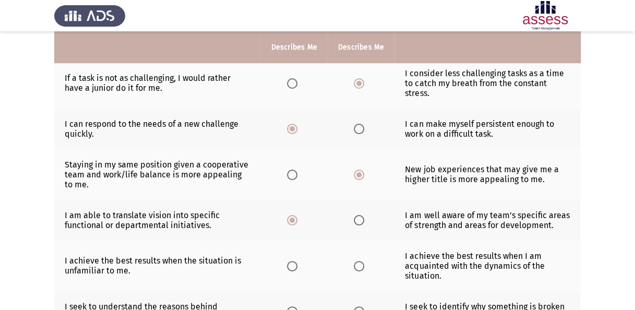
click at [361, 261] on input "Select an option" at bounding box center [358, 266] width 10 height 10
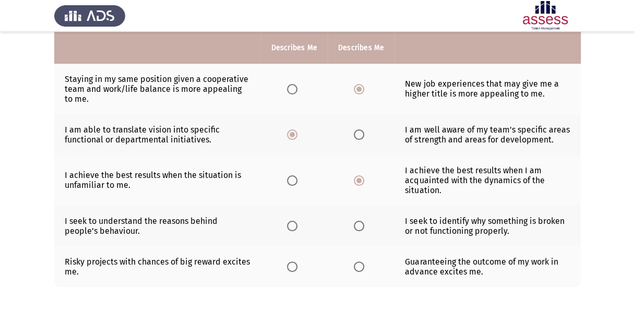
scroll to position [307, 0]
click at [294, 223] on span "Select an option" at bounding box center [292, 225] width 10 height 10
click at [294, 223] on input "Select an option" at bounding box center [292, 225] width 10 height 10
click at [360, 261] on span "Select an option" at bounding box center [358, 266] width 10 height 10
click at [360, 261] on input "Select an option" at bounding box center [358, 266] width 10 height 10
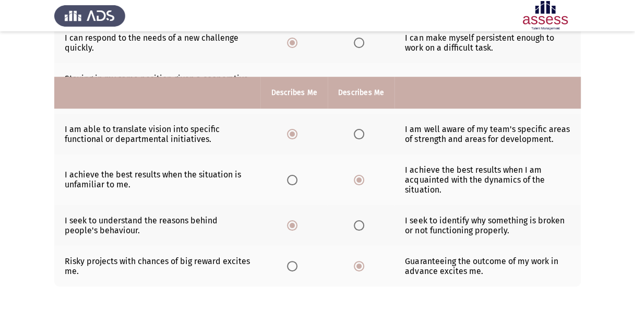
scroll to position [352, 0]
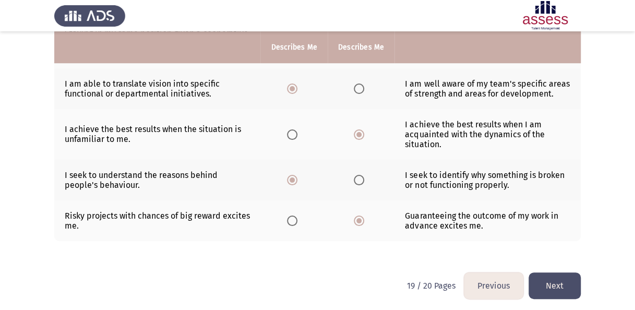
click at [563, 279] on button "Next" at bounding box center [554, 285] width 52 height 27
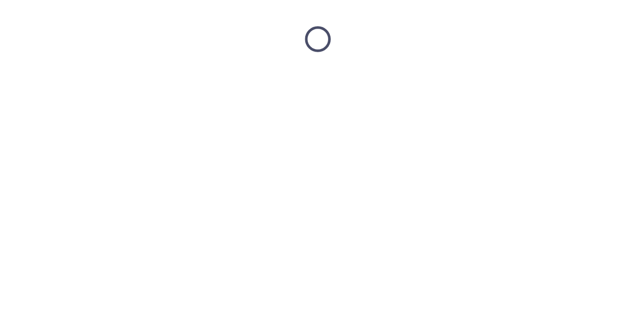
scroll to position [0, 0]
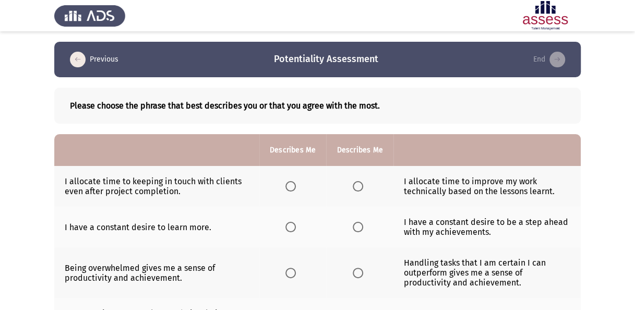
click at [360, 184] on span "Select an option" at bounding box center [357, 186] width 10 height 10
click at [360, 184] on input "Select an option" at bounding box center [357, 186] width 10 height 10
click at [353, 225] on span "Select an option" at bounding box center [357, 227] width 10 height 10
click at [353, 225] on input "Select an option" at bounding box center [357, 227] width 10 height 10
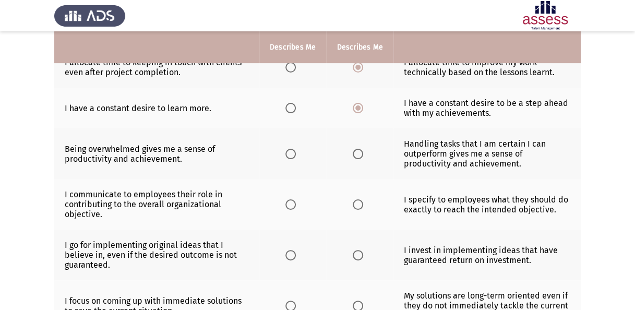
scroll to position [118, 0]
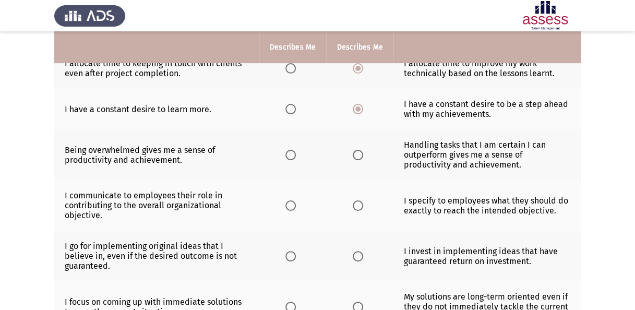
click at [357, 153] on span "Select an option" at bounding box center [357, 155] width 10 height 10
click at [357, 153] on input "Select an option" at bounding box center [357, 155] width 10 height 10
click at [358, 205] on span "Select an option" at bounding box center [357, 205] width 10 height 10
click at [358, 205] on input "Select an option" at bounding box center [357, 205] width 10 height 10
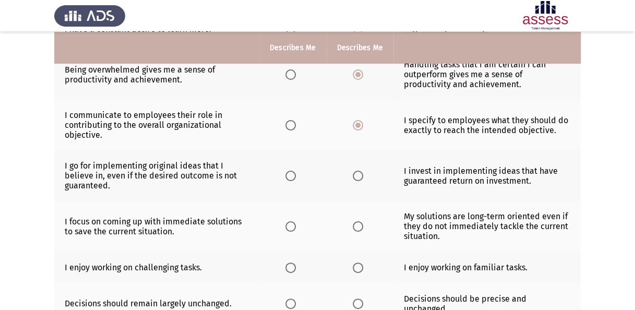
scroll to position [197, 0]
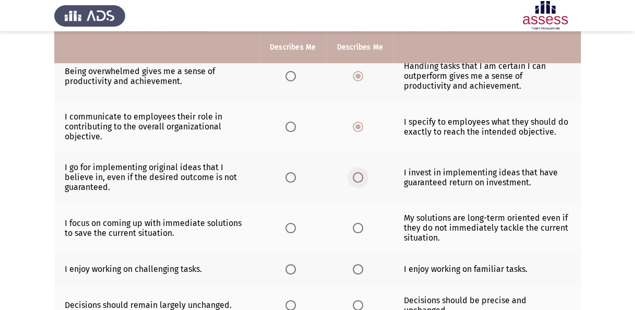
click at [355, 175] on span "Select an option" at bounding box center [357, 177] width 10 height 10
click at [355, 175] on input "Select an option" at bounding box center [357, 177] width 10 height 10
click at [357, 223] on span "Select an option" at bounding box center [357, 228] width 10 height 10
click at [357, 223] on input "Select an option" at bounding box center [357, 228] width 10 height 10
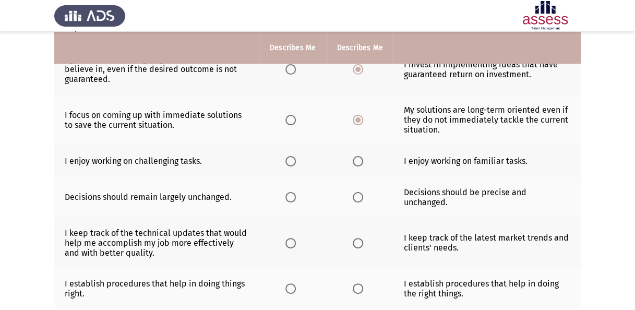
scroll to position [306, 0]
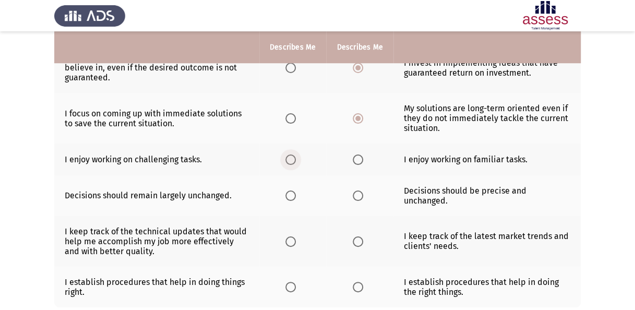
click at [294, 156] on span "Select an option" at bounding box center [290, 159] width 10 height 10
click at [294, 156] on input "Select an option" at bounding box center [290, 159] width 10 height 10
click at [357, 194] on span "Select an option" at bounding box center [357, 195] width 10 height 10
click at [357, 194] on input "Select an option" at bounding box center [357, 195] width 10 height 10
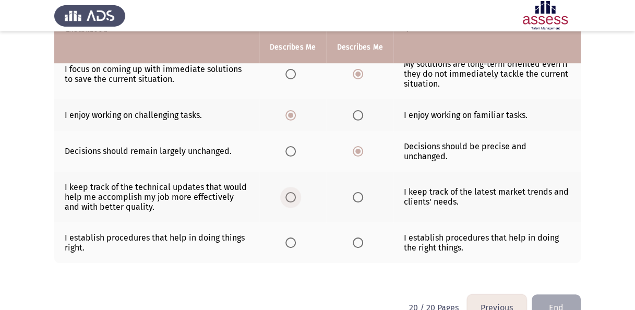
click at [290, 197] on span "Select an option" at bounding box center [290, 197] width 0 height 0
click at [291, 193] on input "Select an option" at bounding box center [290, 197] width 10 height 10
click at [291, 239] on span "Select an option" at bounding box center [290, 242] width 10 height 10
click at [291, 239] on input "Select an option" at bounding box center [290, 242] width 10 height 10
click at [563, 300] on button "End" at bounding box center [555, 307] width 49 height 27
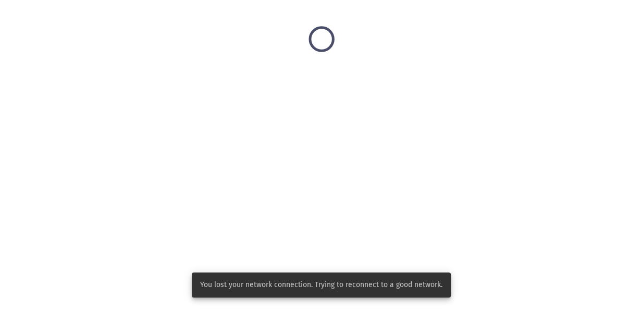
scroll to position [0, 0]
